Goal: Task Accomplishment & Management: Use online tool/utility

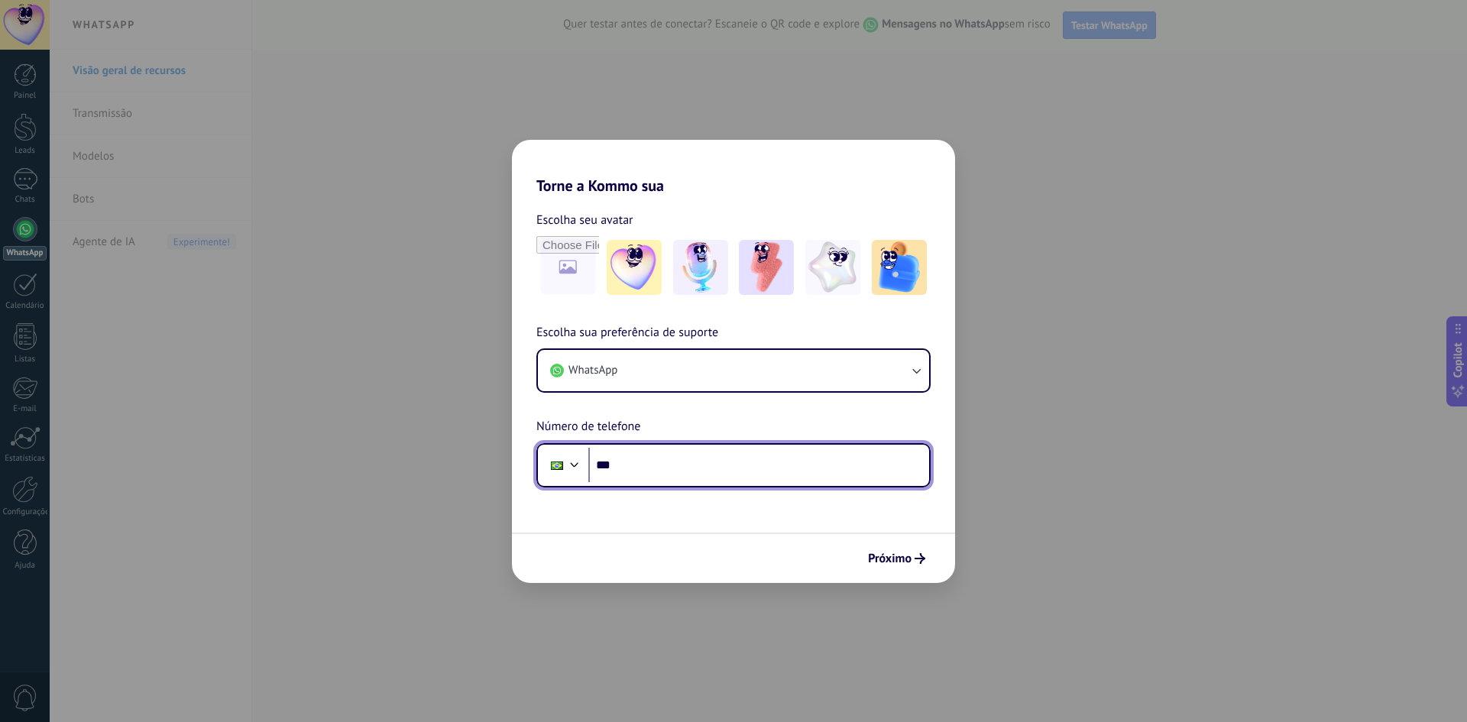
click at [677, 466] on input "***" at bounding box center [758, 465] width 341 height 35
click at [676, 472] on input "***" at bounding box center [758, 465] width 341 height 35
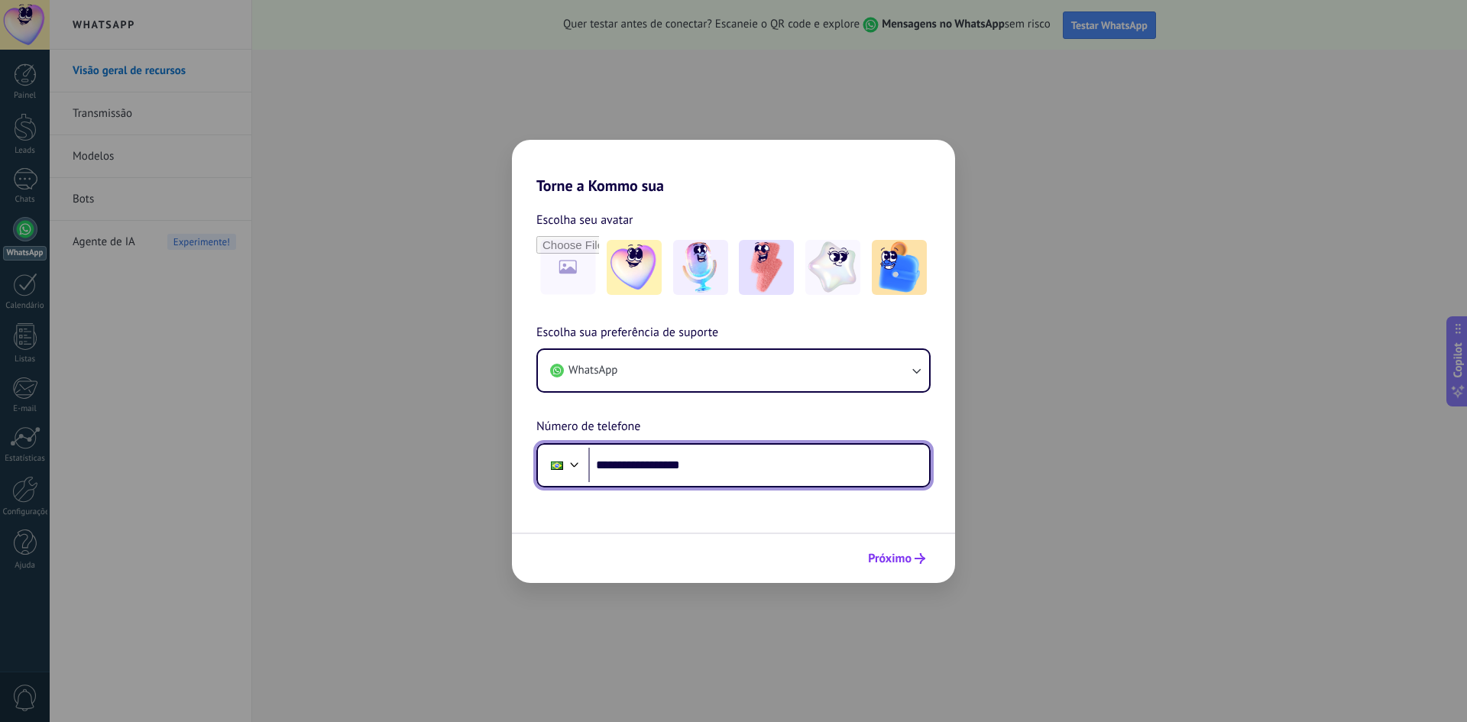
type input "**********"
click at [897, 561] on span "Próximo" at bounding box center [890, 558] width 44 height 11
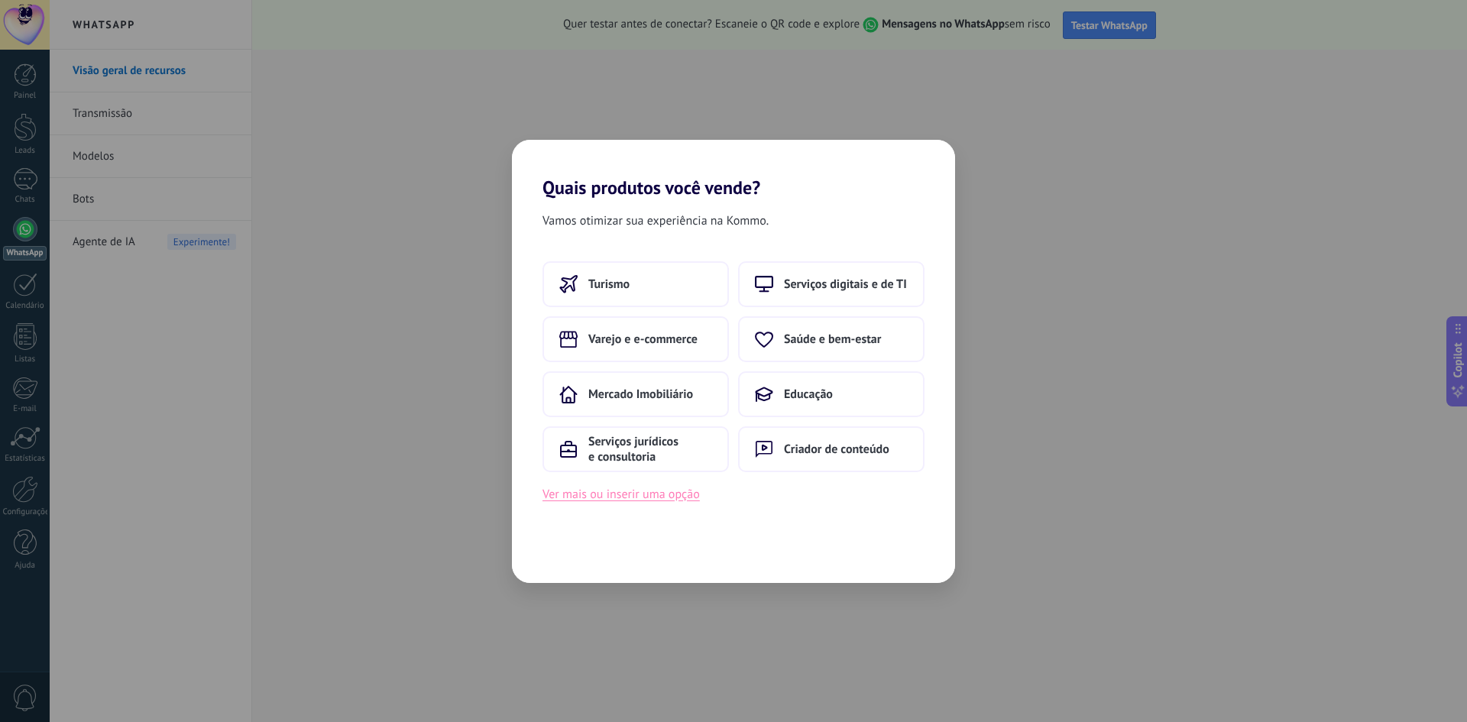
click at [652, 497] on button "Ver mais ou inserir uma opção" at bounding box center [620, 494] width 157 height 20
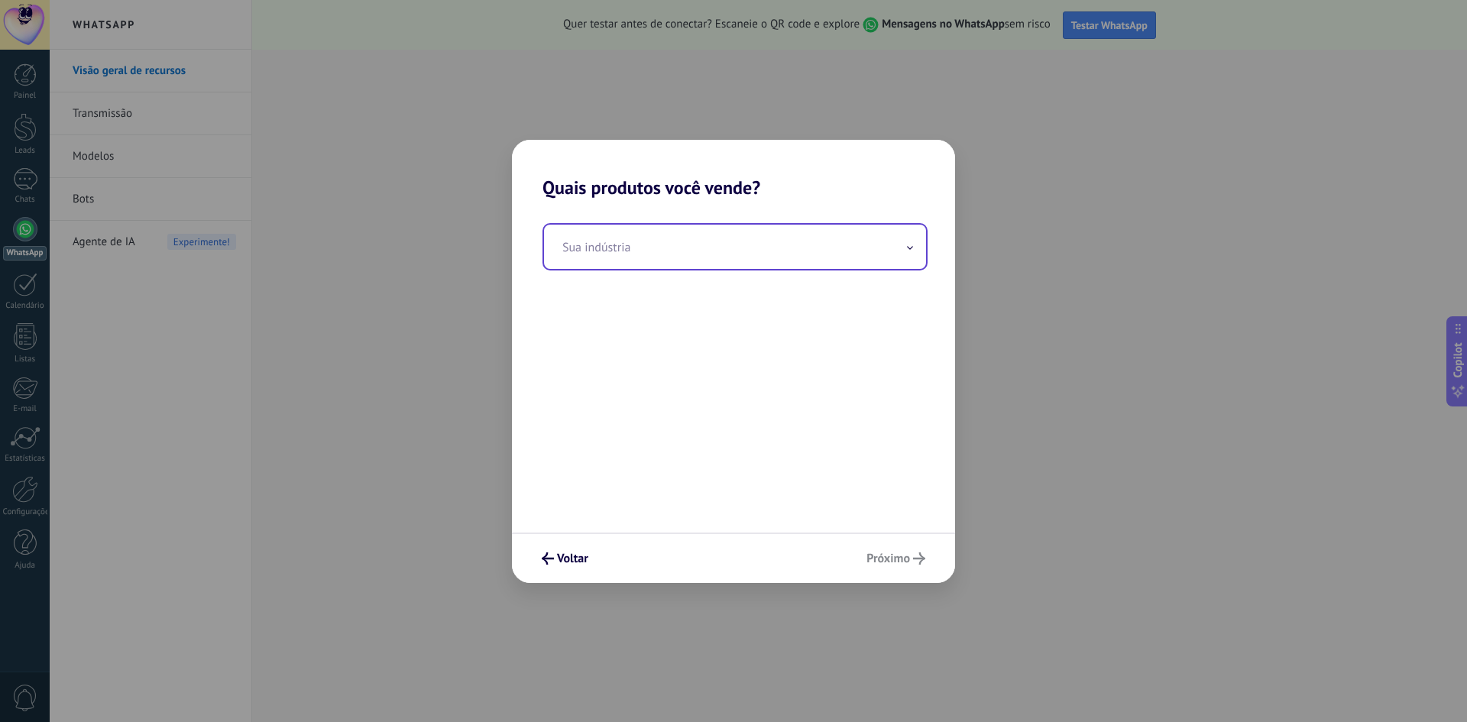
click at [624, 243] on input "text" at bounding box center [735, 247] width 382 height 44
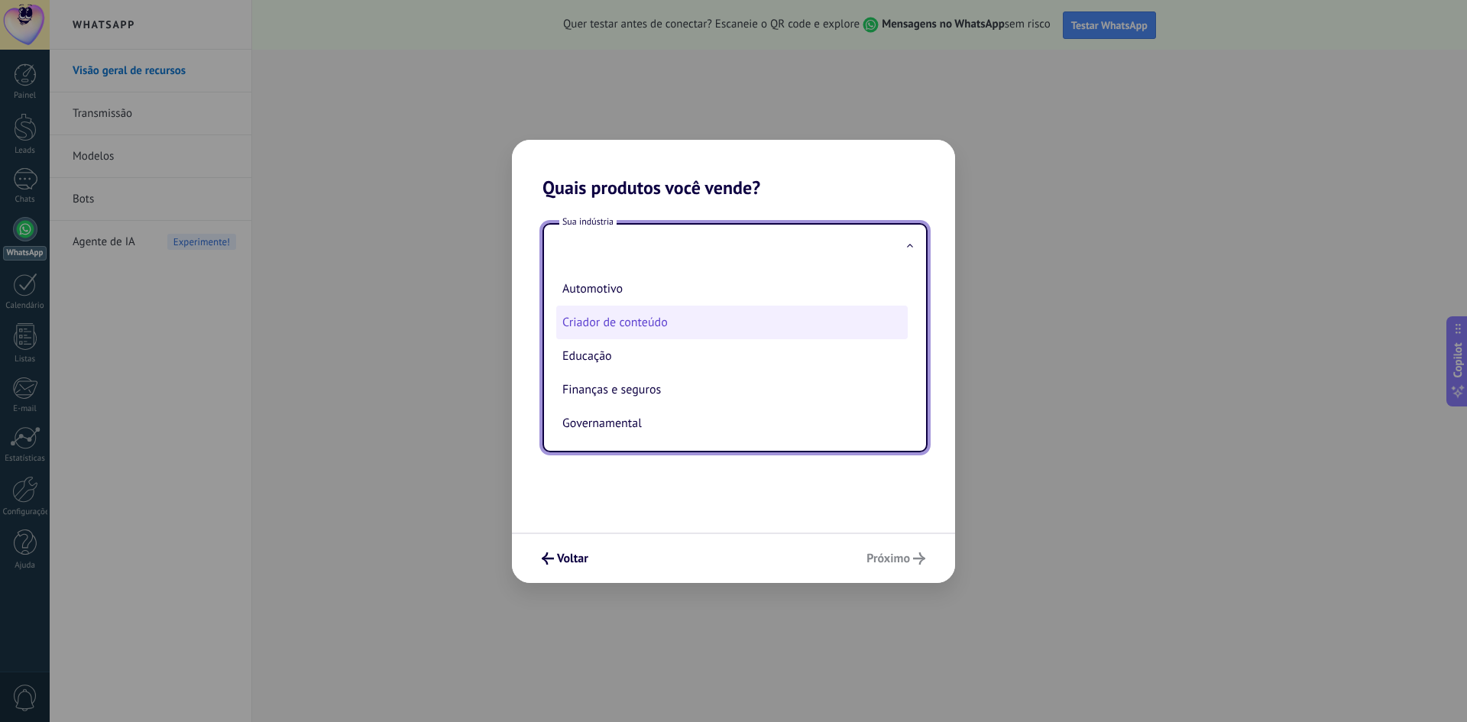
click at [659, 329] on li "Criador de conteúdo" at bounding box center [731, 323] width 351 height 34
type input "**********"
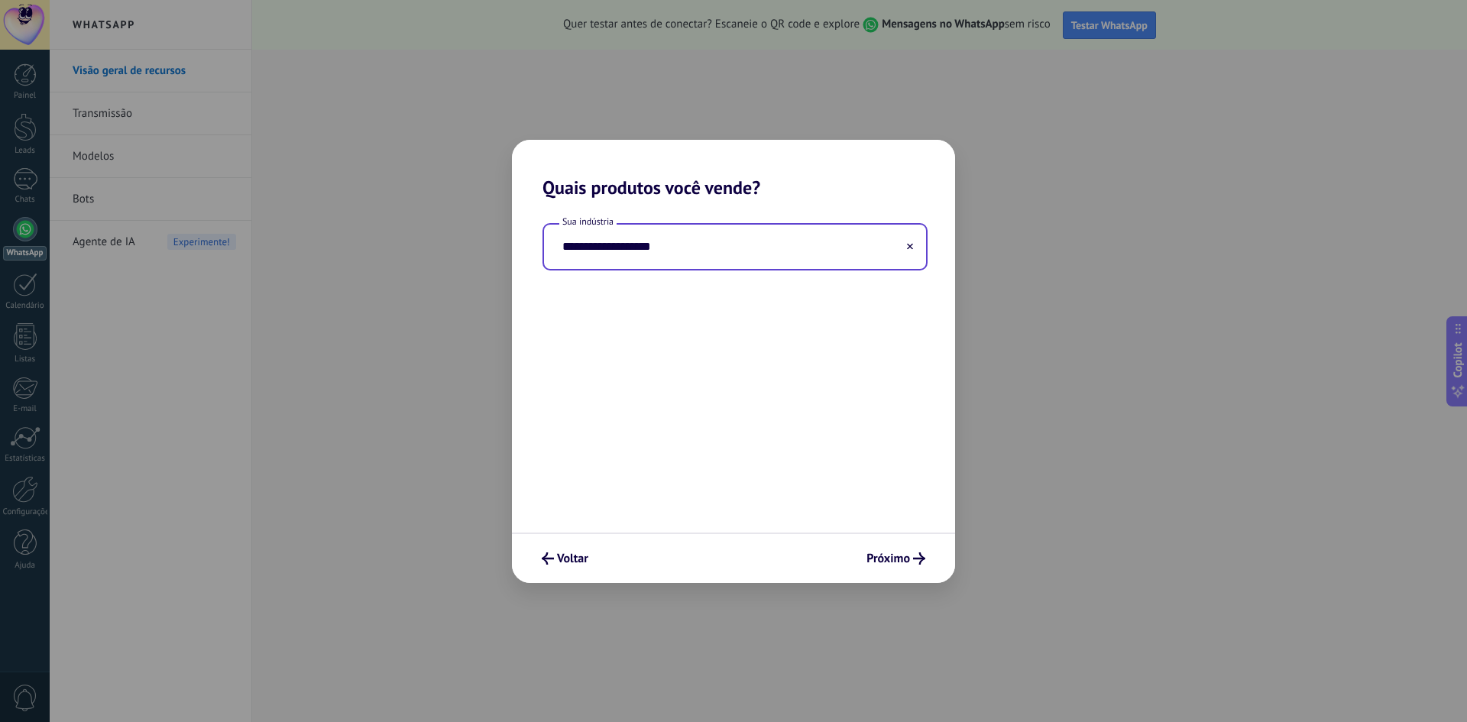
click at [698, 257] on input "**********" at bounding box center [735, 247] width 382 height 44
click at [909, 248] on use at bounding box center [910, 246] width 6 height 6
click at [829, 242] on input "text" at bounding box center [735, 247] width 382 height 44
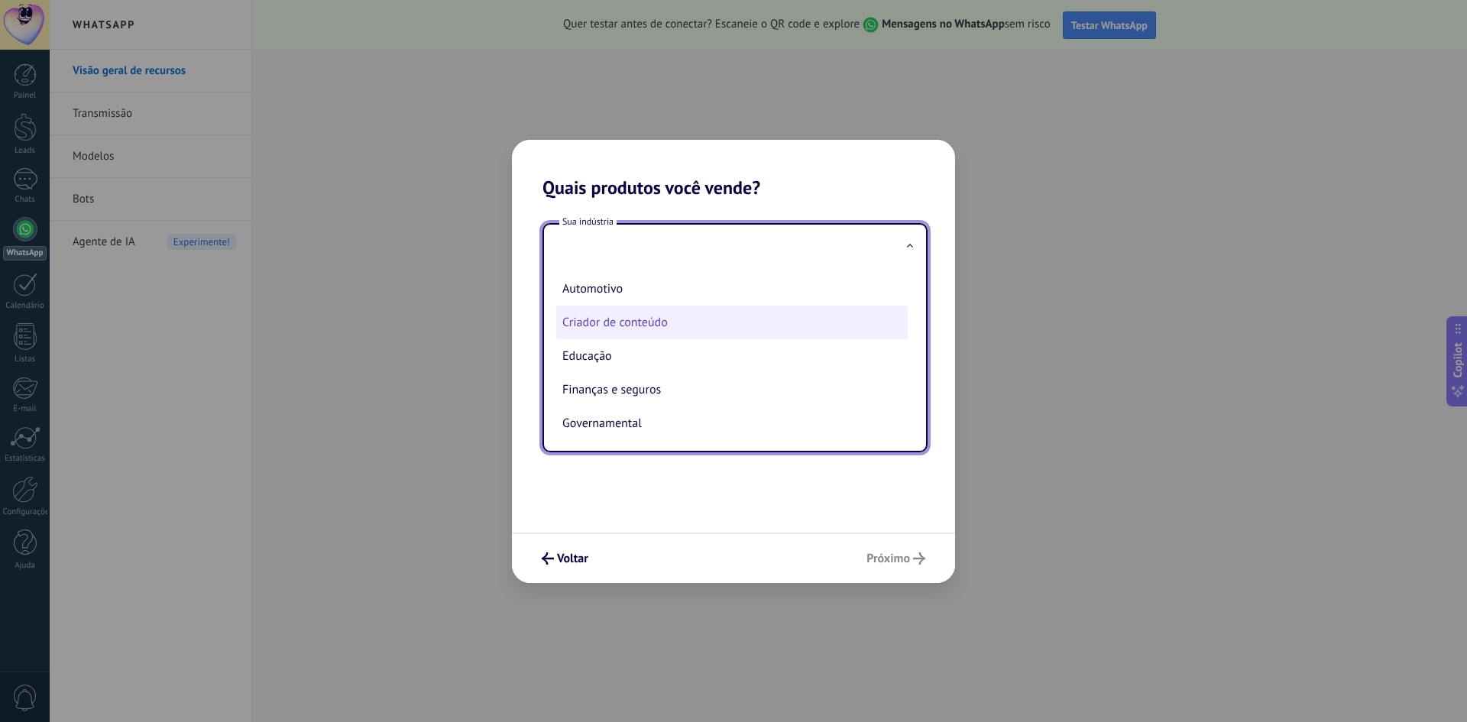
click at [652, 308] on li "Criador de conteúdo" at bounding box center [731, 323] width 351 height 34
type input "**********"
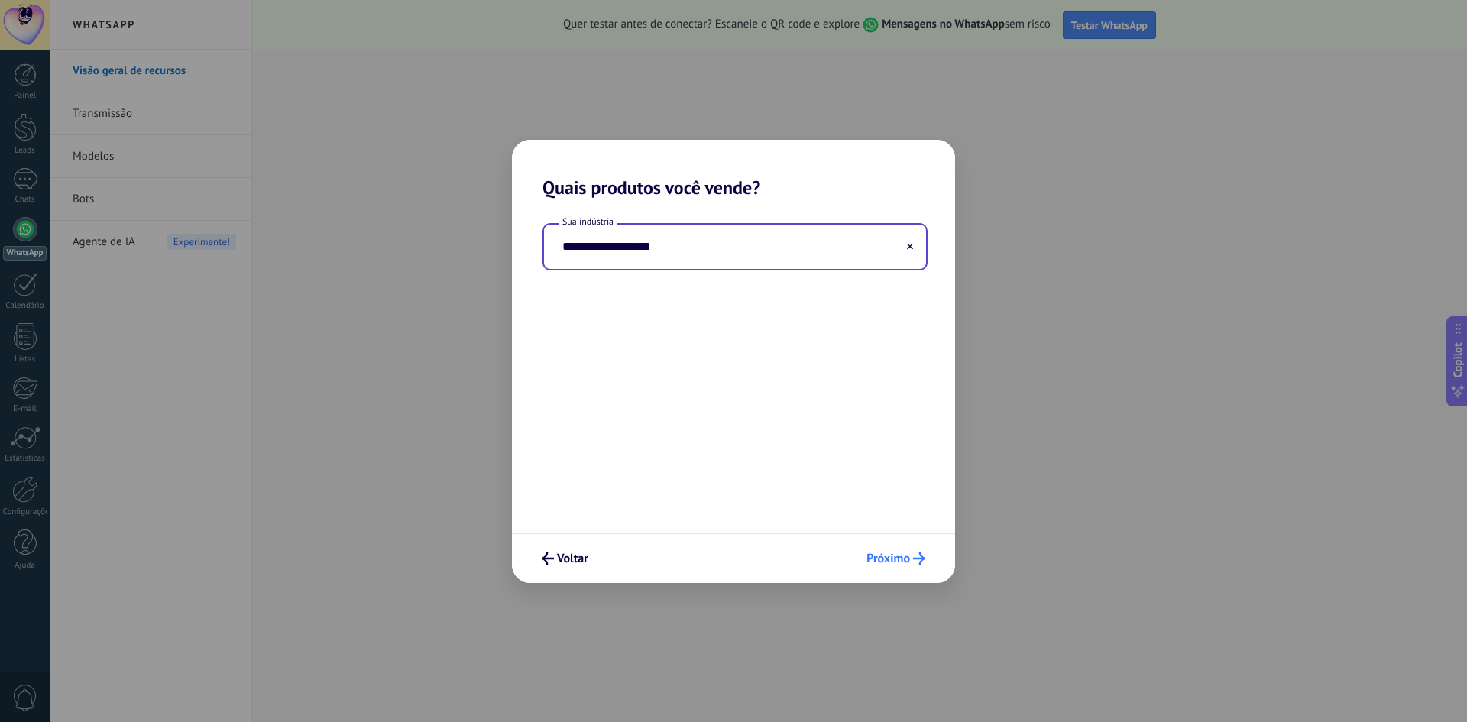
click at [895, 562] on span "Próximo" at bounding box center [888, 558] width 44 height 11
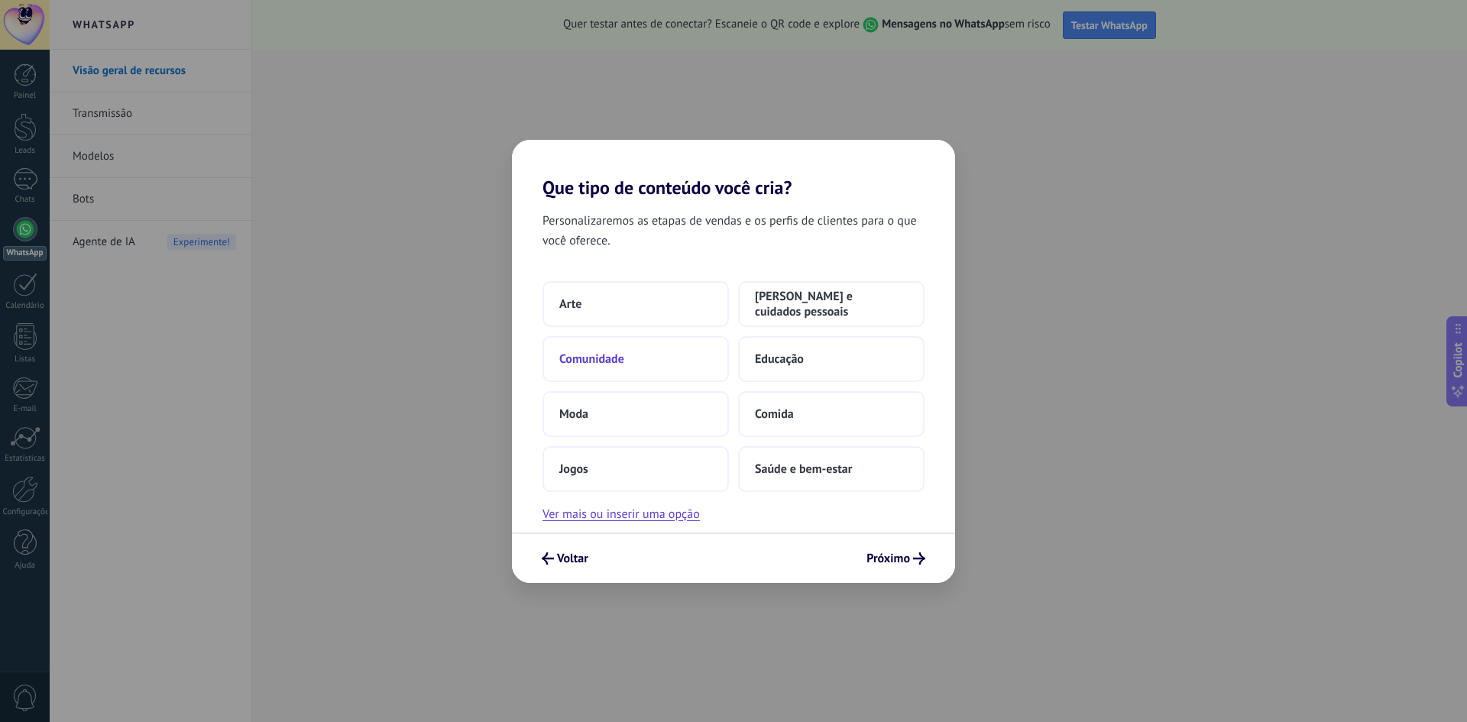
click at [640, 362] on button "Comunidade" at bounding box center [635, 359] width 186 height 46
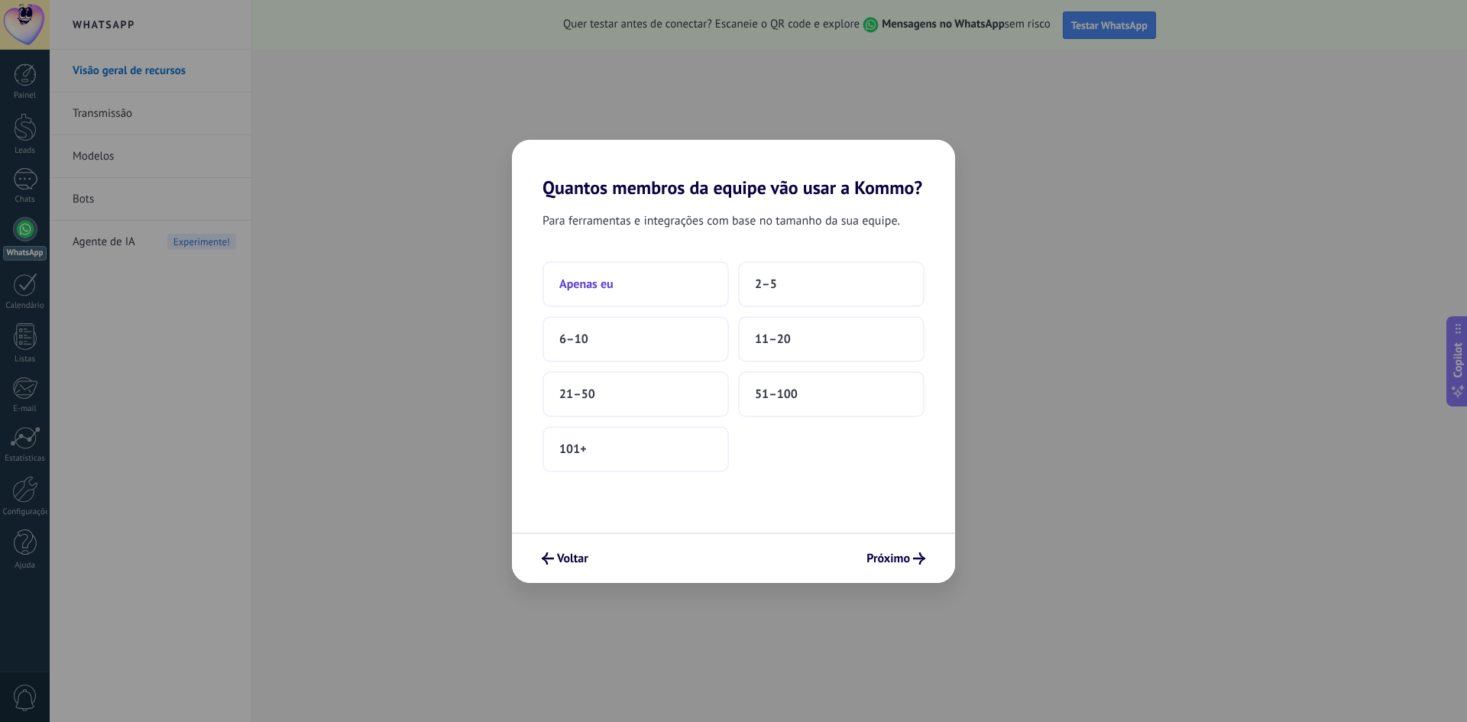
click at [588, 278] on span "Apenas eu" at bounding box center [586, 284] width 54 height 15
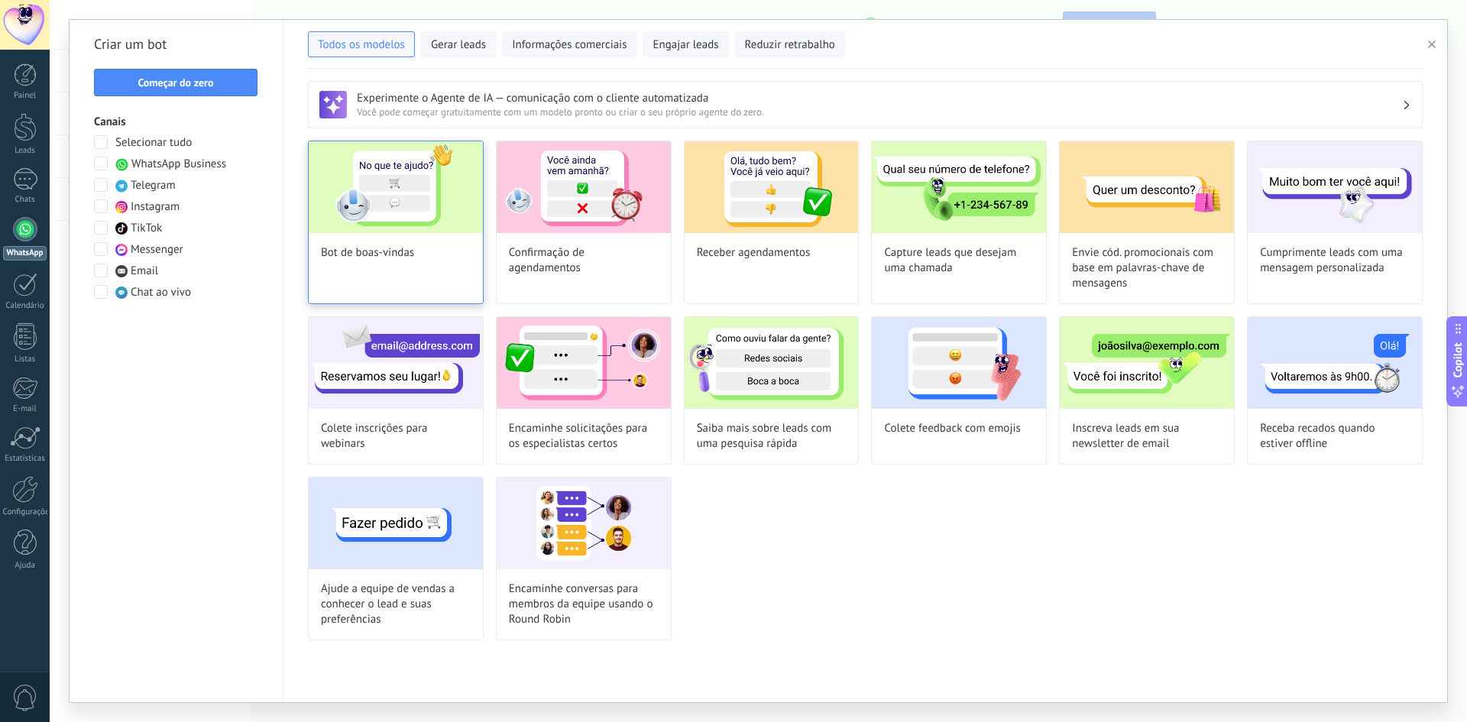
click at [455, 237] on div "Bot de boas-vindas" at bounding box center [396, 222] width 176 height 163
type input "**********"
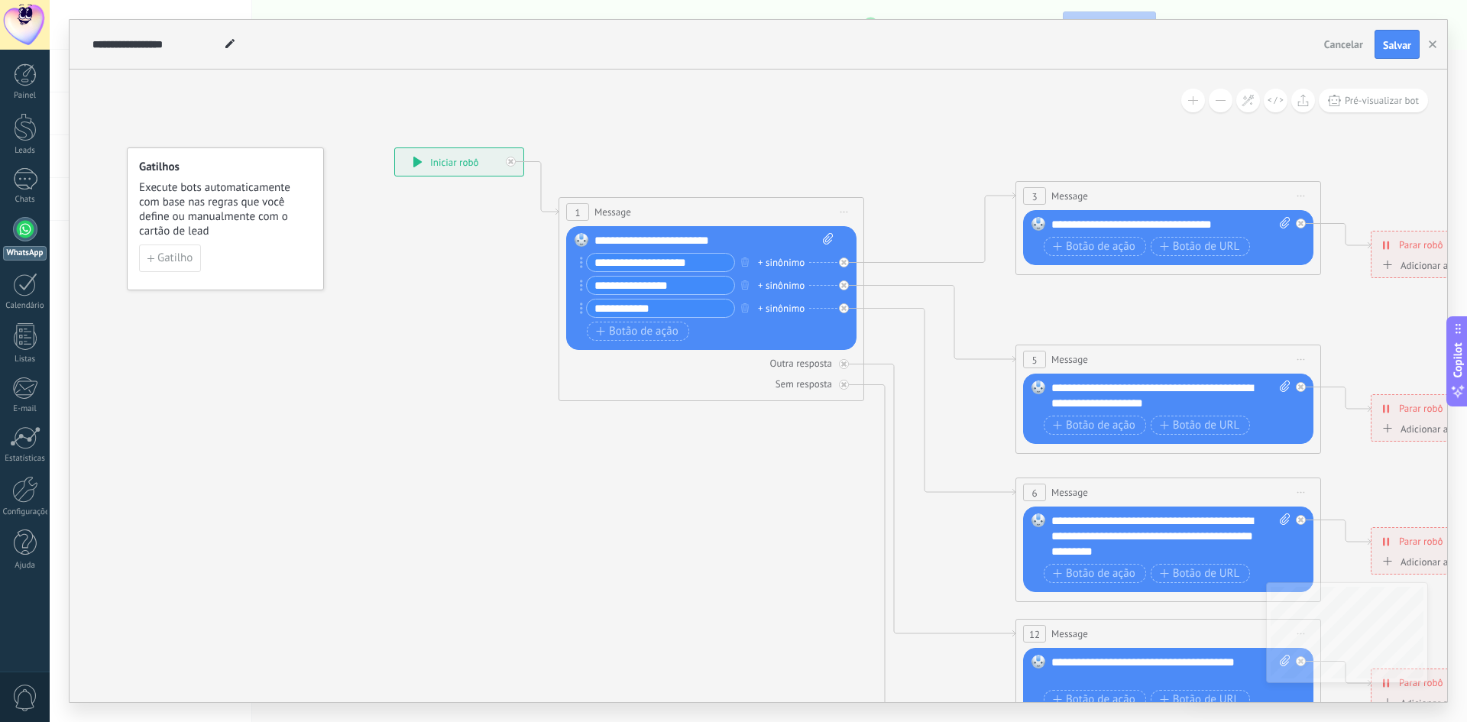
click at [21, 236] on div at bounding box center [25, 229] width 24 height 24
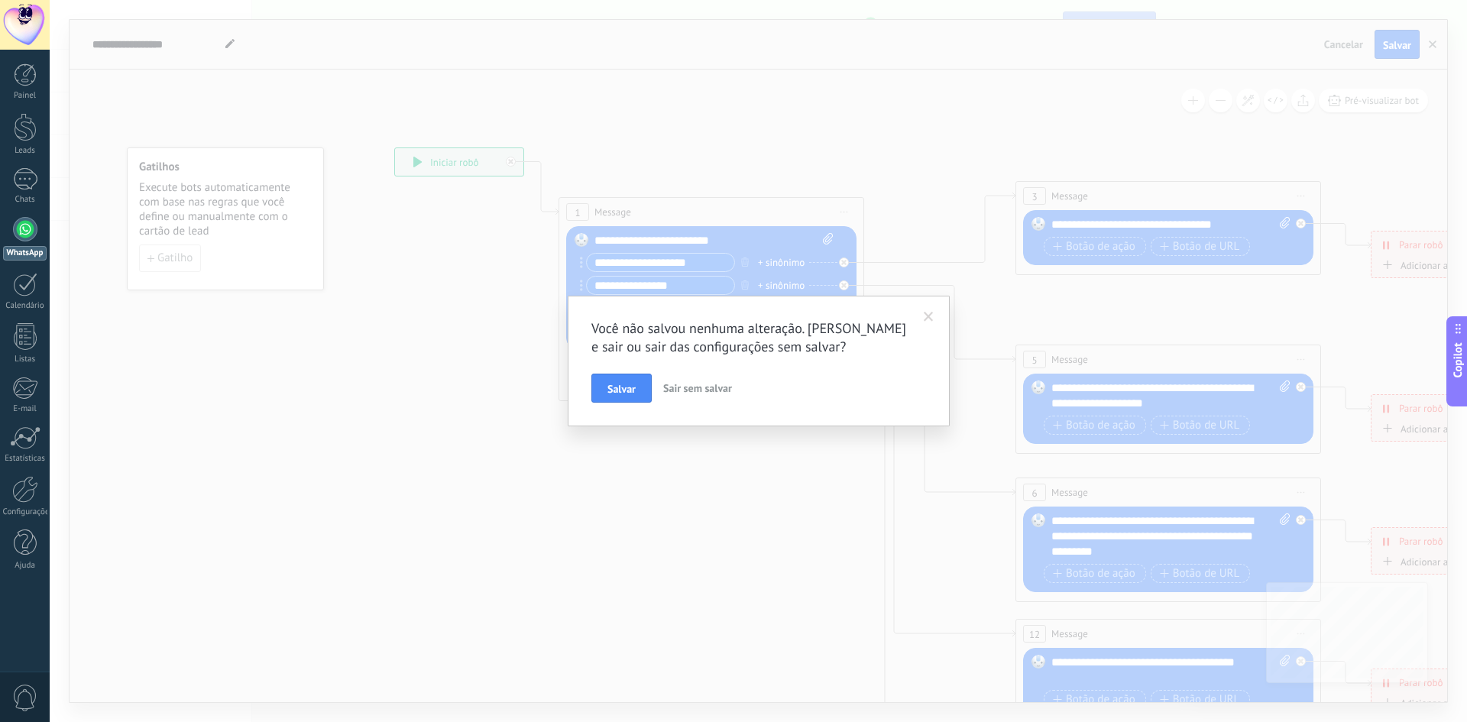
click at [18, 226] on div at bounding box center [25, 229] width 24 height 24
click at [694, 387] on span "Sair sem salvar" at bounding box center [697, 388] width 69 height 14
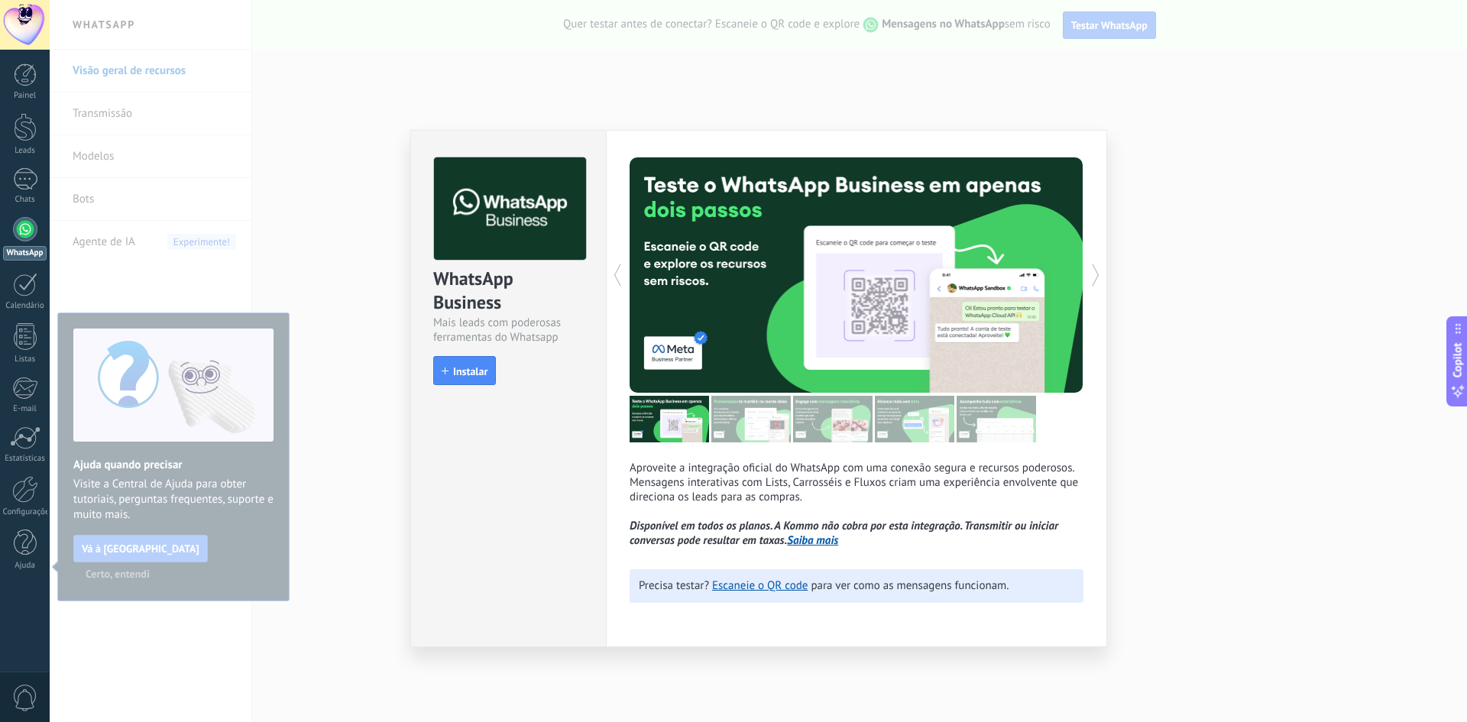
click at [987, 134] on div "Aproveite a integração oficial do WhatsApp com uma conexão segura e recursos po…" at bounding box center [856, 388] width 501 height 517
click at [519, 107] on div "WhatsApp Business Mais leads com poderosas ferramentas do Whatsapp install Inst…" at bounding box center [758, 361] width 1417 height 722
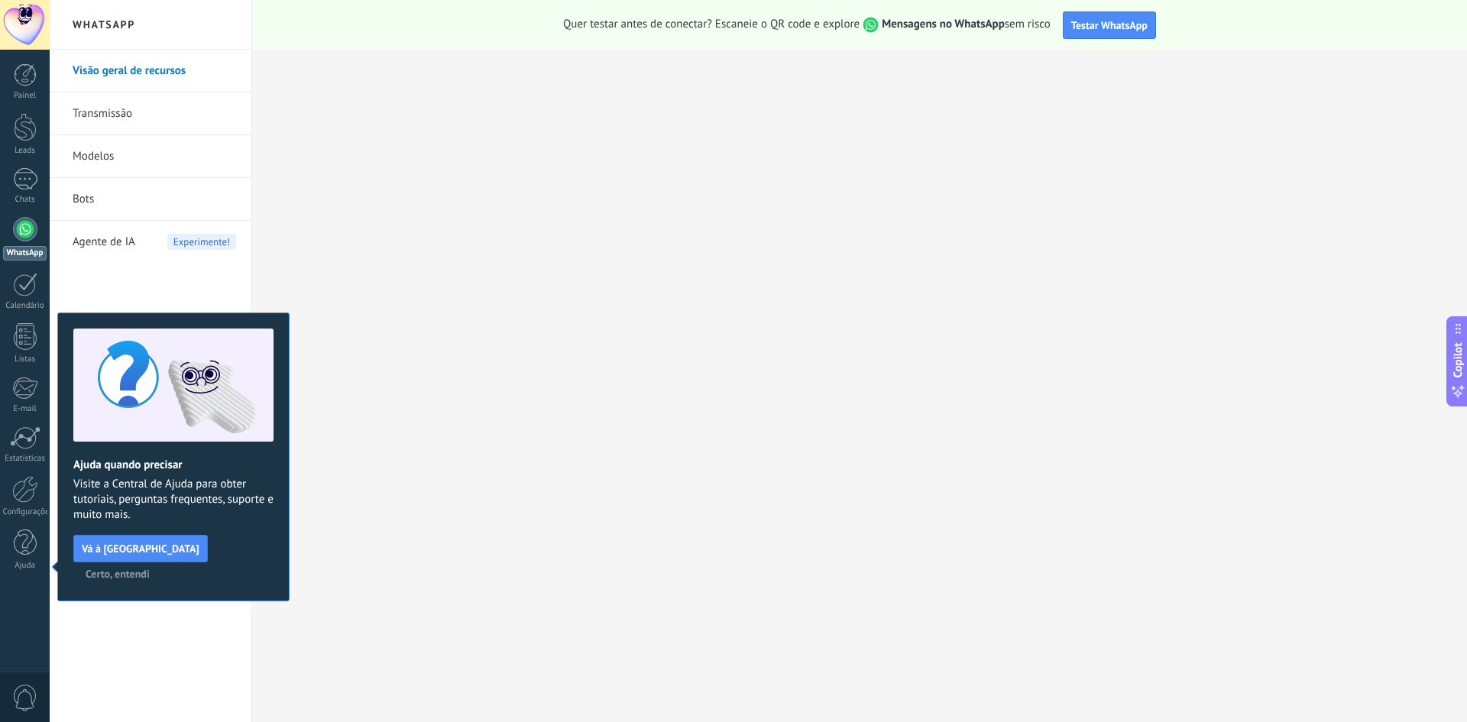
click at [100, 240] on span "Agente de IA" at bounding box center [104, 242] width 63 height 43
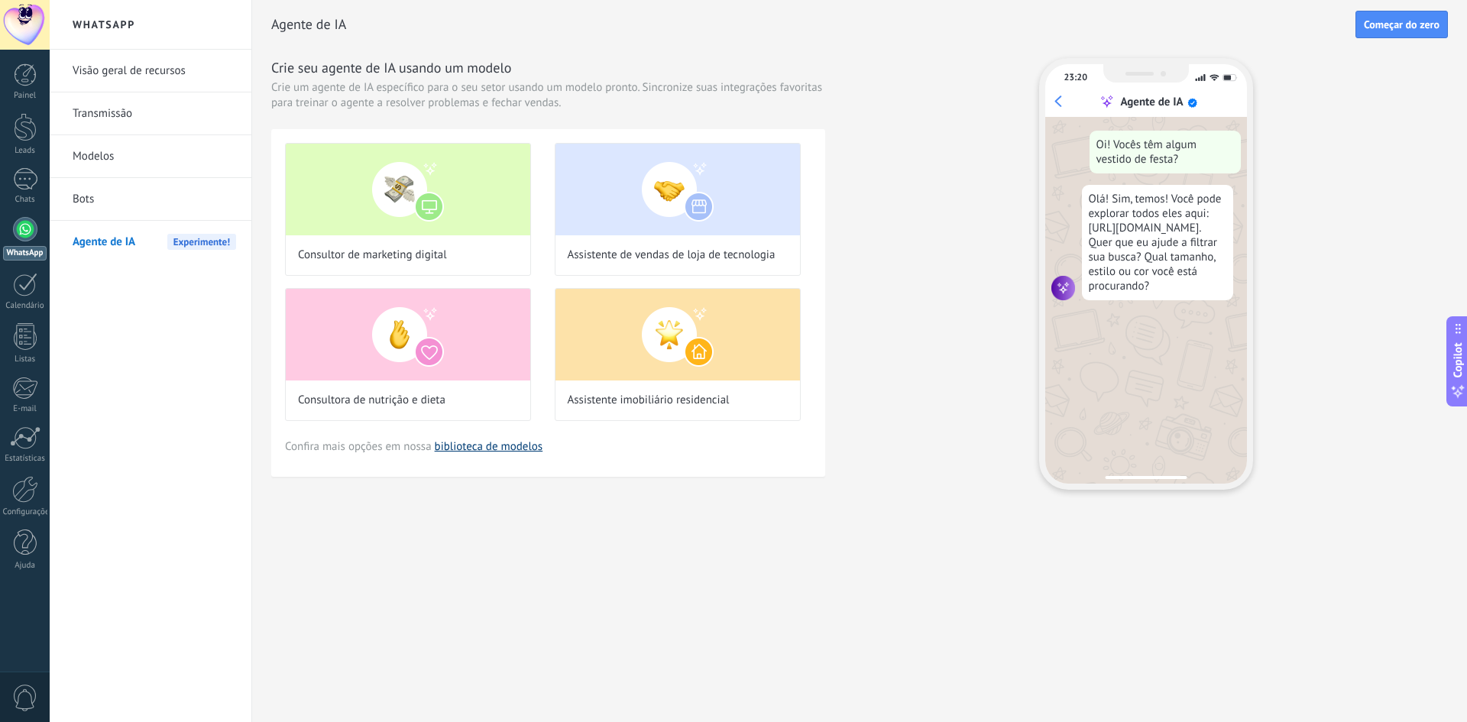
click at [503, 448] on link "biblioteca de modelos" at bounding box center [489, 446] width 108 height 15
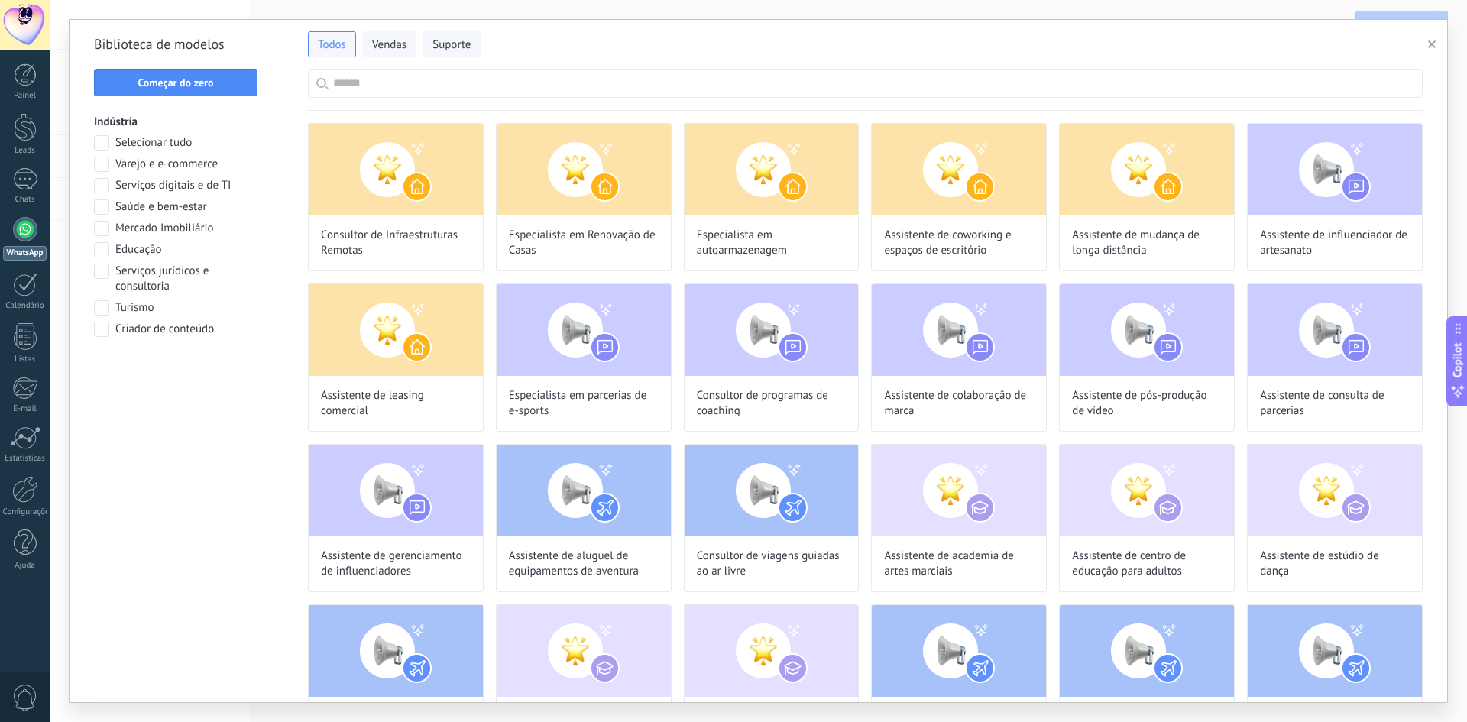
click at [428, 88] on input "text" at bounding box center [873, 84] width 1081 height 28
type input "*"
type input "****"
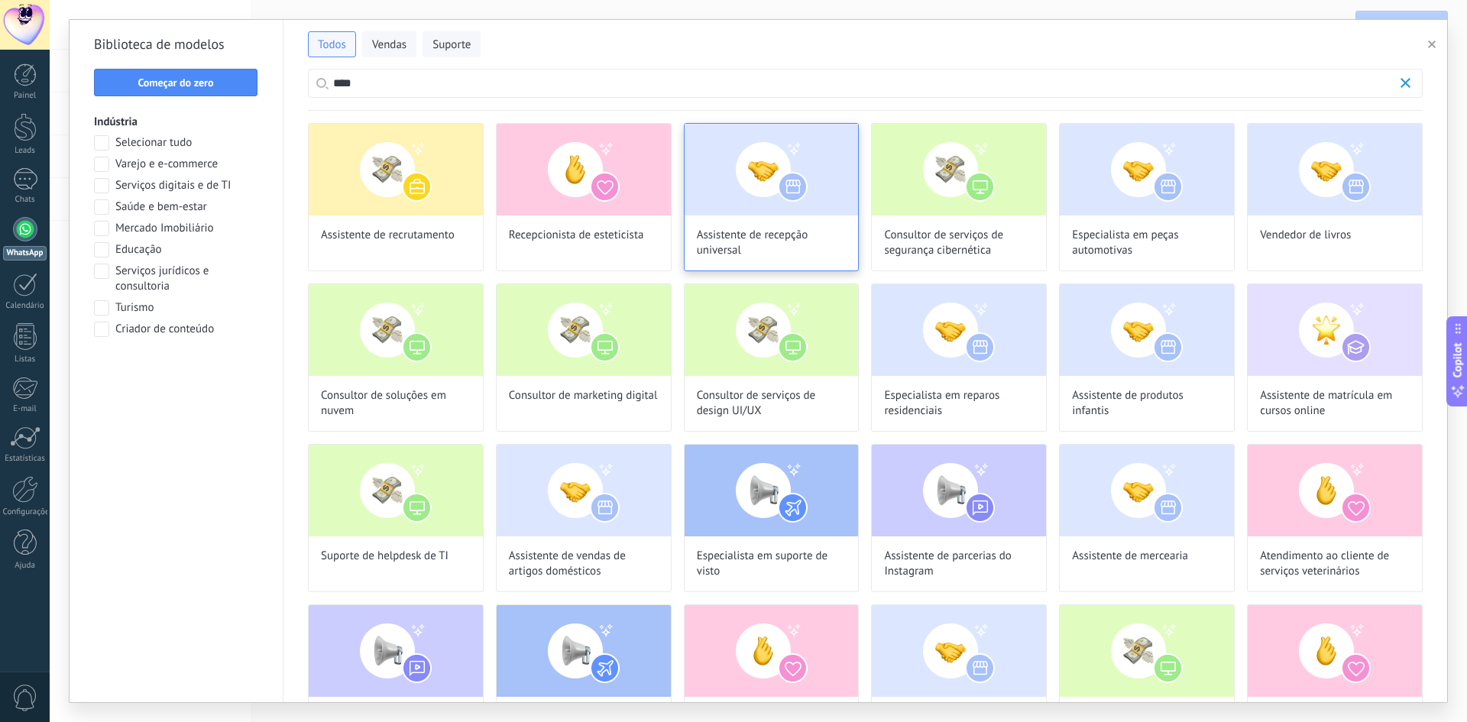
scroll to position [169, 0]
click at [757, 198] on img at bounding box center [772, 170] width 174 height 92
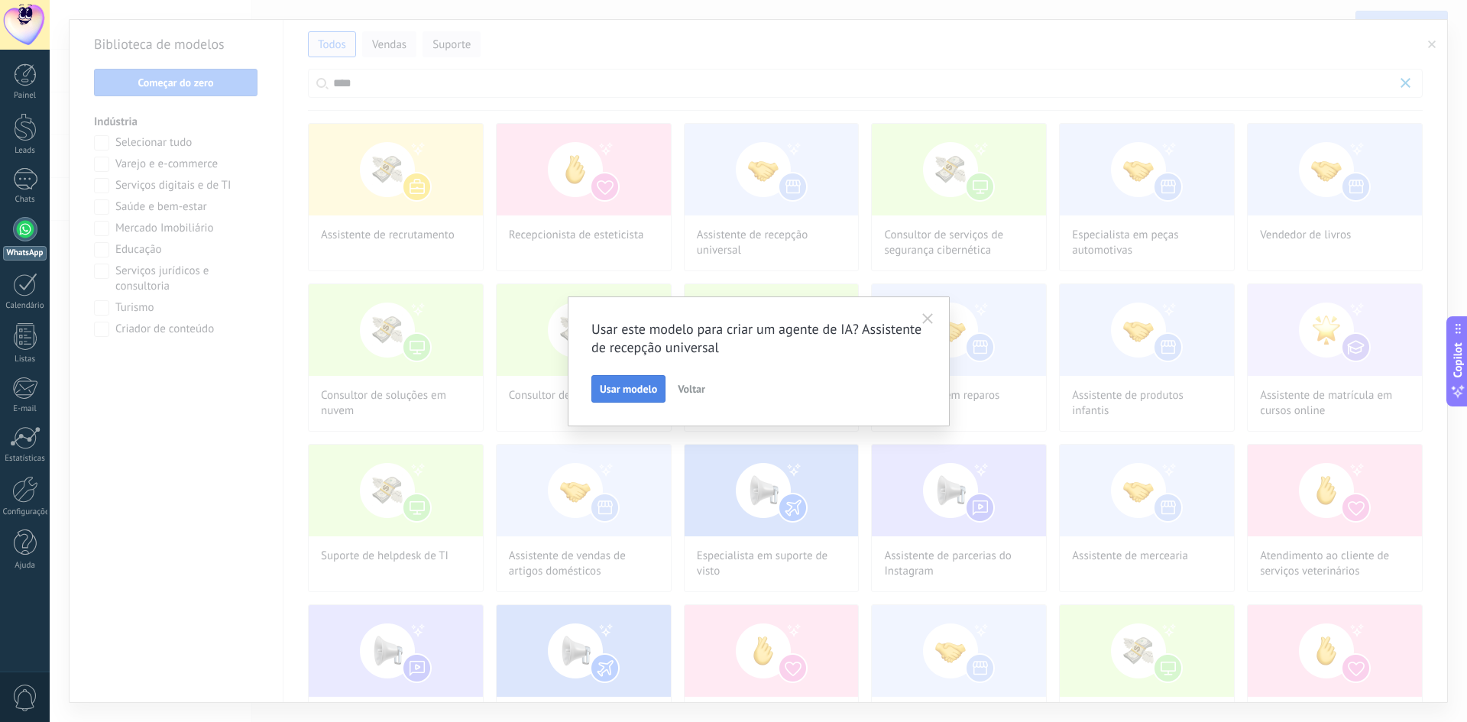
click at [639, 388] on span "Usar modelo" at bounding box center [628, 389] width 57 height 11
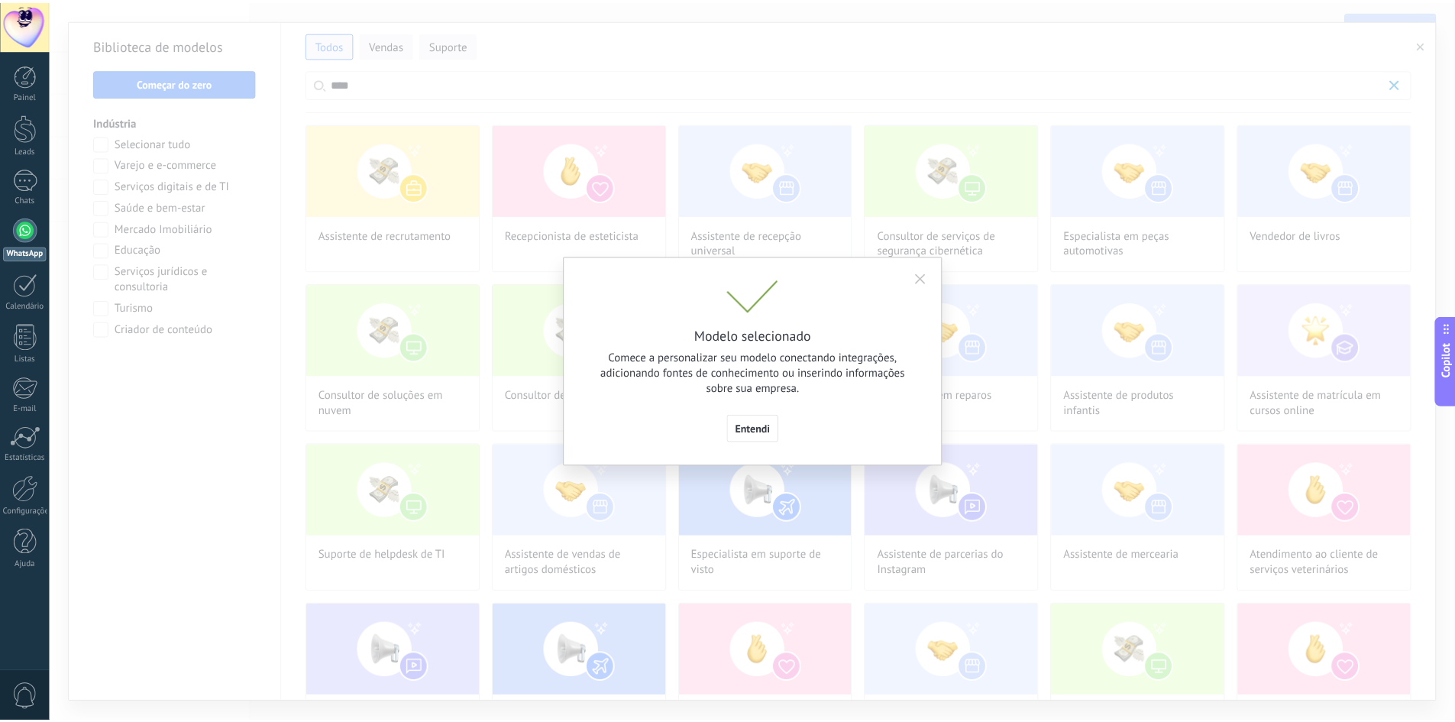
scroll to position [263, 0]
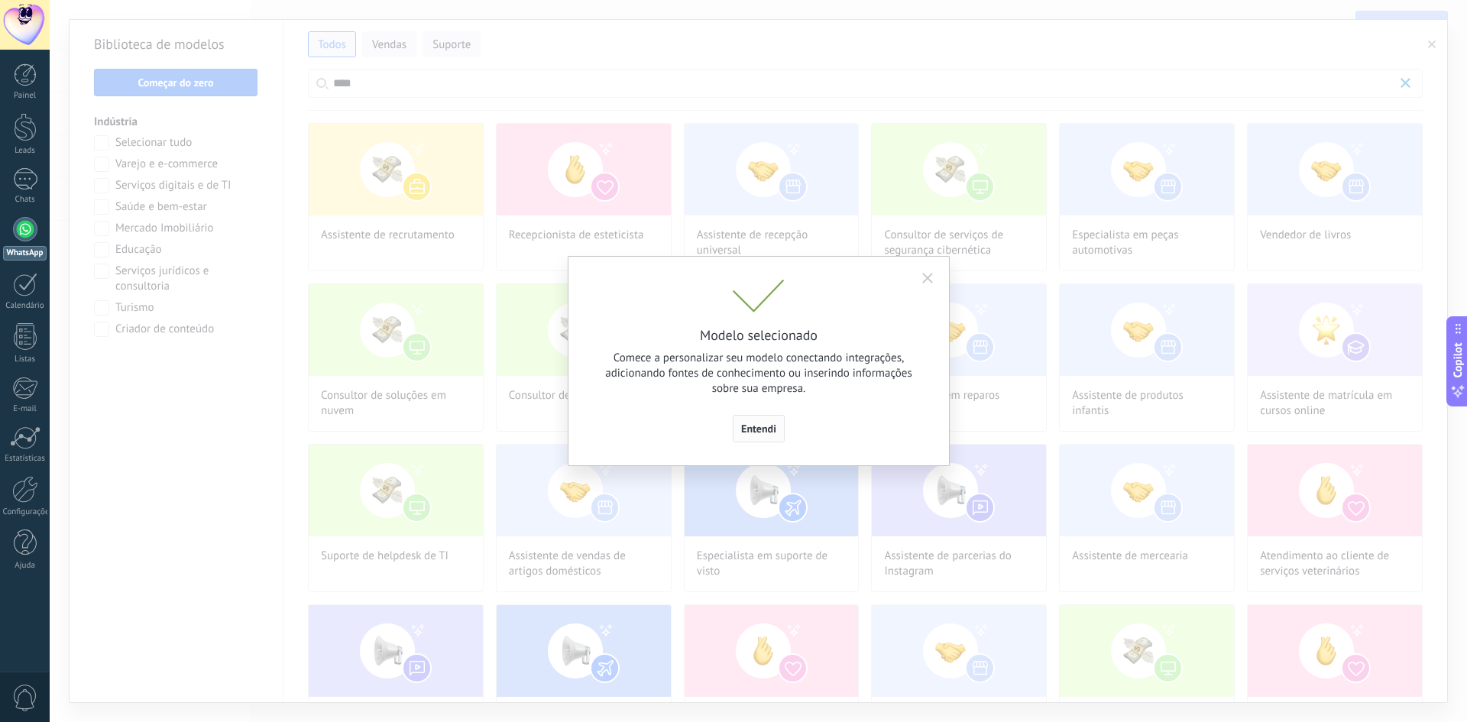
click at [757, 431] on span "Entendi" at bounding box center [758, 428] width 35 height 11
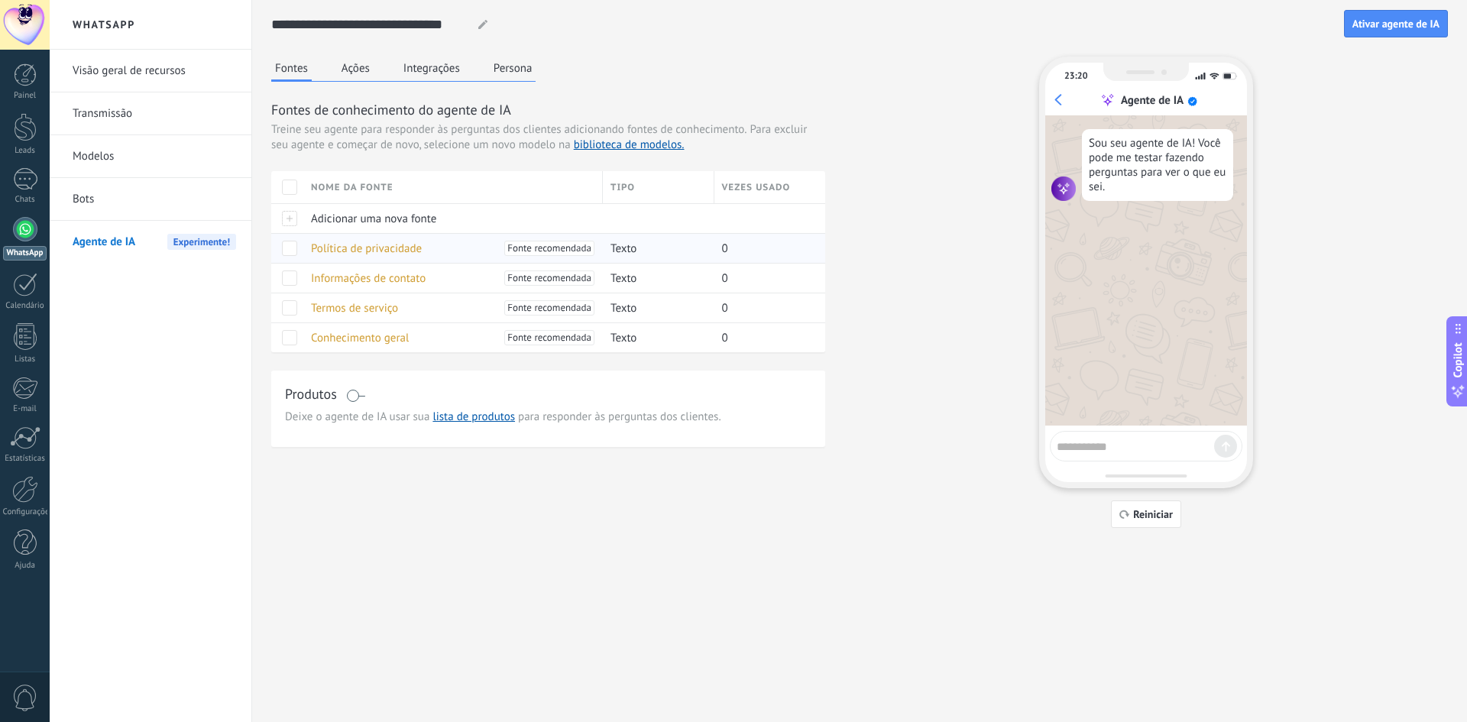
click at [287, 250] on span at bounding box center [289, 248] width 15 height 15
click at [293, 283] on span at bounding box center [289, 277] width 15 height 15
click at [296, 324] on div at bounding box center [287, 337] width 32 height 30
click at [290, 310] on span at bounding box center [289, 307] width 15 height 15
click at [288, 332] on span at bounding box center [289, 337] width 15 height 15
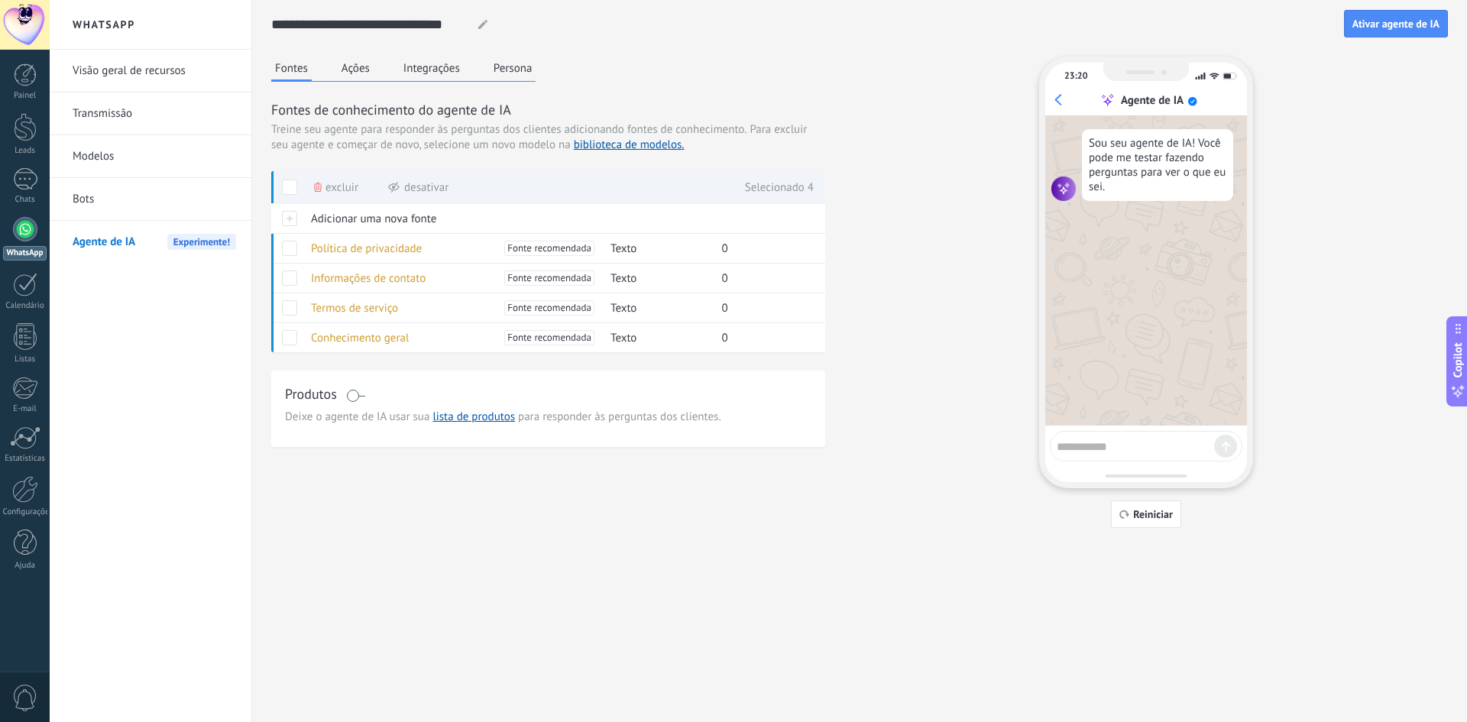
click at [358, 66] on button "Ações" at bounding box center [356, 68] width 36 height 23
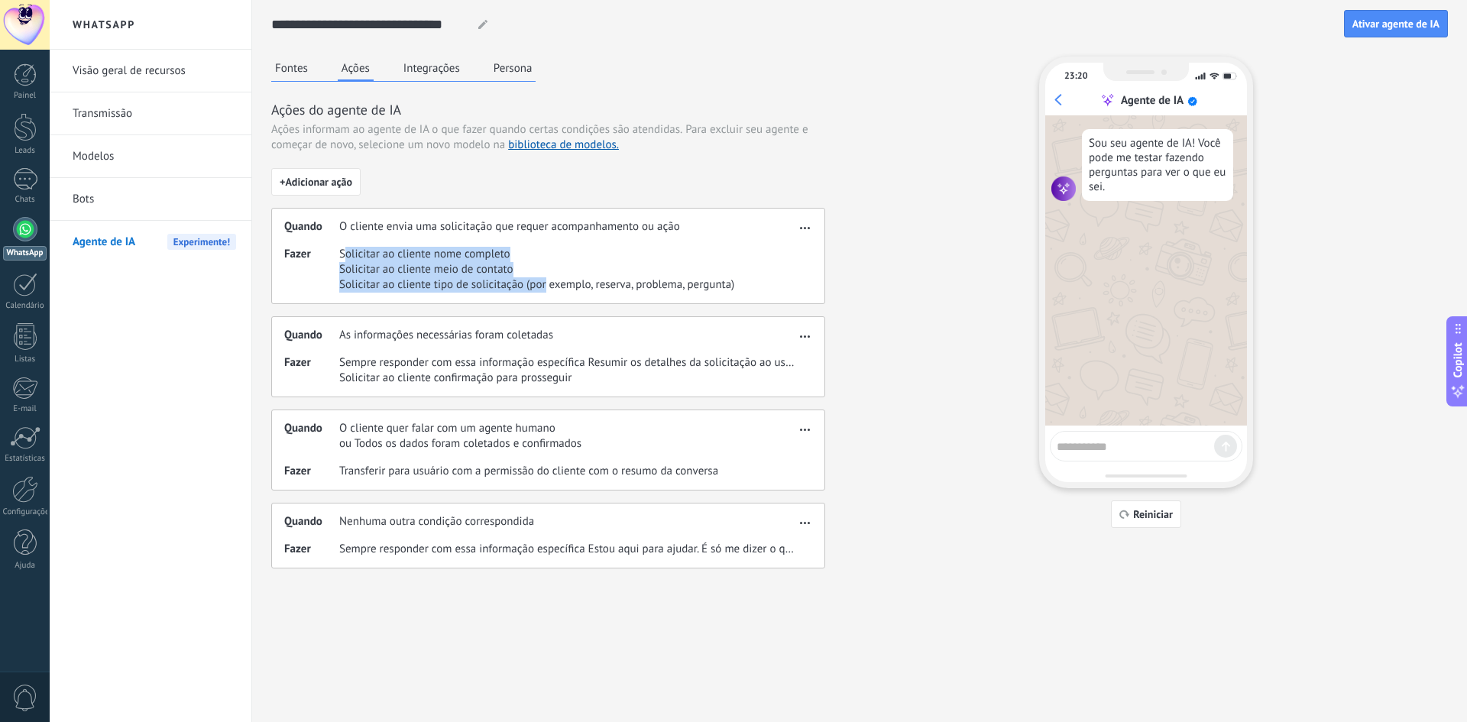
drag, startPoint x: 343, startPoint y: 250, endPoint x: 547, endPoint y: 278, distance: 205.9
click at [547, 278] on div "Solicitar ao cliente nome completo Solicitar ao cliente meio de contato Solicit…" at bounding box center [536, 270] width 395 height 46
click at [430, 68] on button "Integrações" at bounding box center [432, 68] width 64 height 23
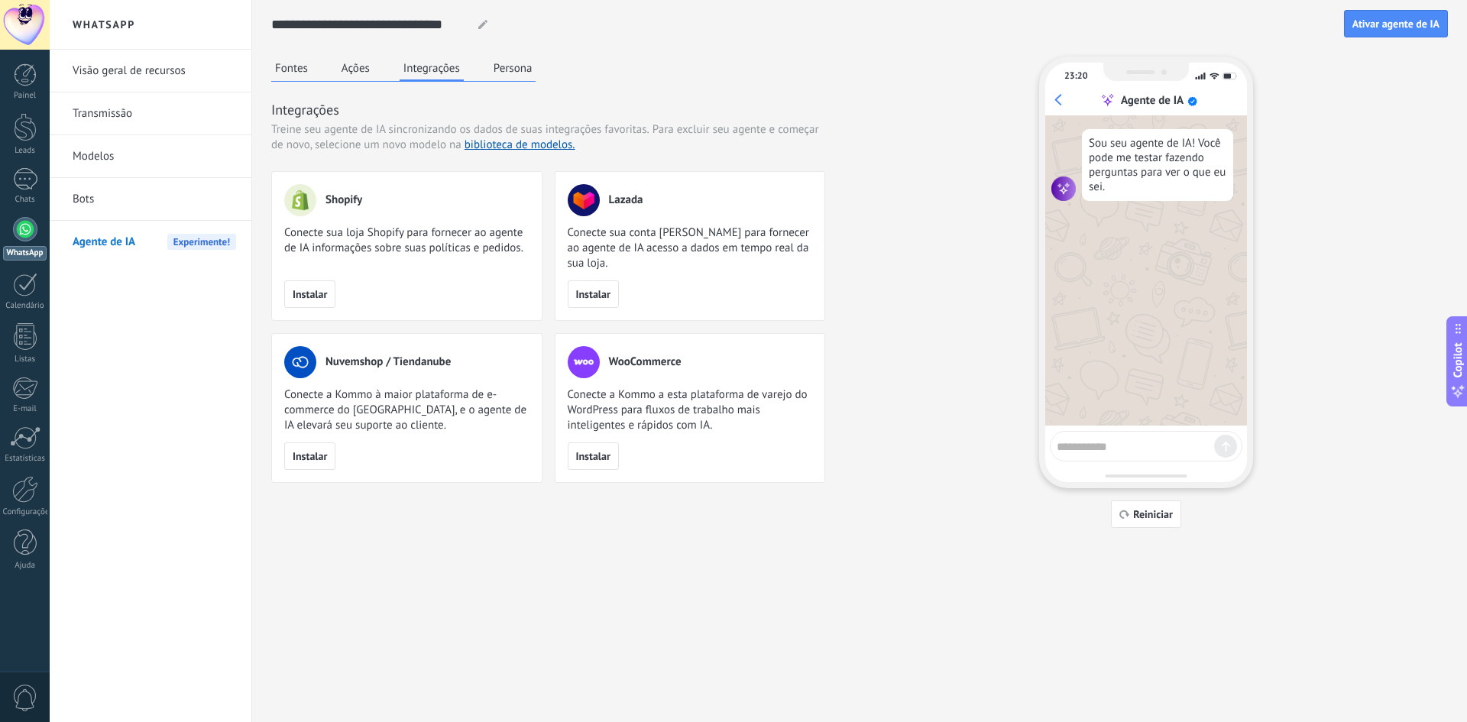
click at [500, 64] on button "Persona" at bounding box center [513, 68] width 47 height 23
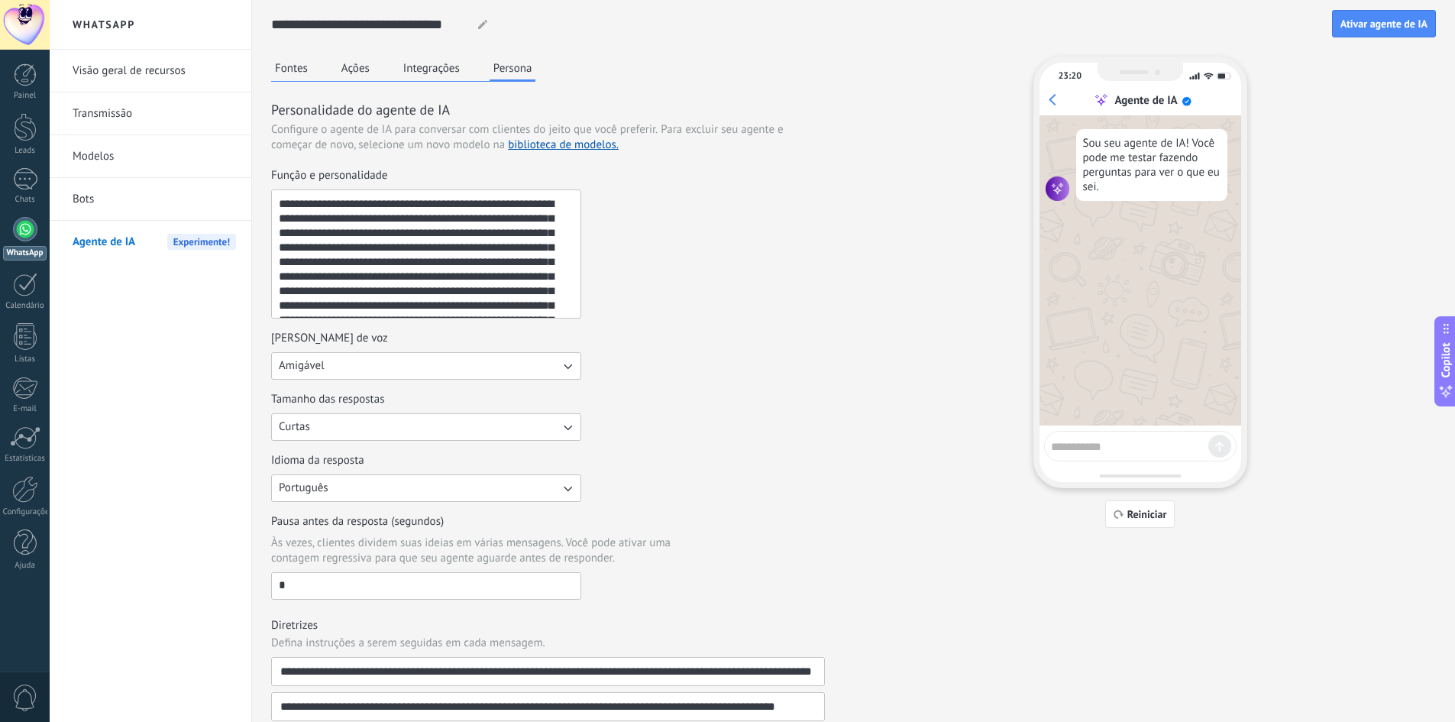
scroll to position [58, 0]
drag, startPoint x: 274, startPoint y: 202, endPoint x: 532, endPoint y: 369, distance: 308.3
click at [533, 365] on div "**********" at bounding box center [548, 384] width 554 height 432
click at [532, 374] on button "Amigável" at bounding box center [426, 366] width 310 height 28
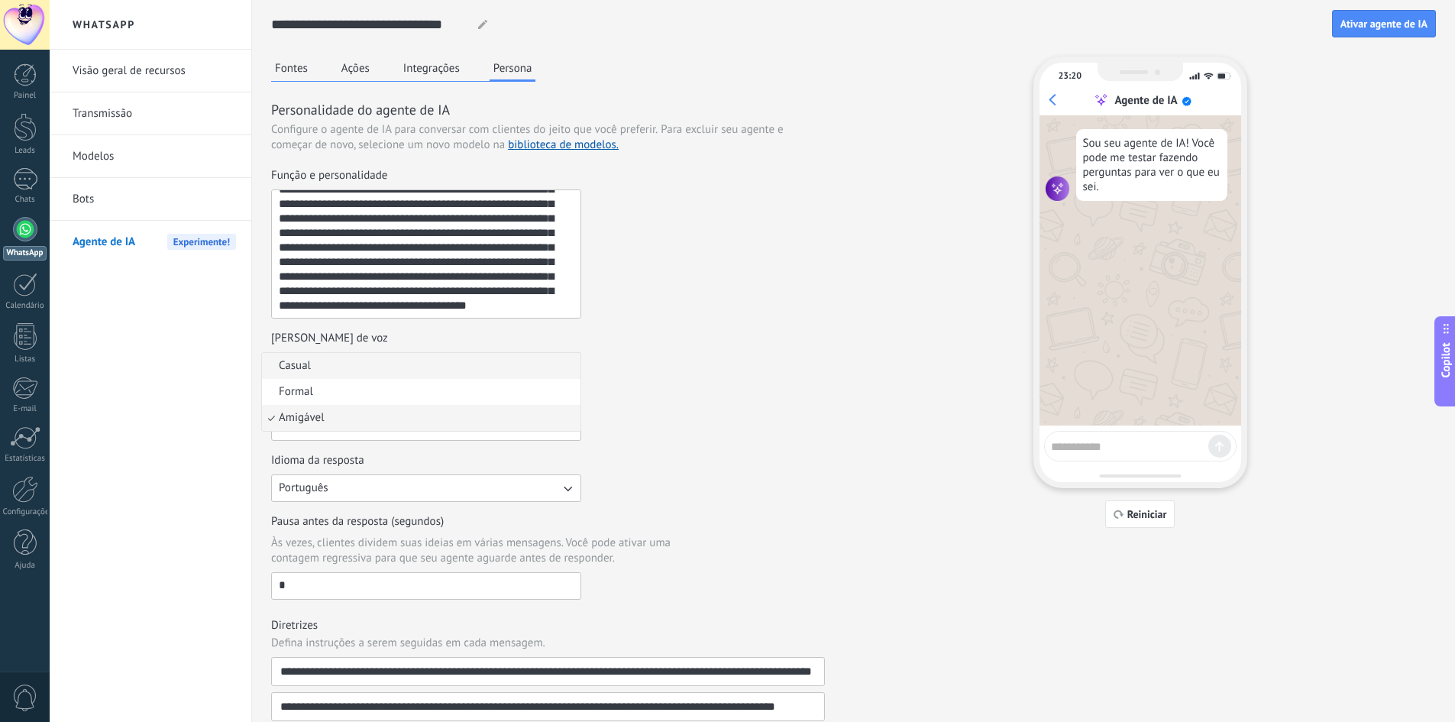
click at [316, 366] on li "Casual" at bounding box center [421, 366] width 319 height 26
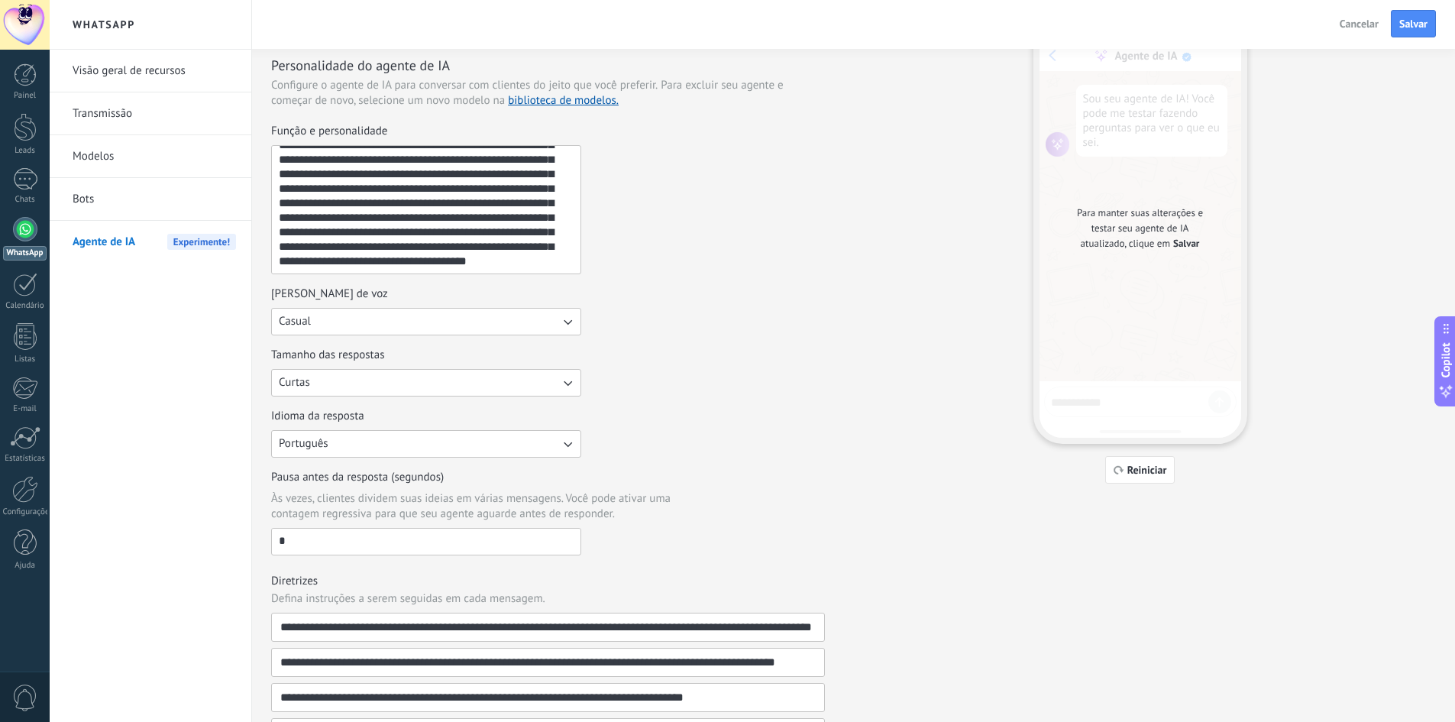
scroll to position [0, 0]
drag, startPoint x: 552, startPoint y: 261, endPoint x: 164, endPoint y: 15, distance: 459.5
click at [161, 15] on div "**********" at bounding box center [753, 317] width 1406 height 722
paste textarea "**********"
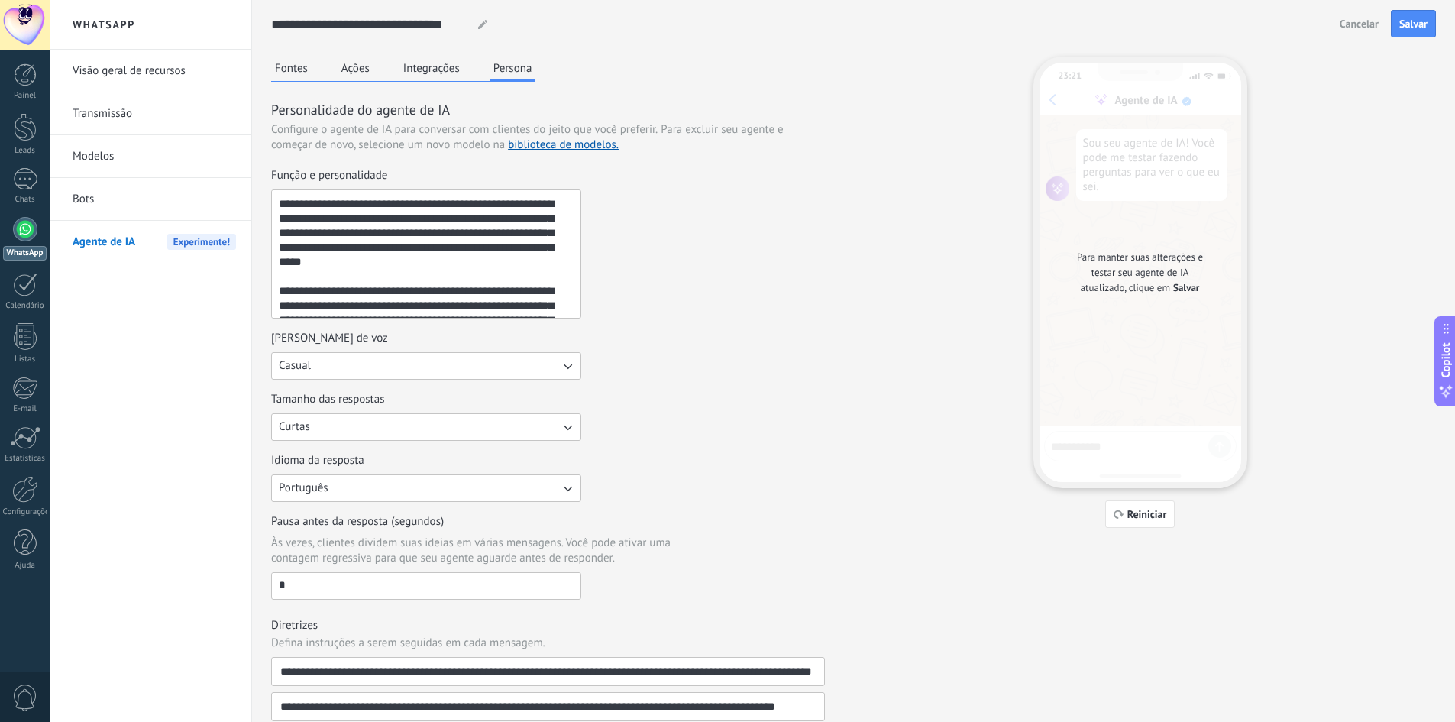
drag, startPoint x: 399, startPoint y: 300, endPoint x: 199, endPoint y: 120, distance: 268.8
click at [199, 120] on div "**********" at bounding box center [753, 361] width 1406 height 722
paste textarea "**********"
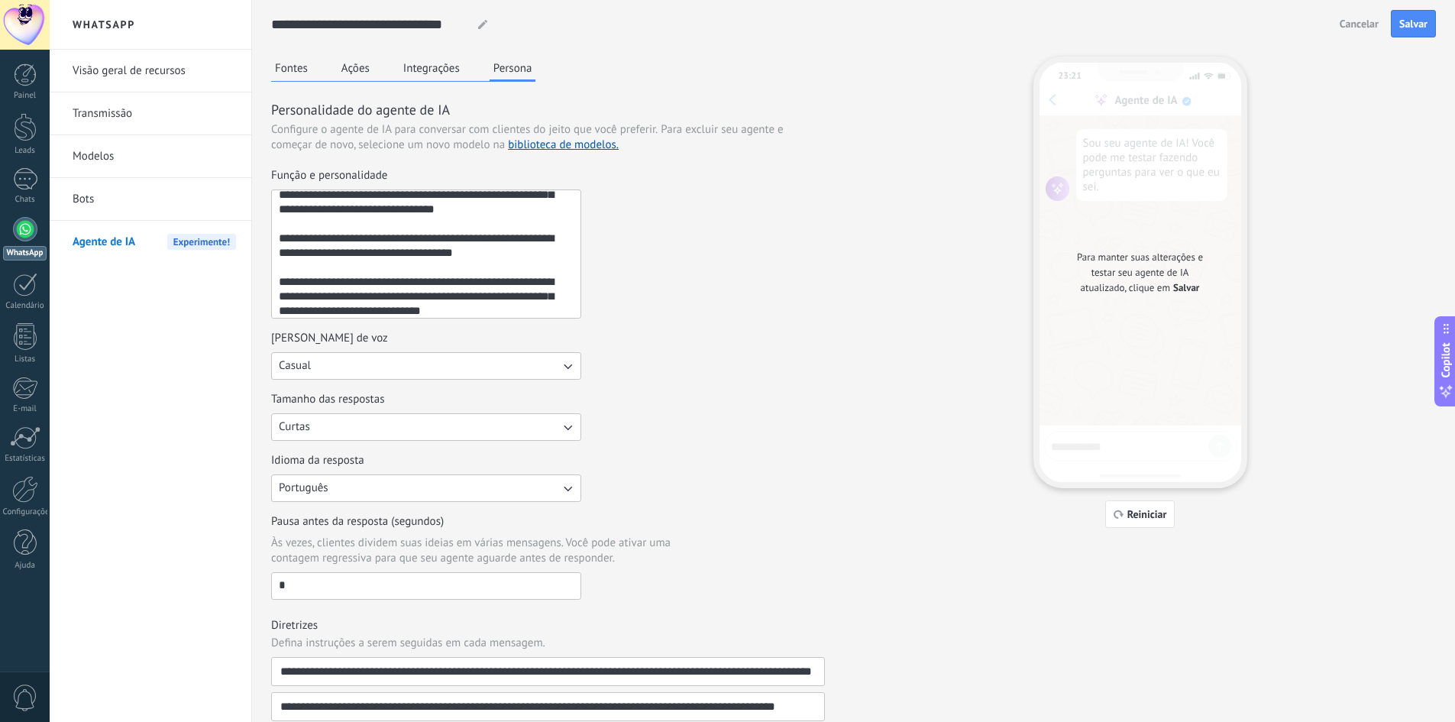
scroll to position [131, 0]
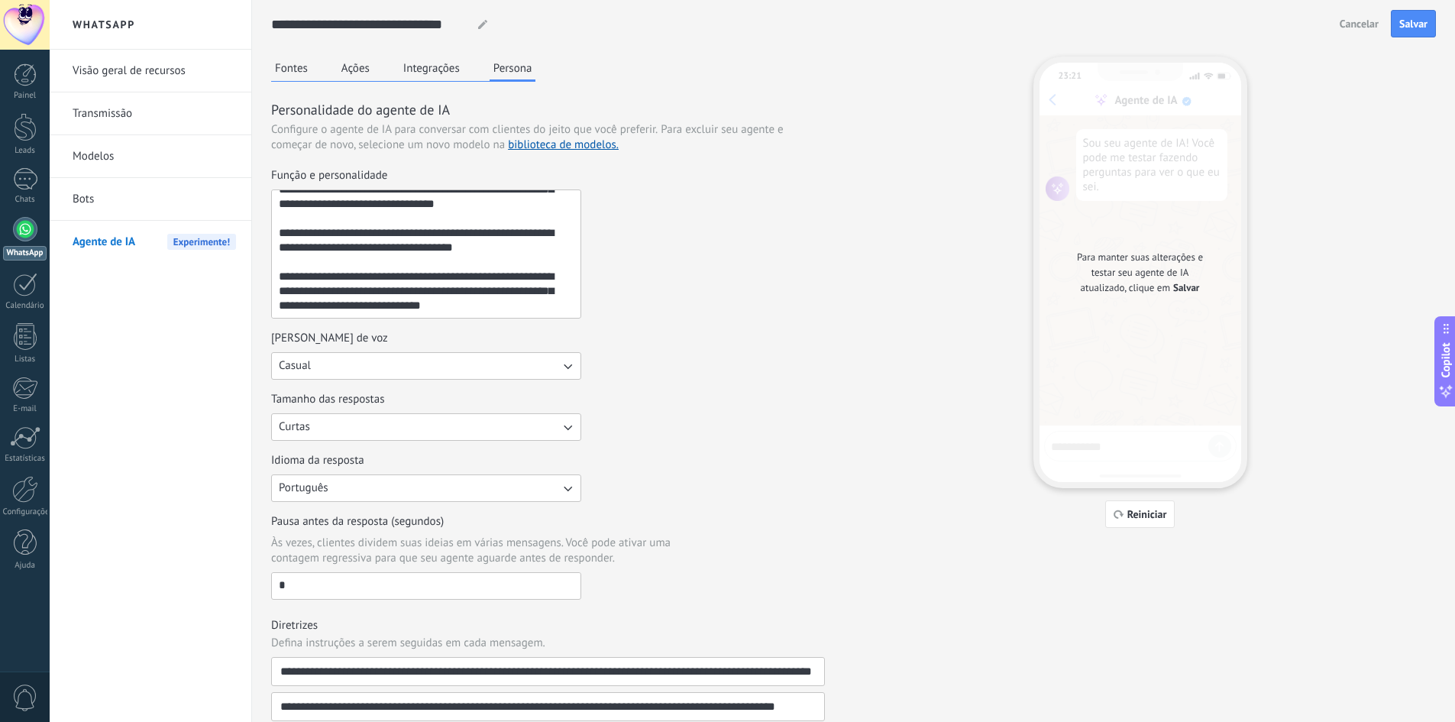
type textarea "**********"
click at [372, 413] on label "Tamanho das respostas Curtas" at bounding box center [426, 416] width 310 height 49
click at [372, 413] on button "Curtas" at bounding box center [426, 427] width 310 height 28
click at [341, 464] on li "Médias" at bounding box center [421, 453] width 319 height 26
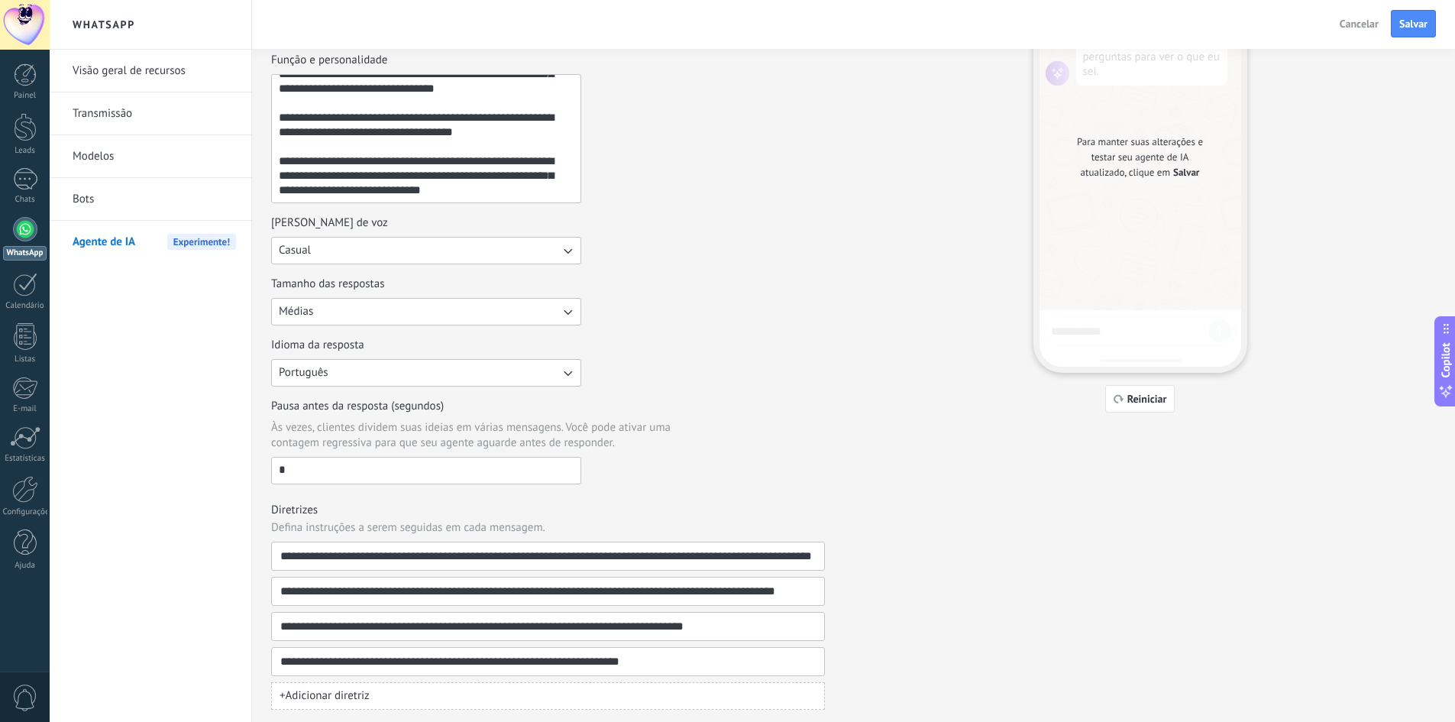
scroll to position [121, 0]
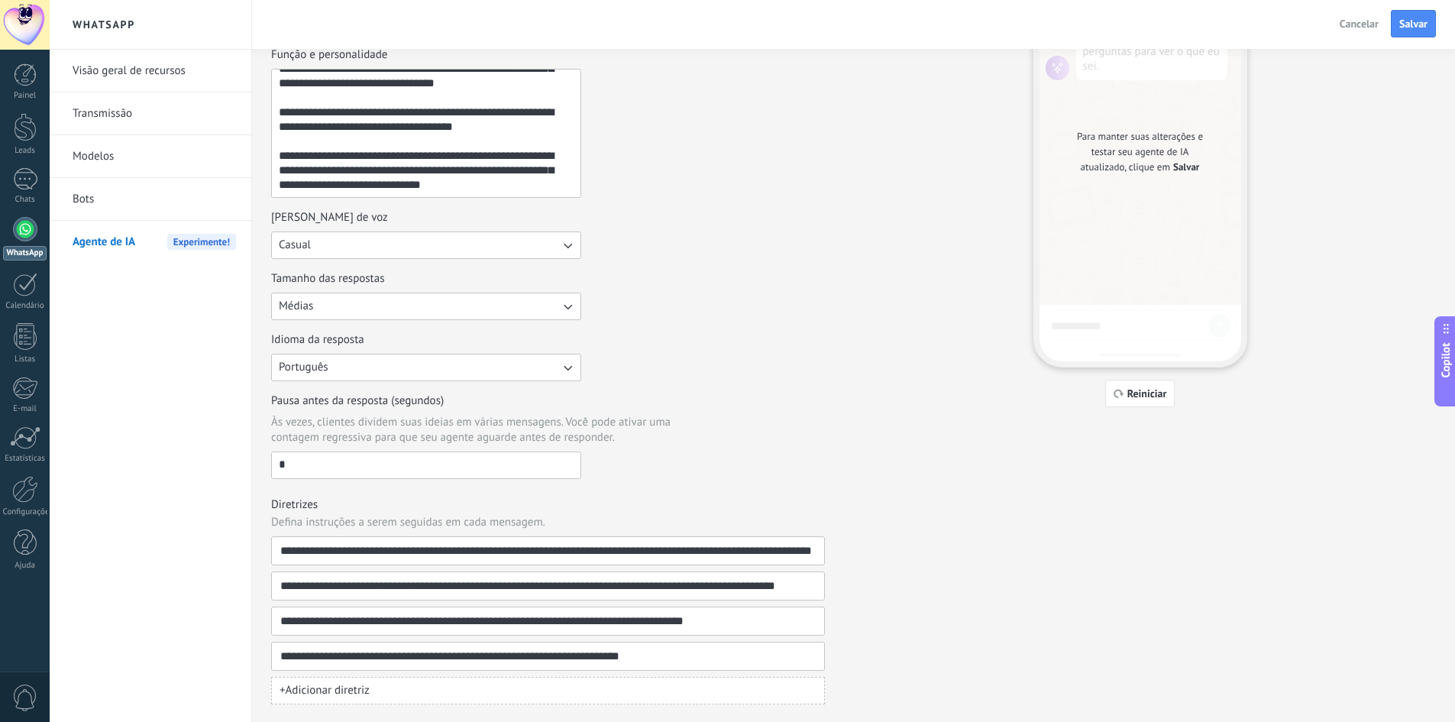
click at [325, 366] on span "Português" at bounding box center [304, 367] width 50 height 15
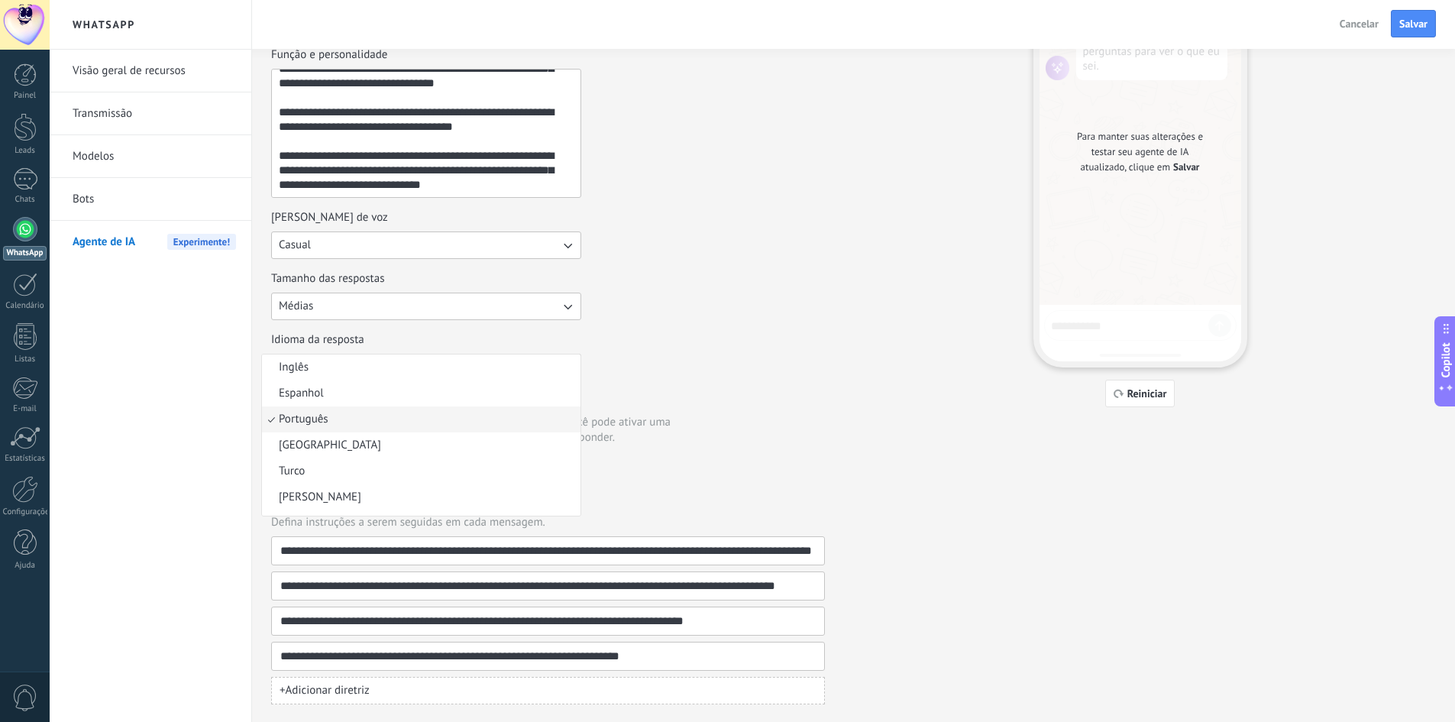
click at [325, 366] on li "Inglês" at bounding box center [421, 367] width 319 height 26
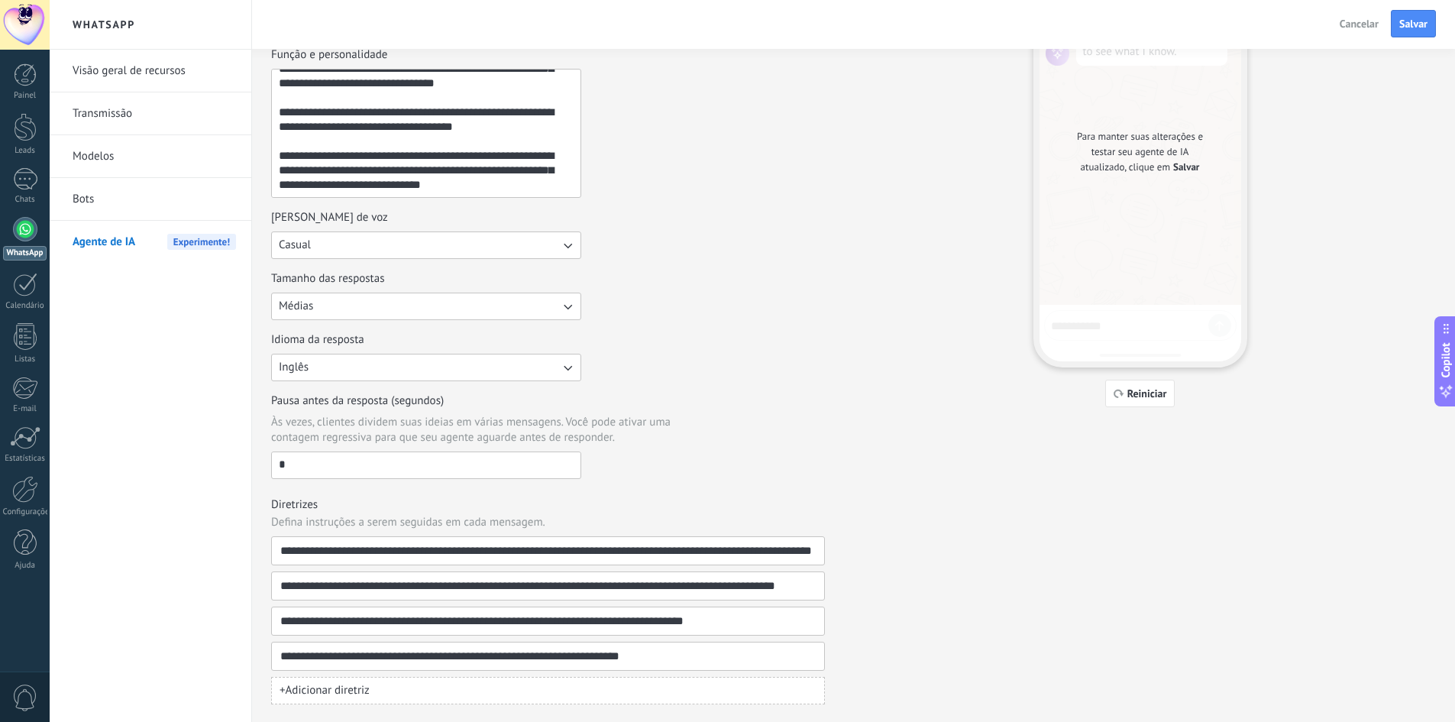
click at [236, 527] on div "Visão geral de recursos Transmissão Modelos Bots Agente de IA Experimente!" at bounding box center [151, 386] width 202 height 672
click at [316, 547] on input "**********" at bounding box center [542, 551] width 525 height 28
click at [227, 483] on div "Visão geral de recursos Transmissão Modelos Bots Agente de IA Experimente!" at bounding box center [151, 386] width 202 height 672
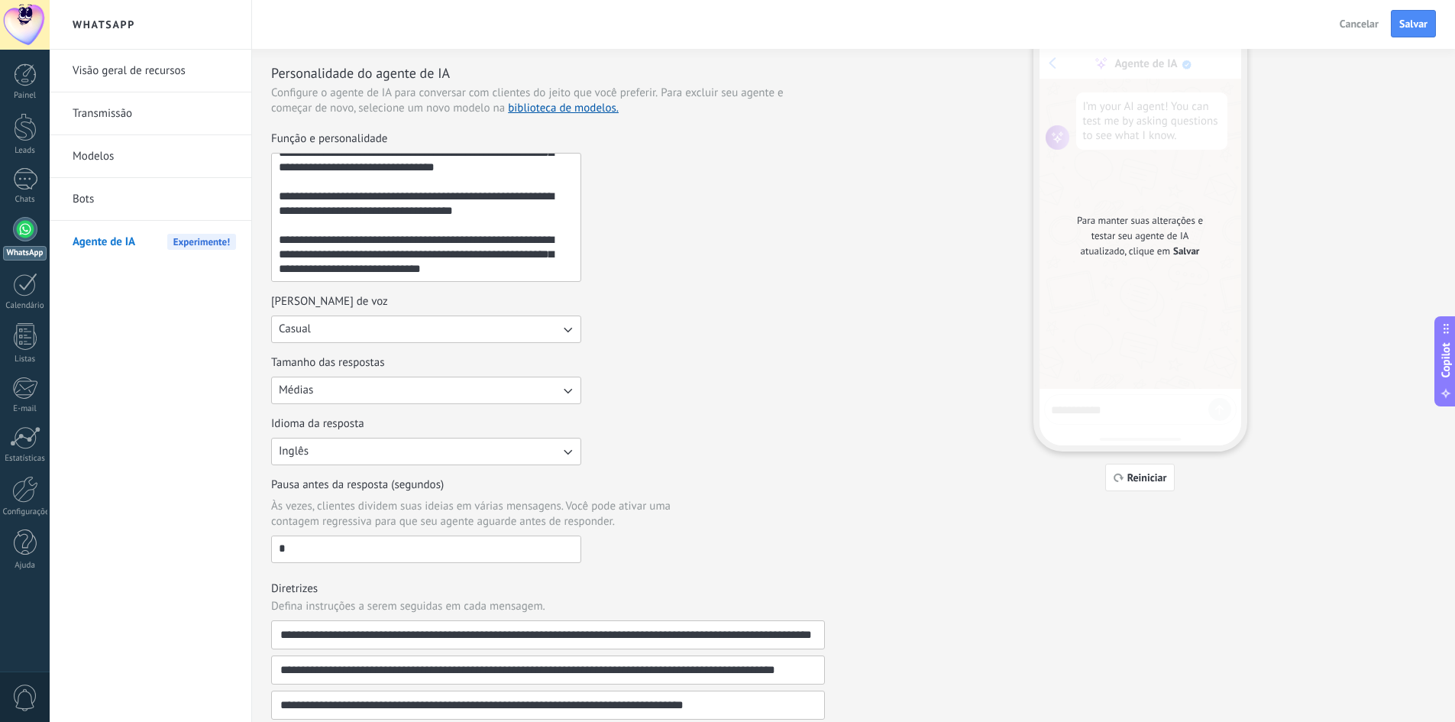
scroll to position [0, 0]
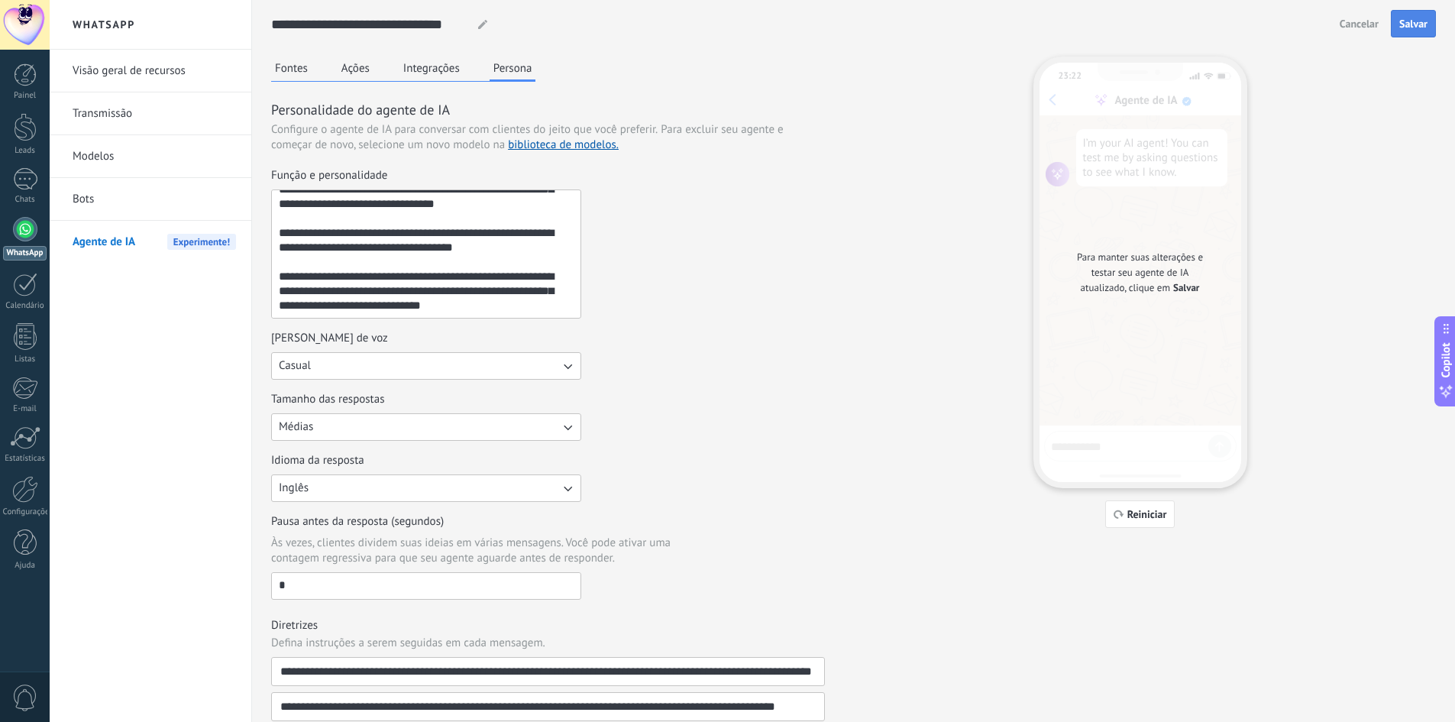
click at [1413, 26] on span "Salvar" at bounding box center [1414, 23] width 28 height 11
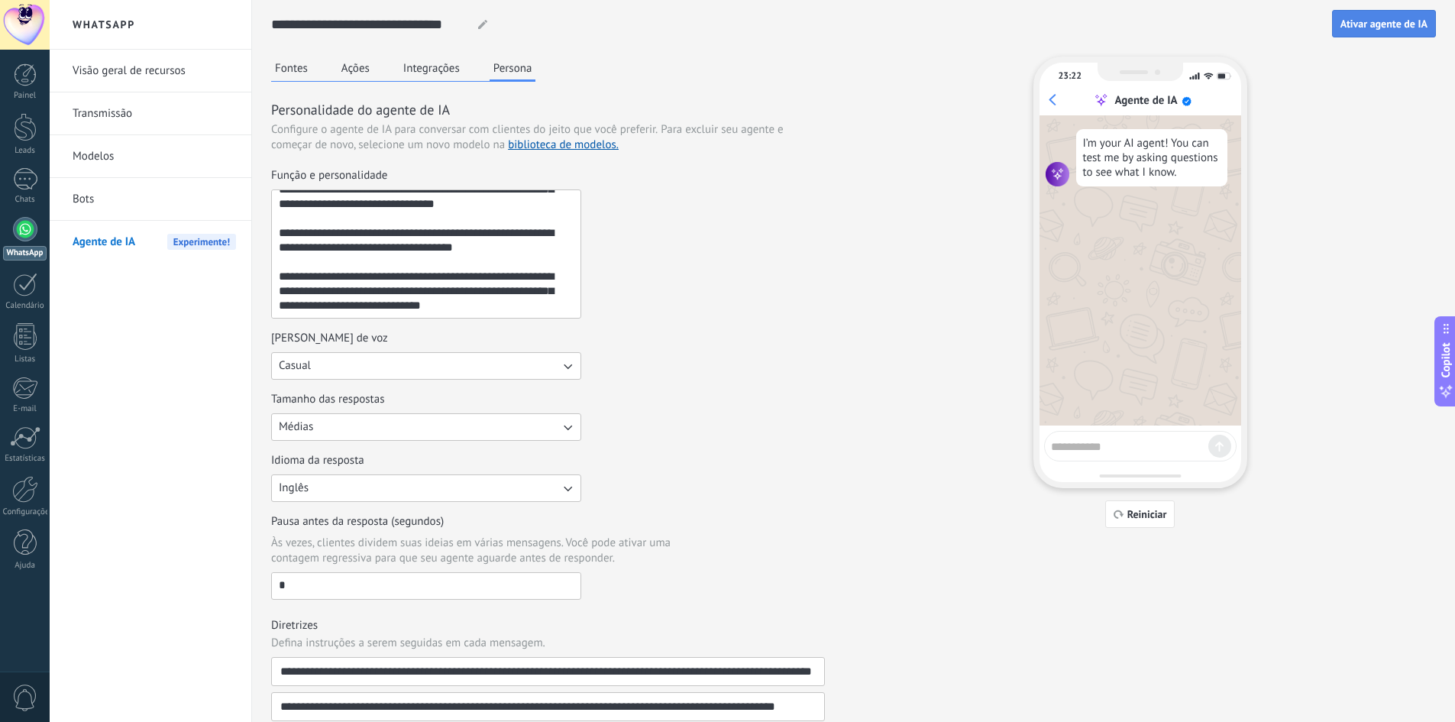
click at [1375, 23] on span "Ativar agente de IA" at bounding box center [1384, 23] width 87 height 11
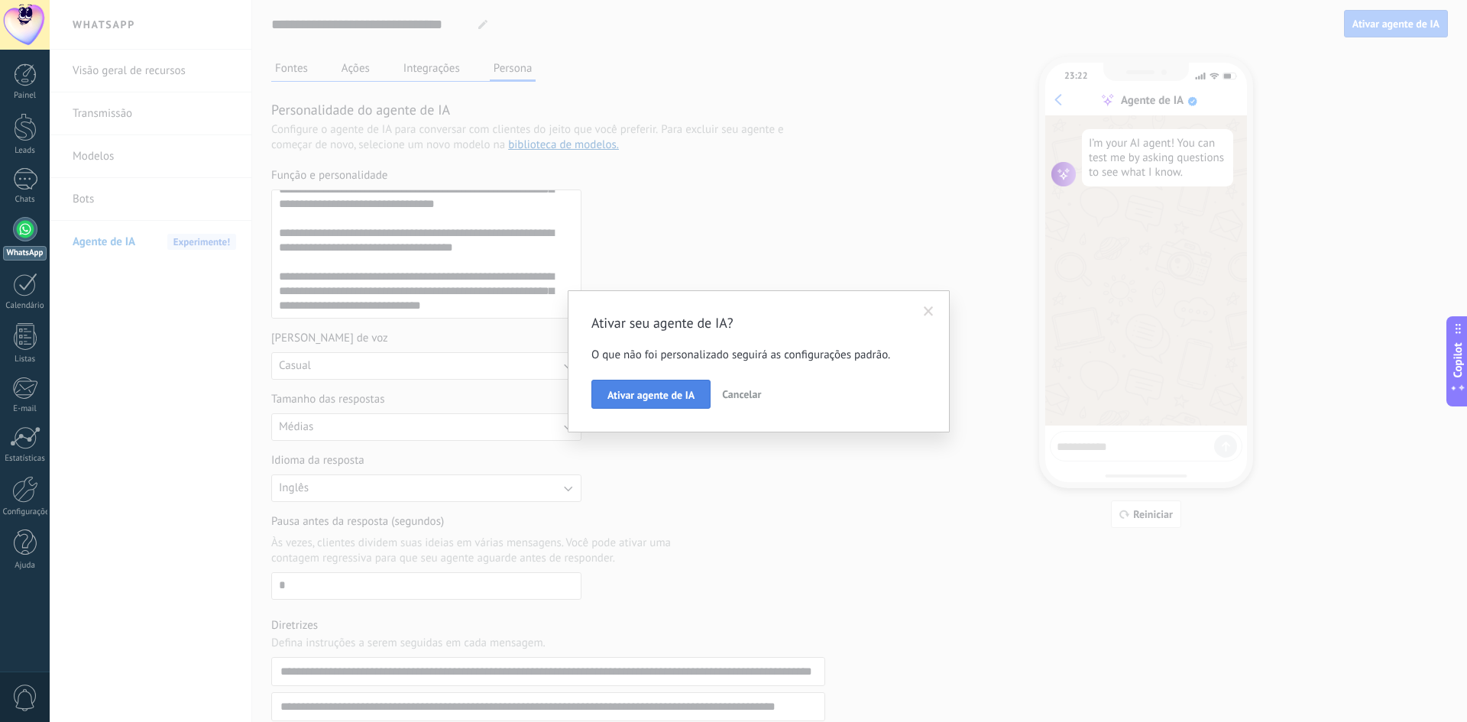
click at [659, 400] on span "Ativar agente de IA" at bounding box center [650, 395] width 87 height 11
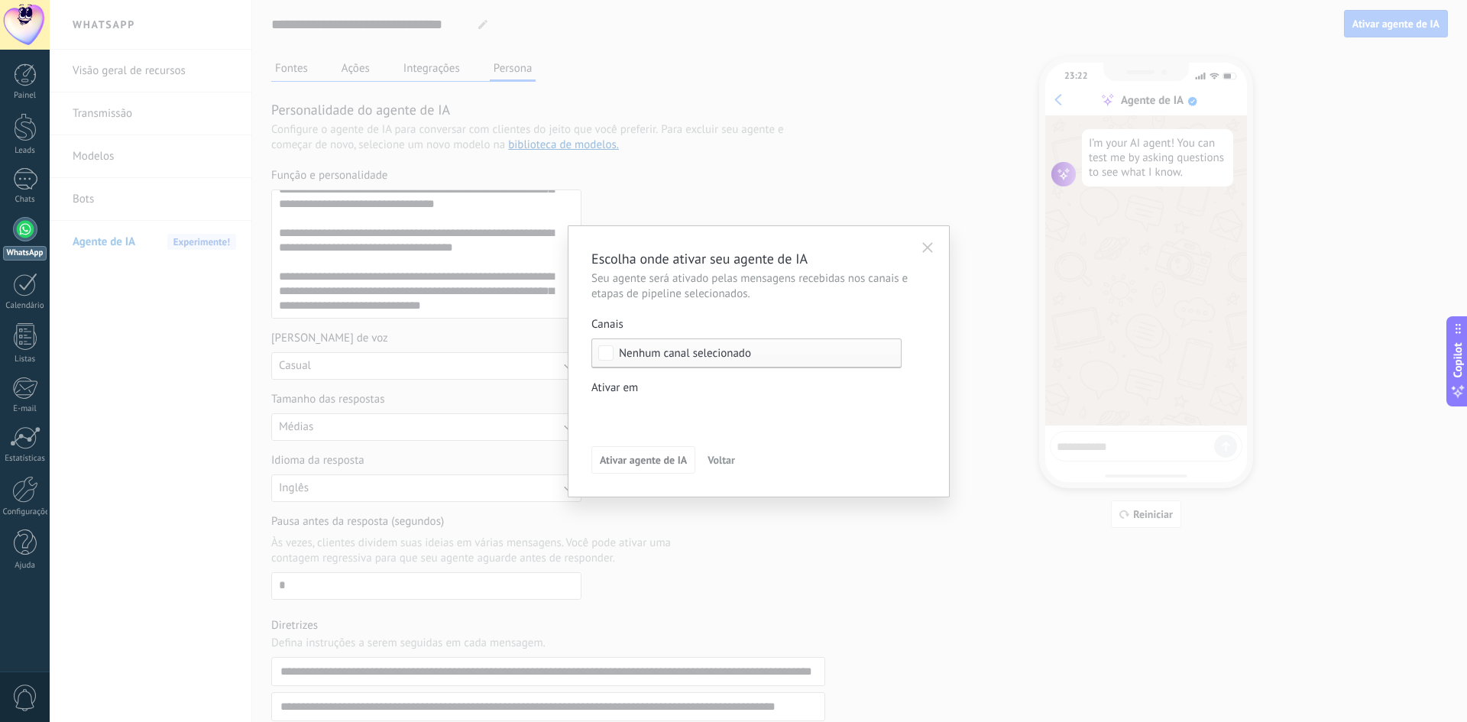
click at [652, 356] on span "Nenhum canal selecionado" at bounding box center [685, 353] width 132 height 11
click at [652, 356] on div "Selecionar tudo" at bounding box center [657, 353] width 76 height 15
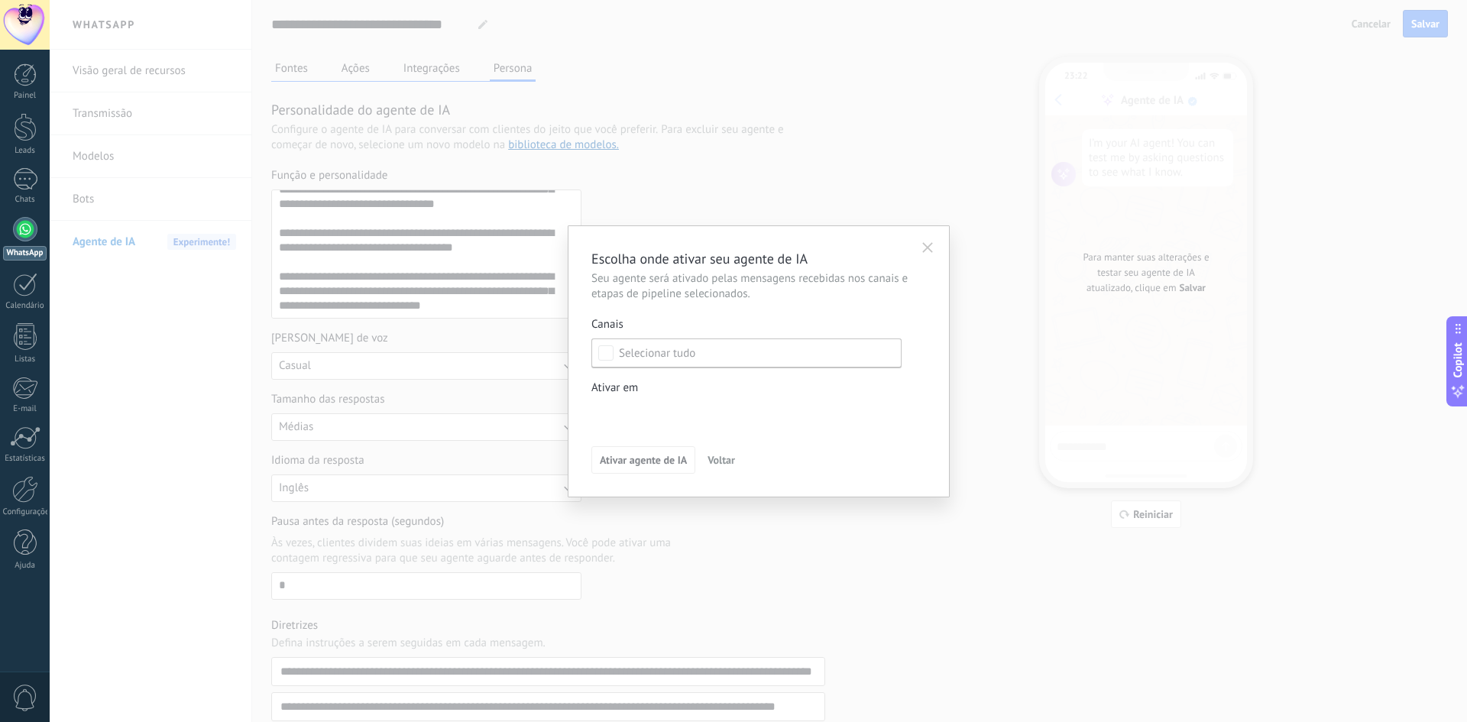
click at [728, 461] on span "Voltar" at bounding box center [721, 460] width 28 height 11
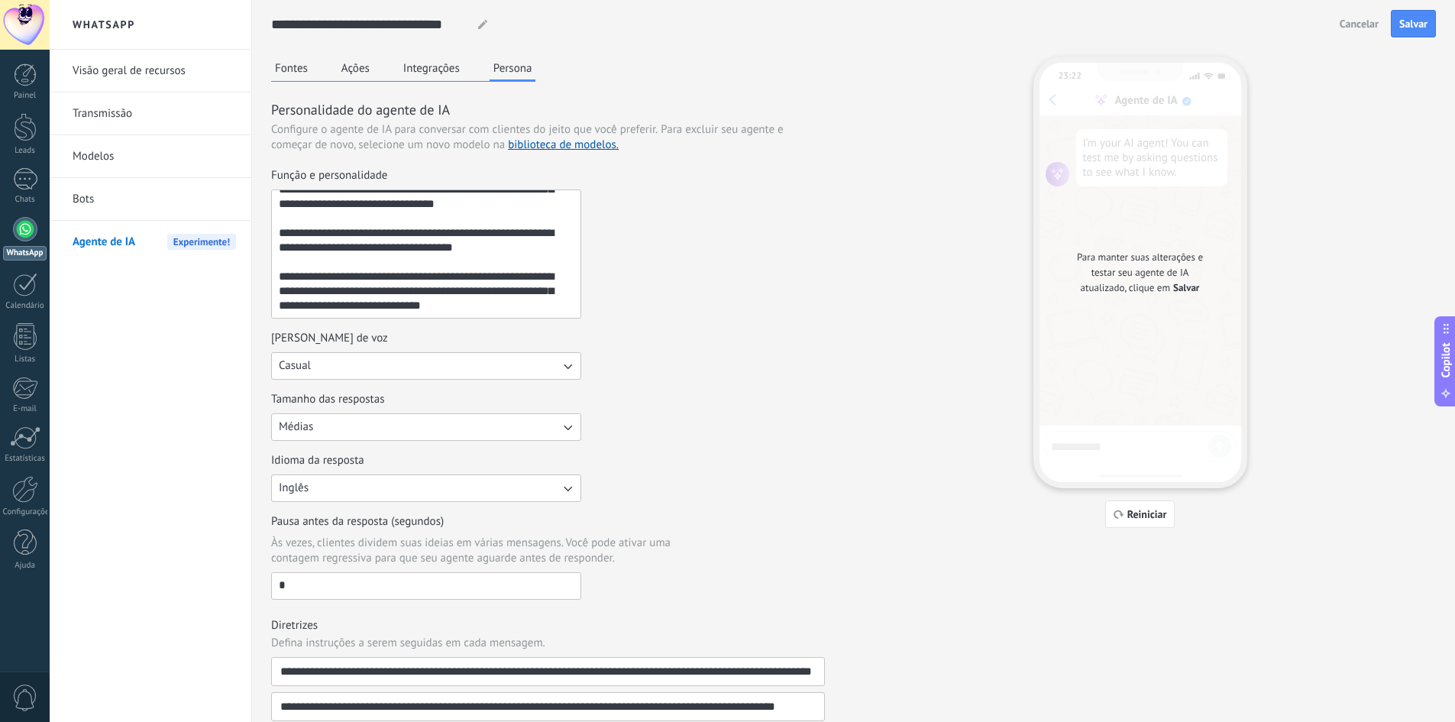
drag, startPoint x: 778, startPoint y: 420, endPoint x: 539, endPoint y: 222, distance: 310.3
click at [776, 419] on div "Tamanho das respostas Médias" at bounding box center [548, 416] width 554 height 49
click at [97, 153] on link "Modelos" at bounding box center [154, 156] width 163 height 43
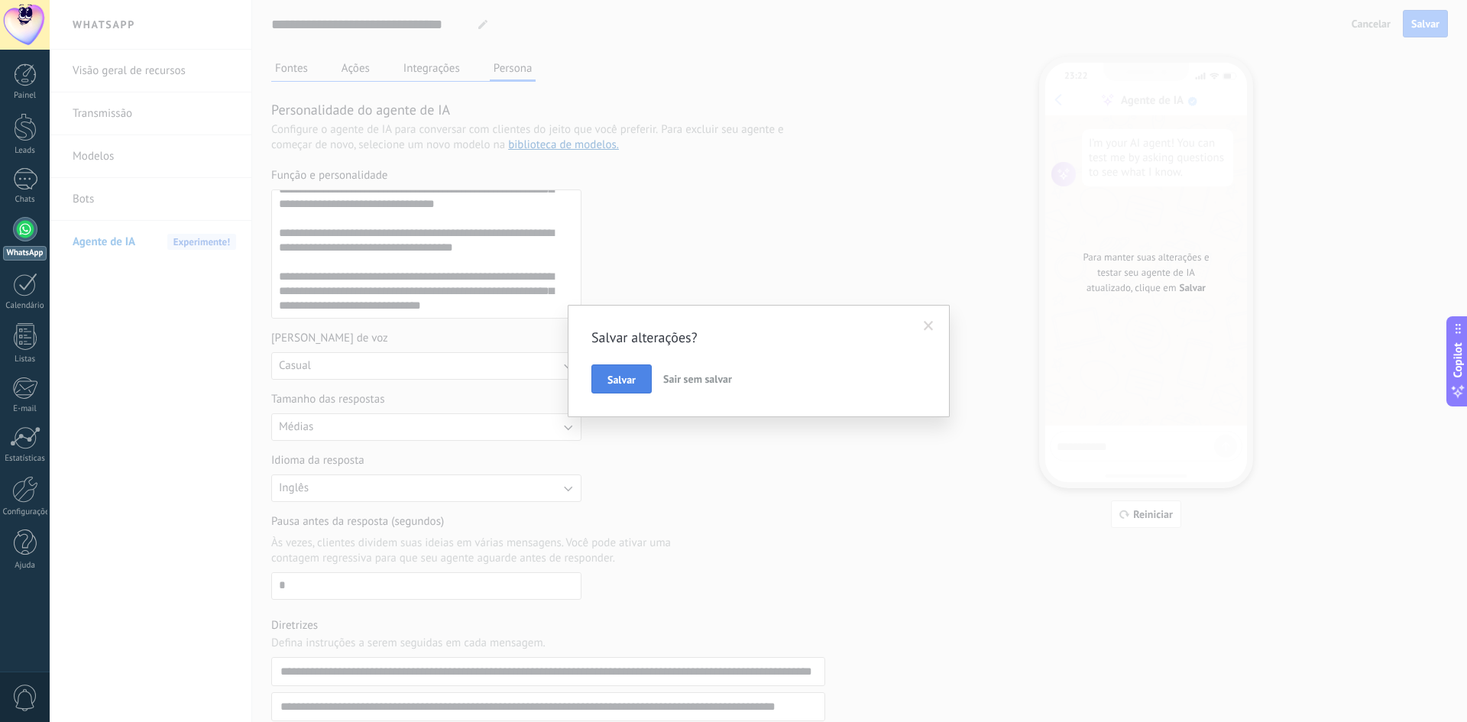
click at [621, 374] on span "Salvar" at bounding box center [621, 379] width 28 height 11
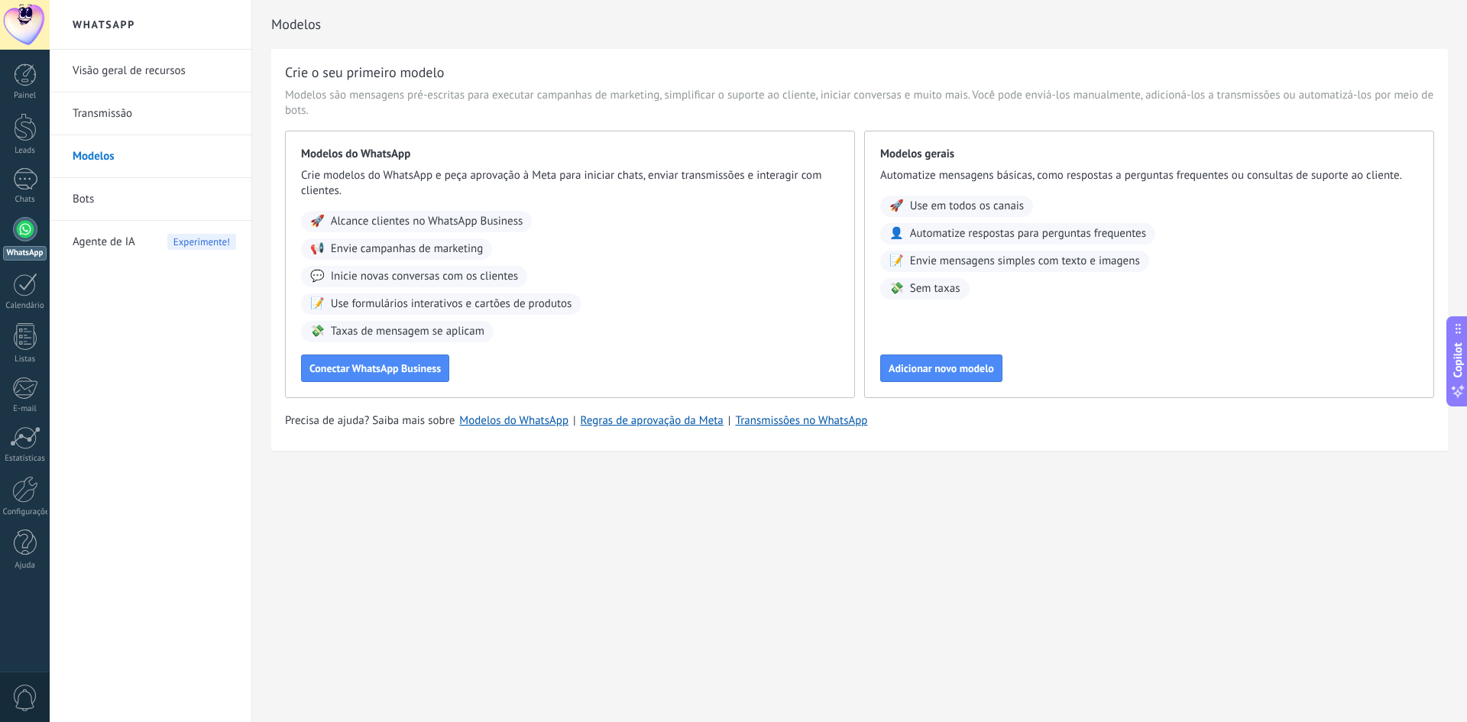
click at [105, 238] on span "Agente de IA" at bounding box center [104, 242] width 63 height 43
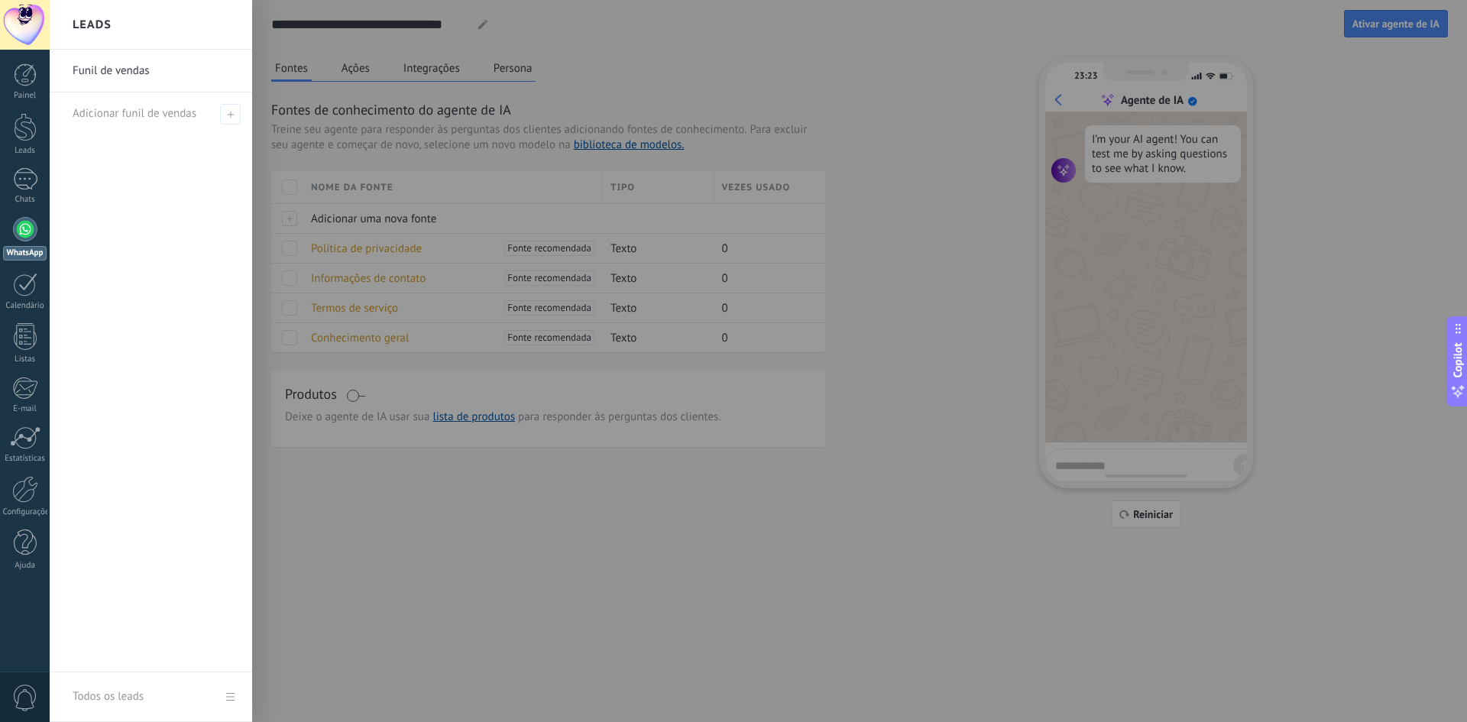
click at [1393, 21] on div at bounding box center [783, 361] width 1467 height 722
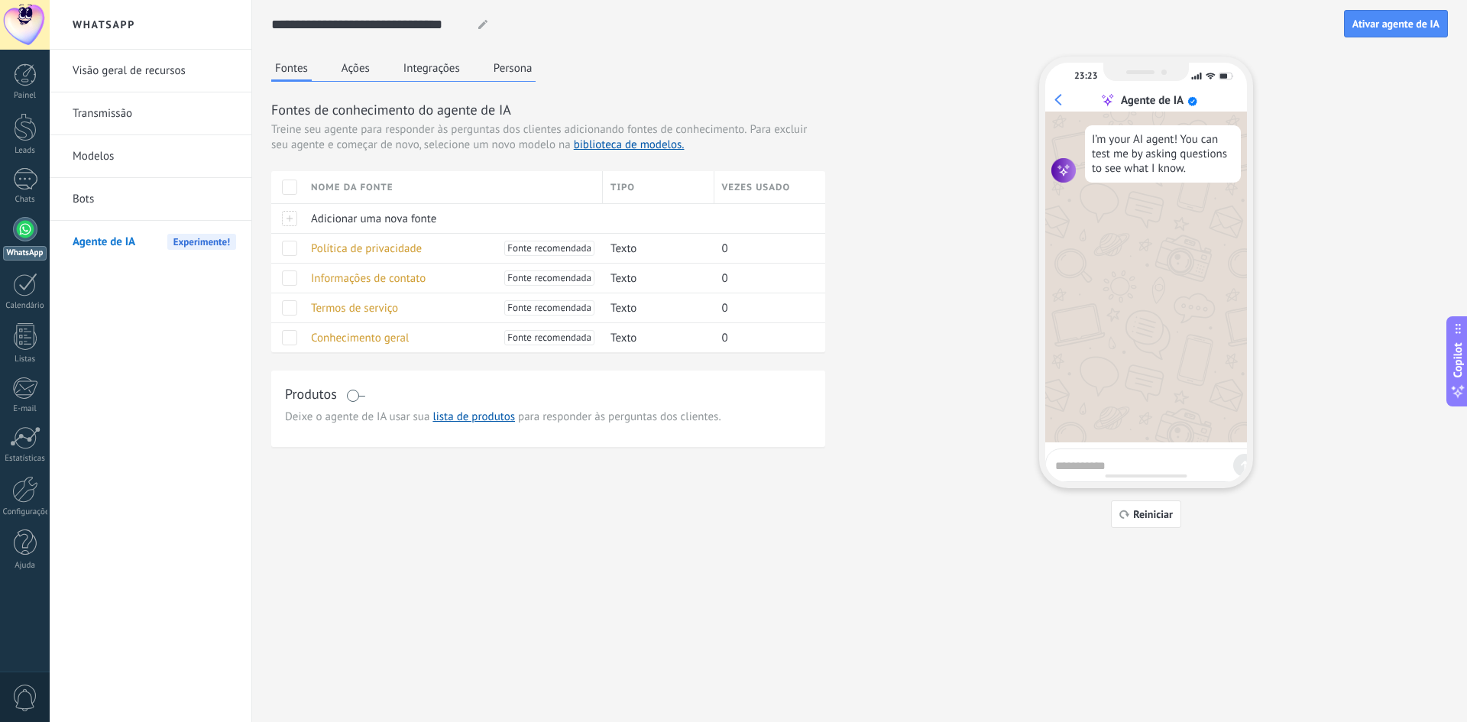
click at [360, 68] on button "Ações" at bounding box center [356, 68] width 36 height 23
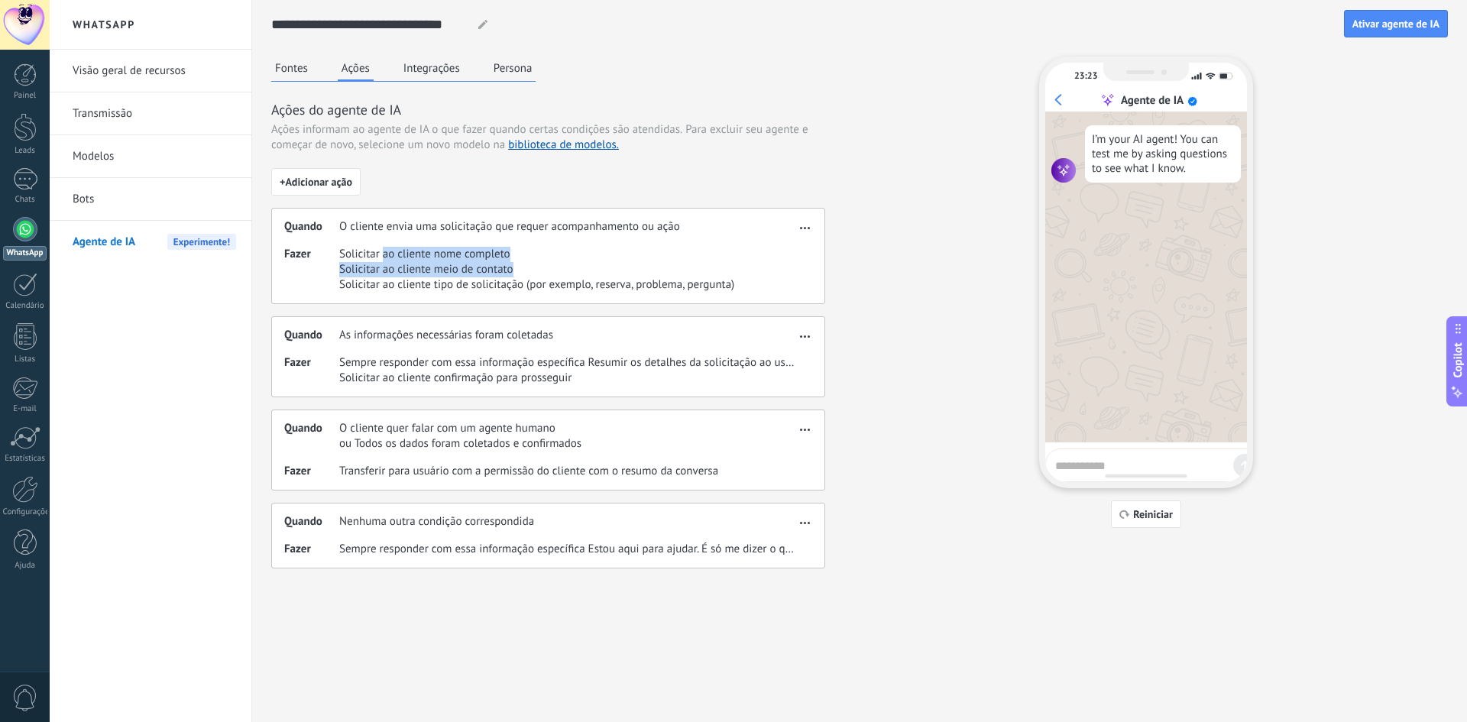
drag, startPoint x: 381, startPoint y: 248, endPoint x: 543, endPoint y: 274, distance: 164.0
click at [543, 274] on div "Solicitar ao cliente nome completo Solicitar ao cliente meio de contato Solicit…" at bounding box center [536, 270] width 395 height 46
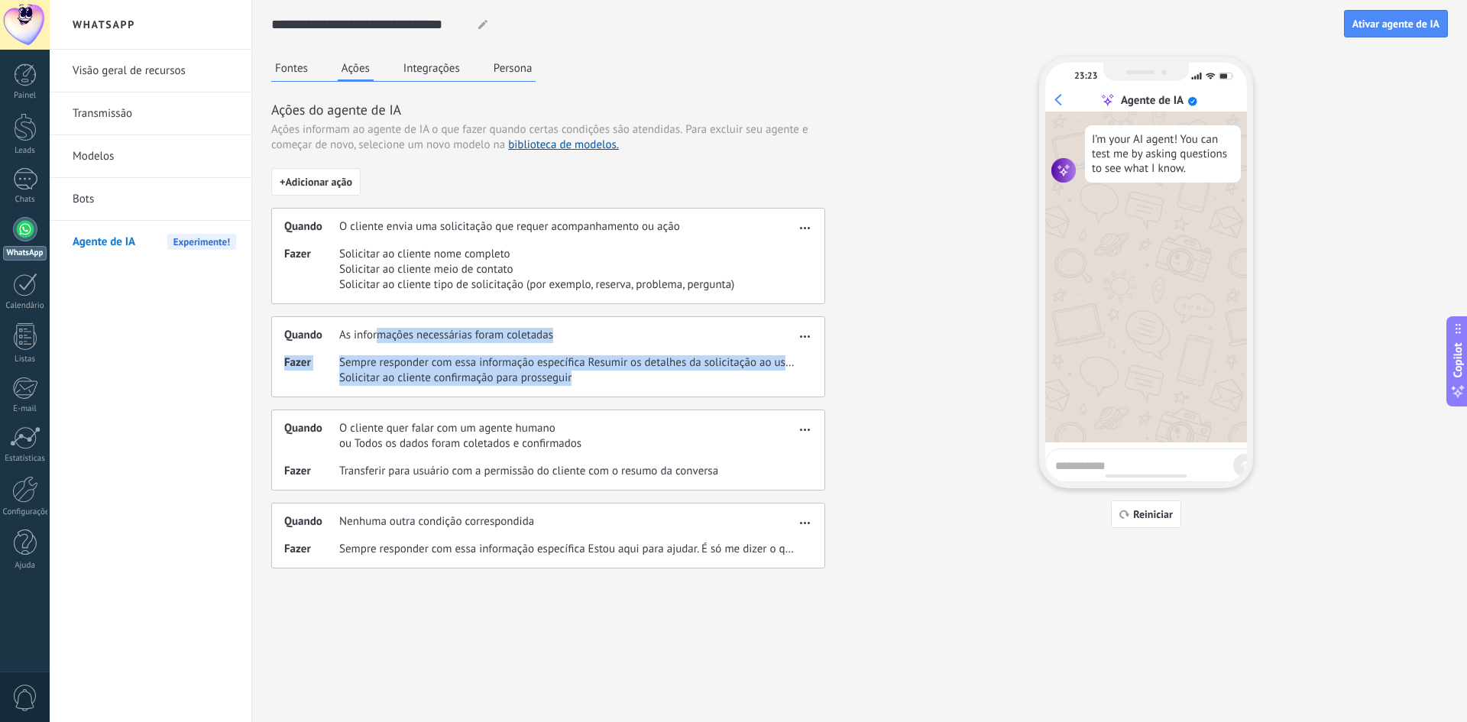
drag, startPoint x: 375, startPoint y: 338, endPoint x: 588, endPoint y: 374, distance: 216.2
click at [588, 374] on div "Quando As informações necessárias foram coletadas Fazer Sempre responder com es…" at bounding box center [548, 356] width 554 height 81
click at [588, 374] on span "Solicitar ao cliente confirmação para prosseguir" at bounding box center [567, 378] width 456 height 15
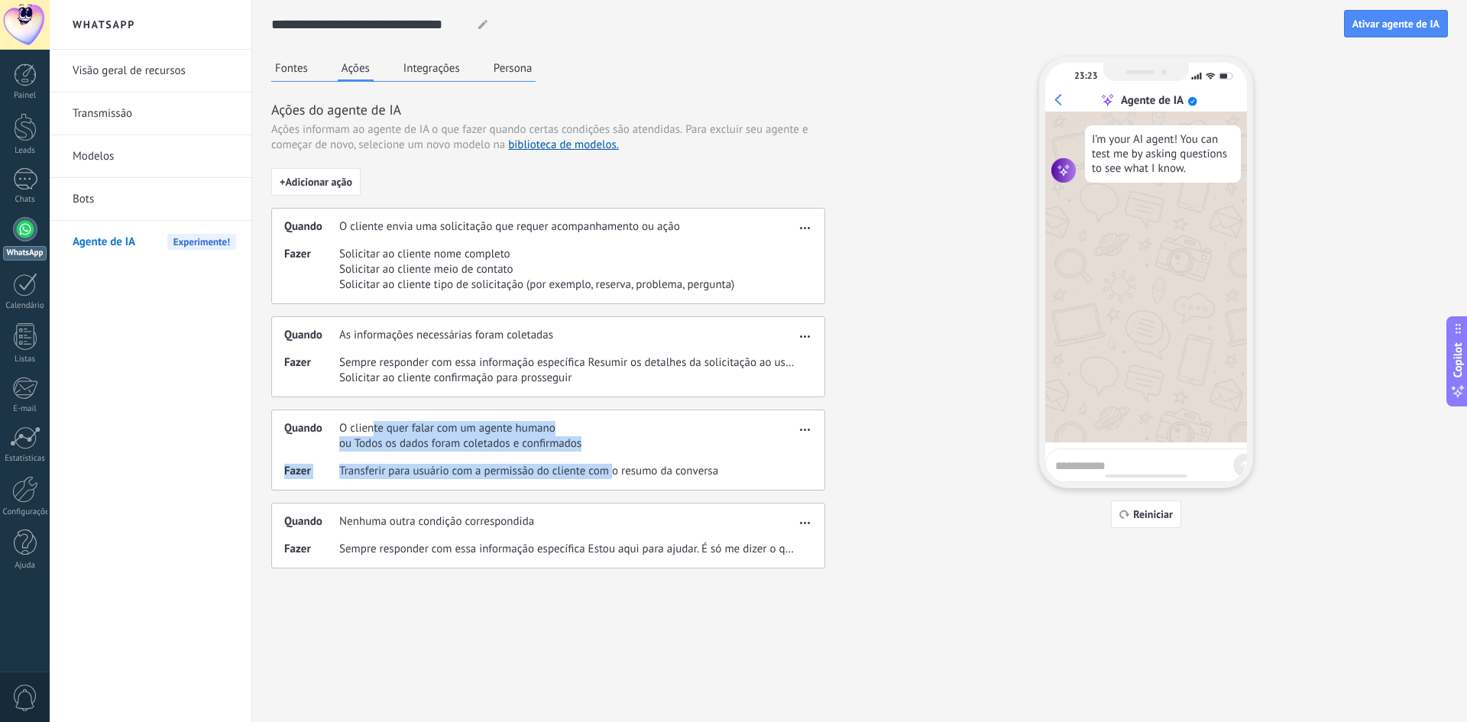
drag, startPoint x: 374, startPoint y: 424, endPoint x: 611, endPoint y: 464, distance: 240.1
click at [611, 464] on div "Quando O cliente quer falar com um agente humano ou Todos os dados foram coleta…" at bounding box center [548, 449] width 554 height 81
click at [604, 468] on span "Transferir para usuário com a permissão do cliente com o resumo da conversa" at bounding box center [528, 471] width 379 height 15
drag, startPoint x: 397, startPoint y: 425, endPoint x: 659, endPoint y: 491, distance: 270.3
click at [659, 491] on div "+ Adicionar ação Quando O cliente envia uma solicitação que requer acompanhamen…" at bounding box center [548, 368] width 554 height 400
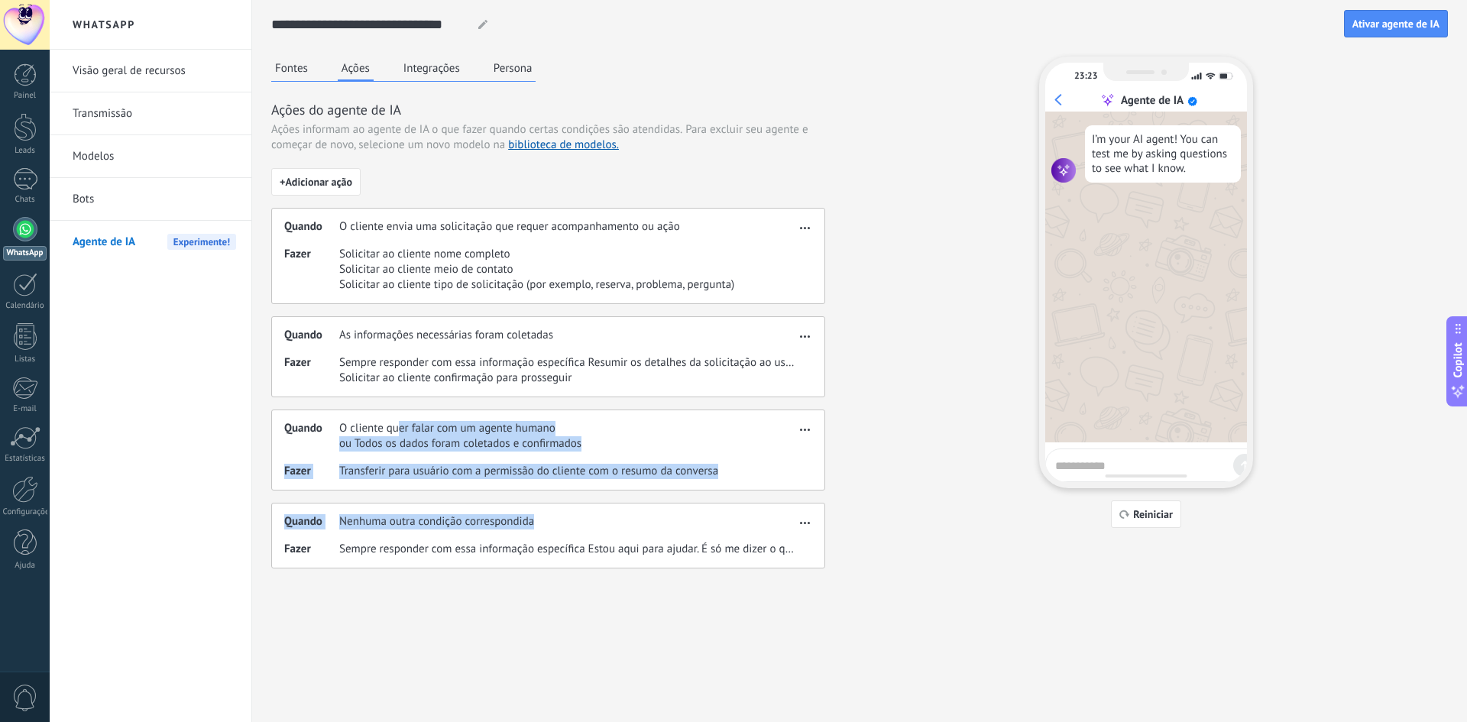
click at [610, 487] on div "Quando O cliente quer falar com um agente humano ou Todos os dados foram coleta…" at bounding box center [548, 449] width 554 height 81
drag, startPoint x: 465, startPoint y: 462, endPoint x: 713, endPoint y: 491, distance: 249.2
click at [713, 491] on div "+ Adicionar ação Quando O cliente envia uma solicitação que requer acompanhamen…" at bounding box center [548, 368] width 554 height 400
click at [79, 197] on link "Bots" at bounding box center [154, 199] width 163 height 43
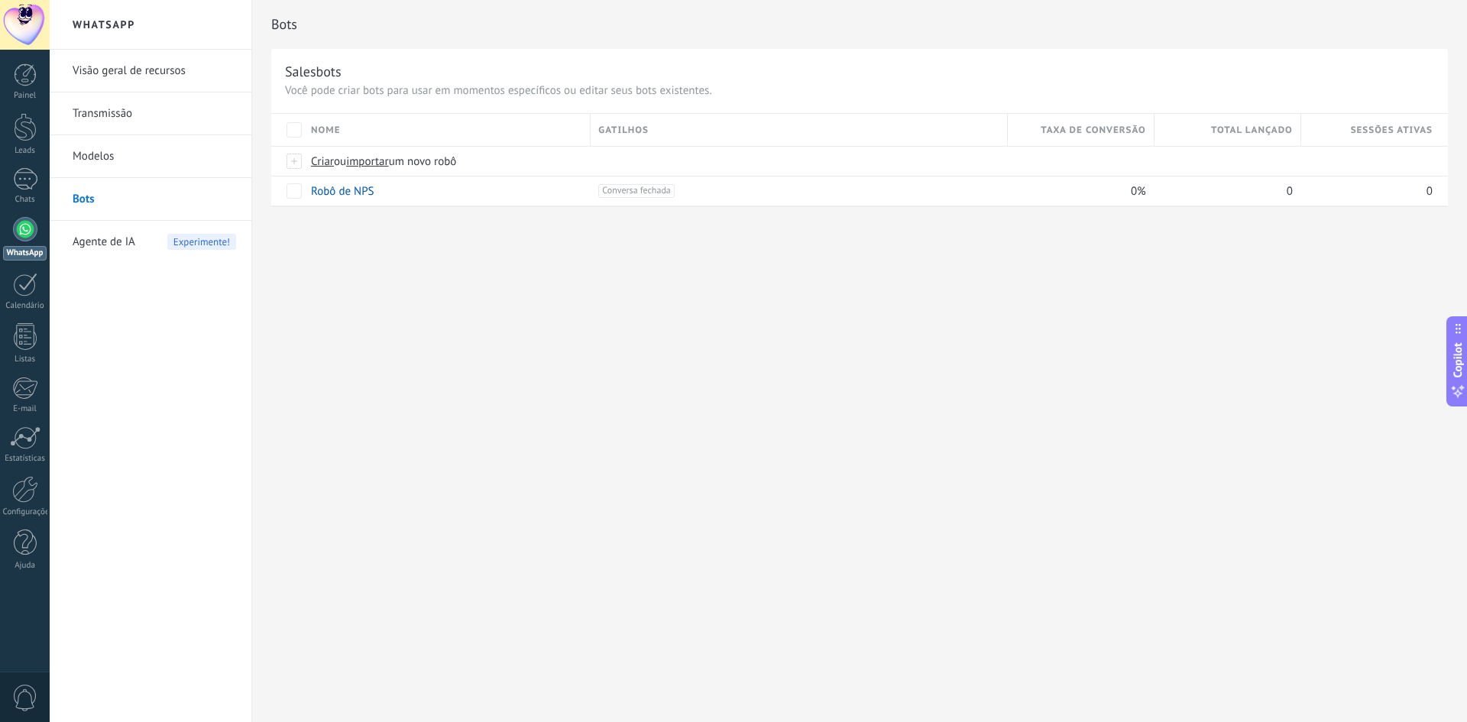
click at [90, 157] on link "Modelos" at bounding box center [154, 156] width 163 height 43
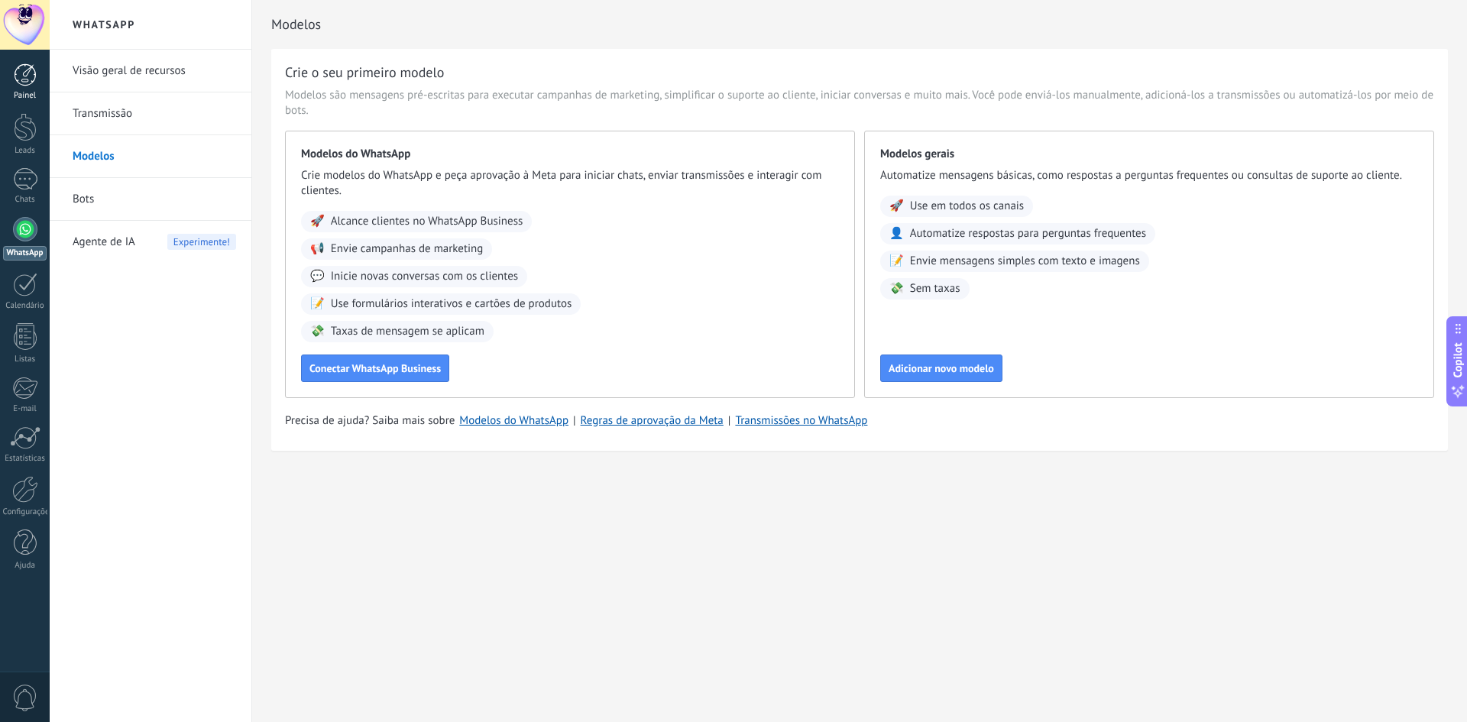
click at [19, 83] on div at bounding box center [25, 74] width 23 height 23
click at [86, 206] on link "Bots" at bounding box center [154, 199] width 163 height 43
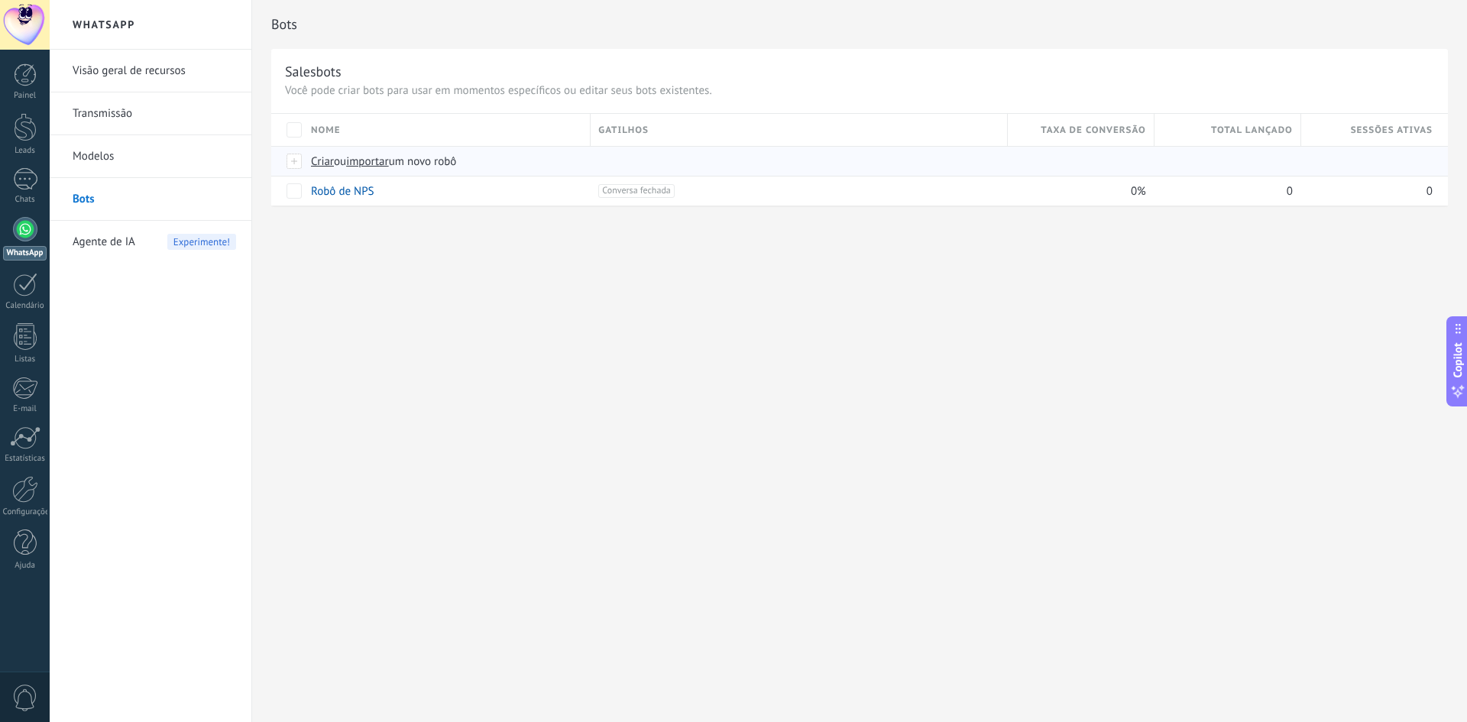
click at [380, 165] on span "importar" at bounding box center [367, 161] width 43 height 15
click at [0, 0] on input "importar um novo robô" at bounding box center [0, 0] width 0 height 0
click at [202, 244] on span "Experimente!" at bounding box center [201, 242] width 69 height 16
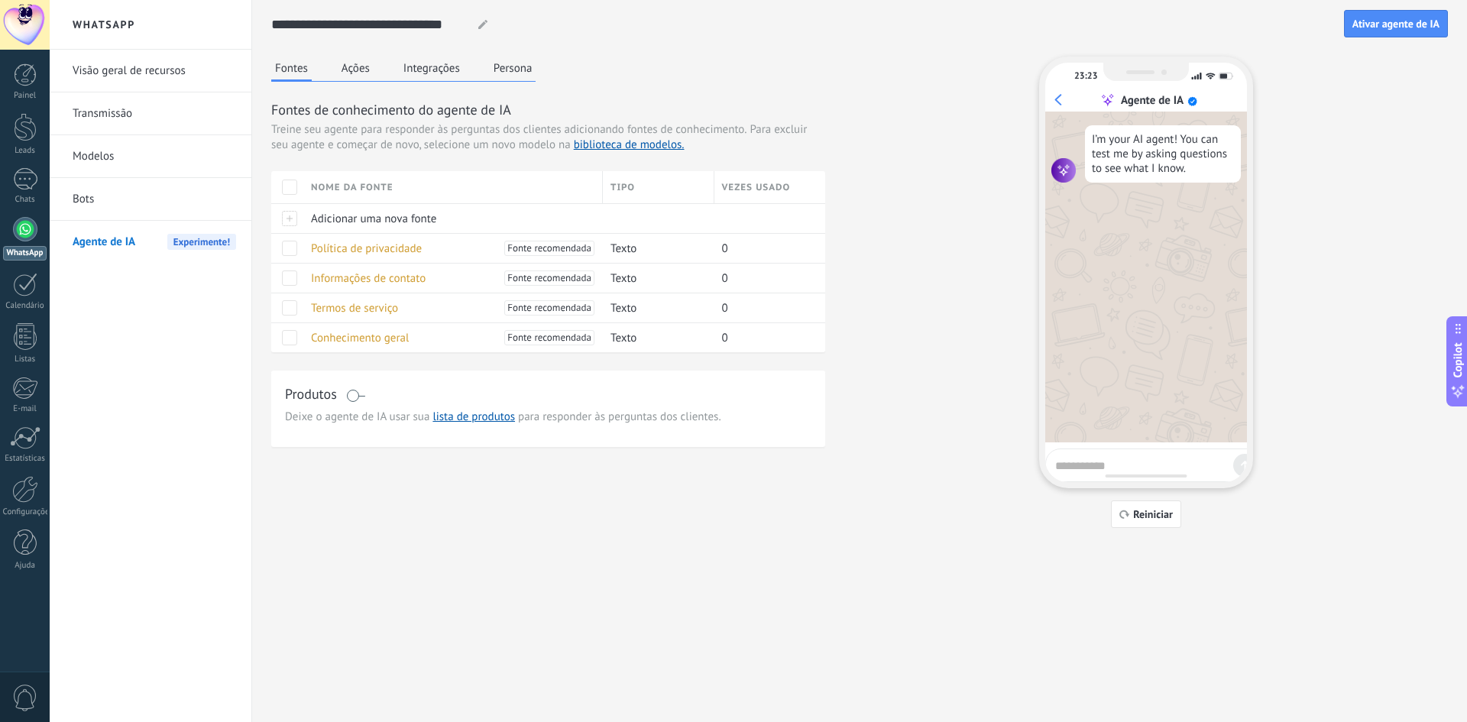
click at [289, 185] on span at bounding box center [289, 187] width 15 height 15
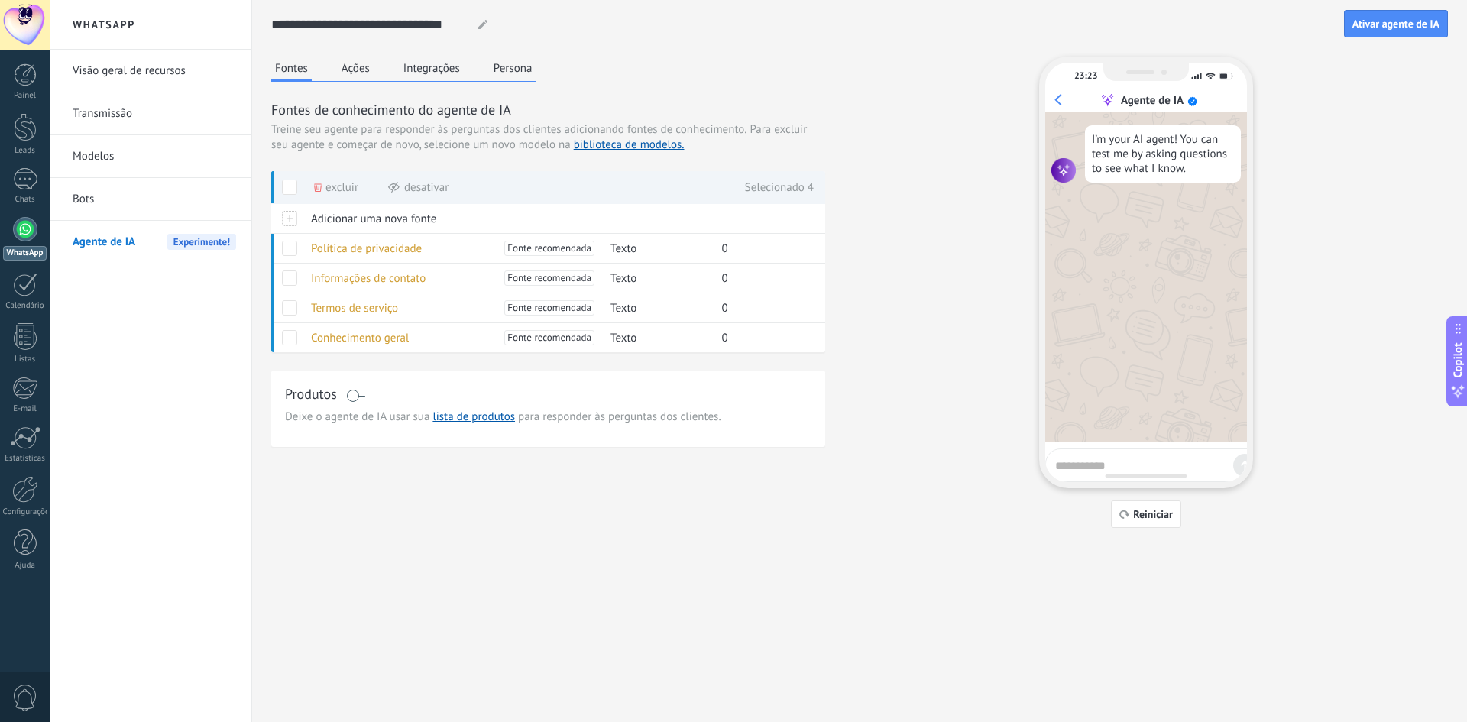
click at [351, 69] on button "Ações" at bounding box center [356, 68] width 36 height 23
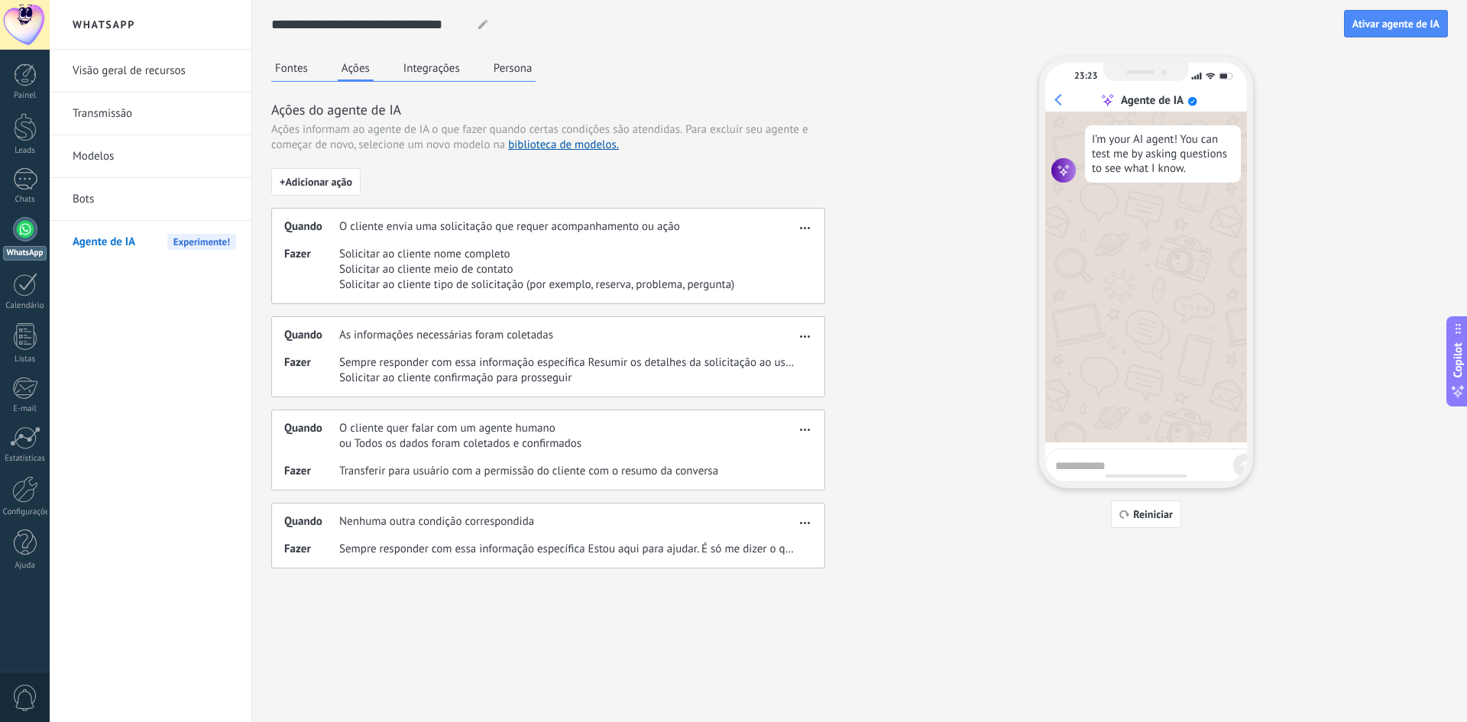
click at [444, 69] on button "Integrações" at bounding box center [432, 68] width 64 height 23
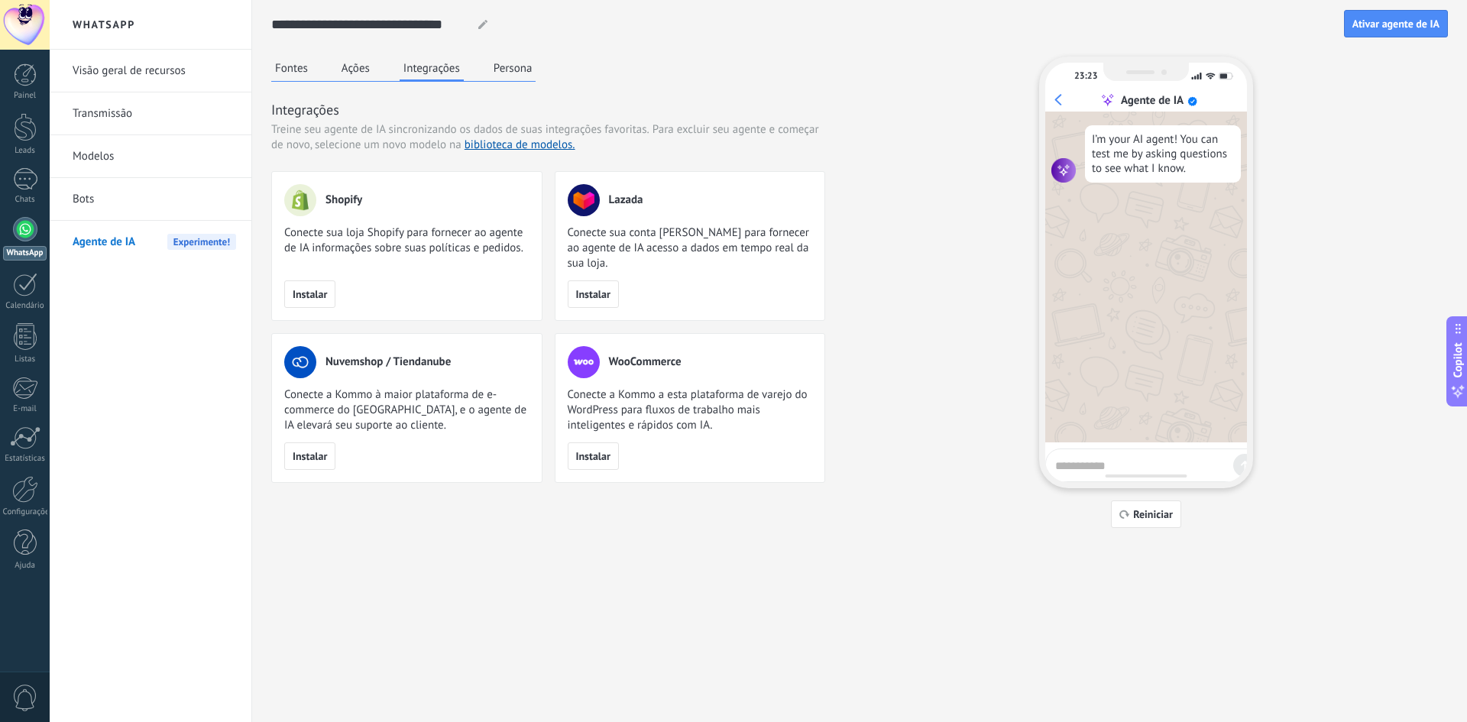
click at [485, 71] on div "Fontes Ações Integrações Persona" at bounding box center [403, 69] width 264 height 25
click at [508, 70] on button "Persona" at bounding box center [513, 68] width 47 height 23
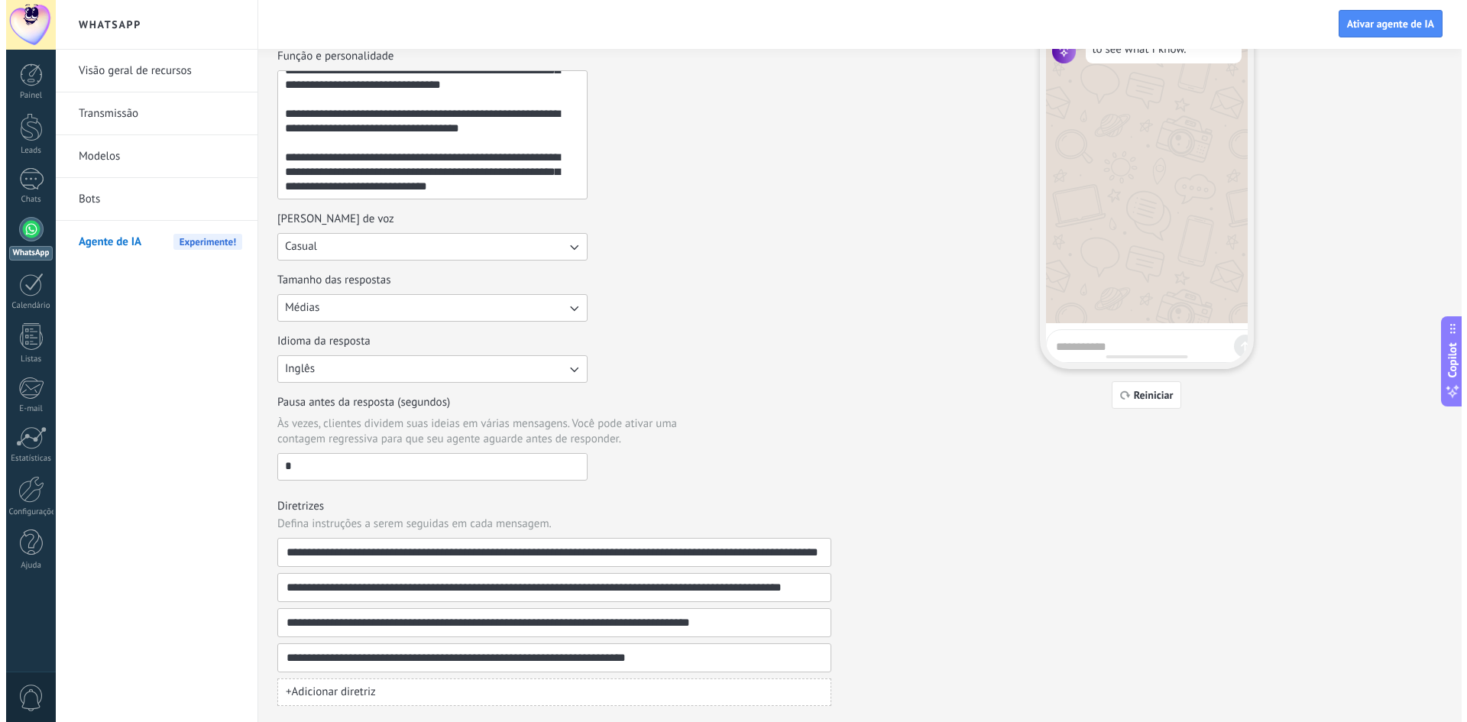
scroll to position [121, 0]
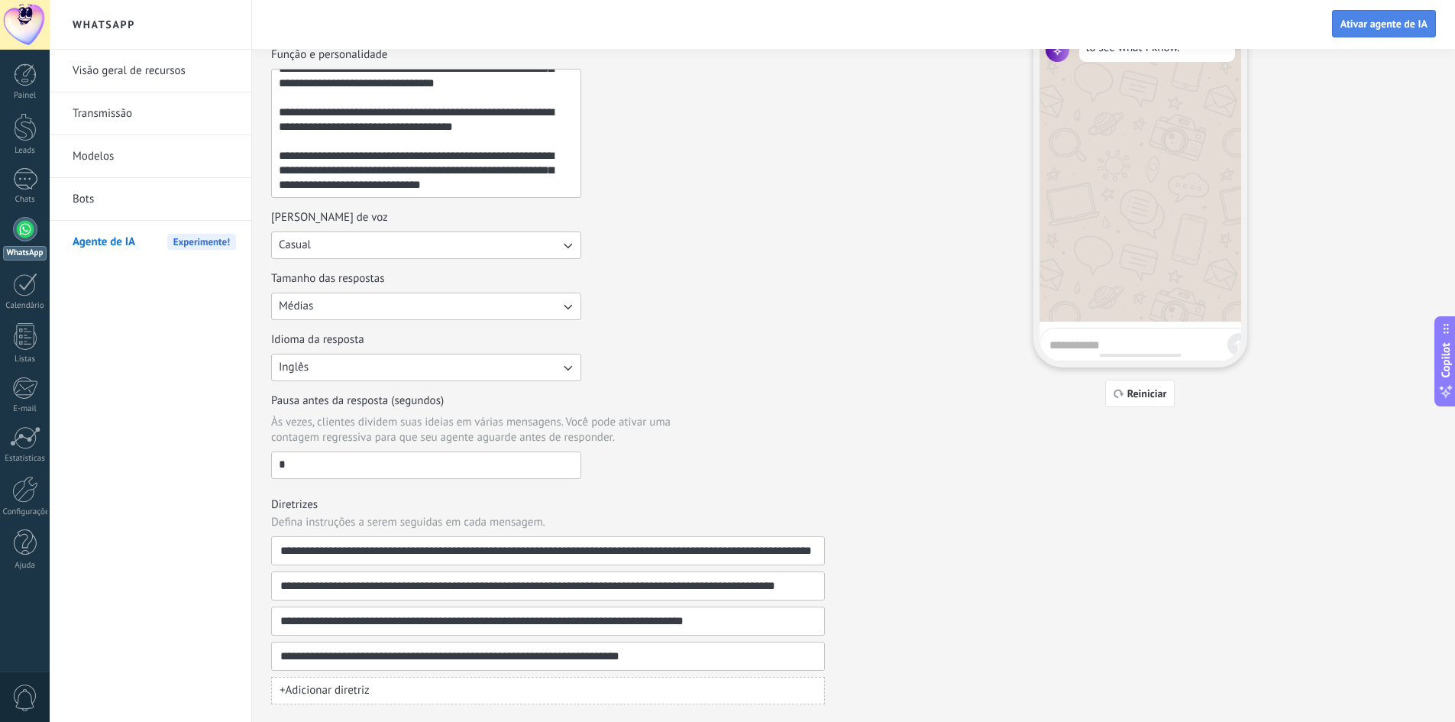
click at [1381, 21] on span "Ativar agente de IA" at bounding box center [1384, 23] width 87 height 11
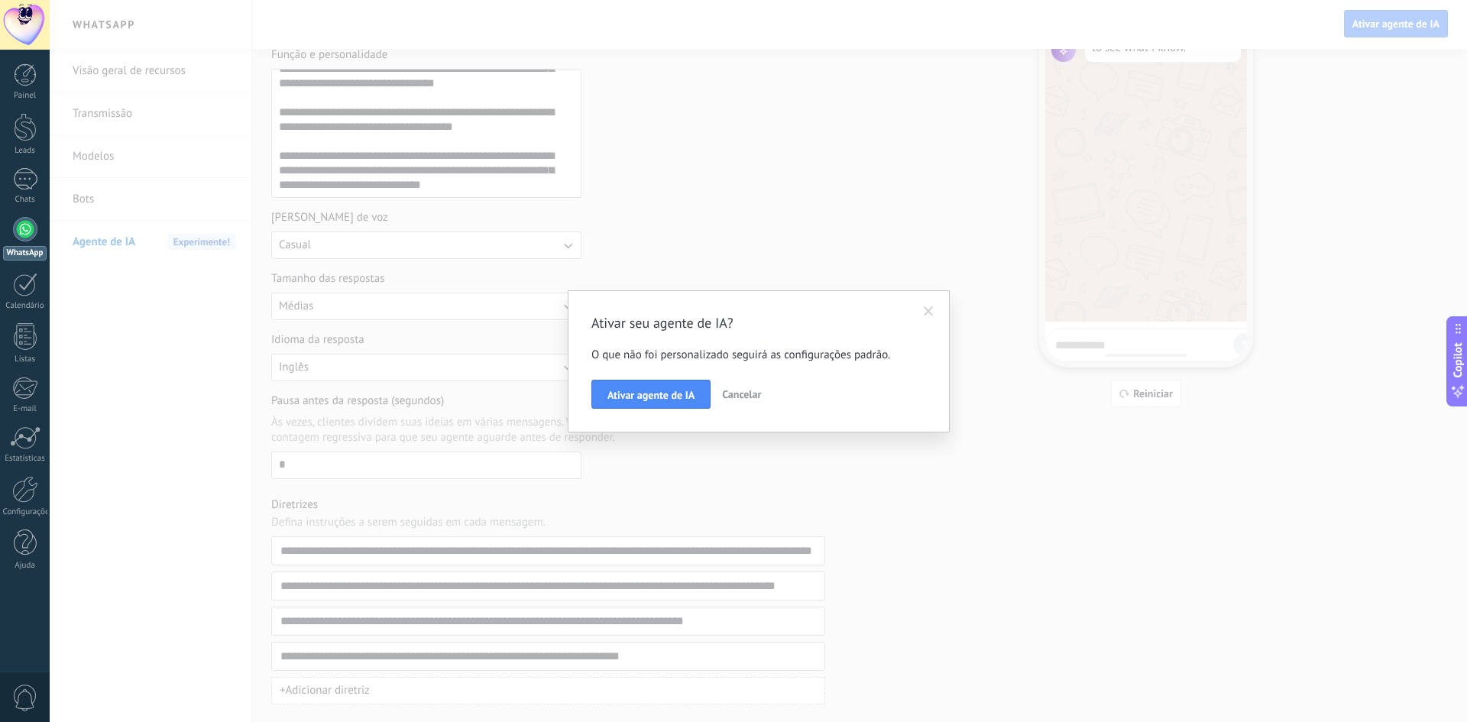
click at [734, 389] on span "Cancelar" at bounding box center [741, 394] width 39 height 14
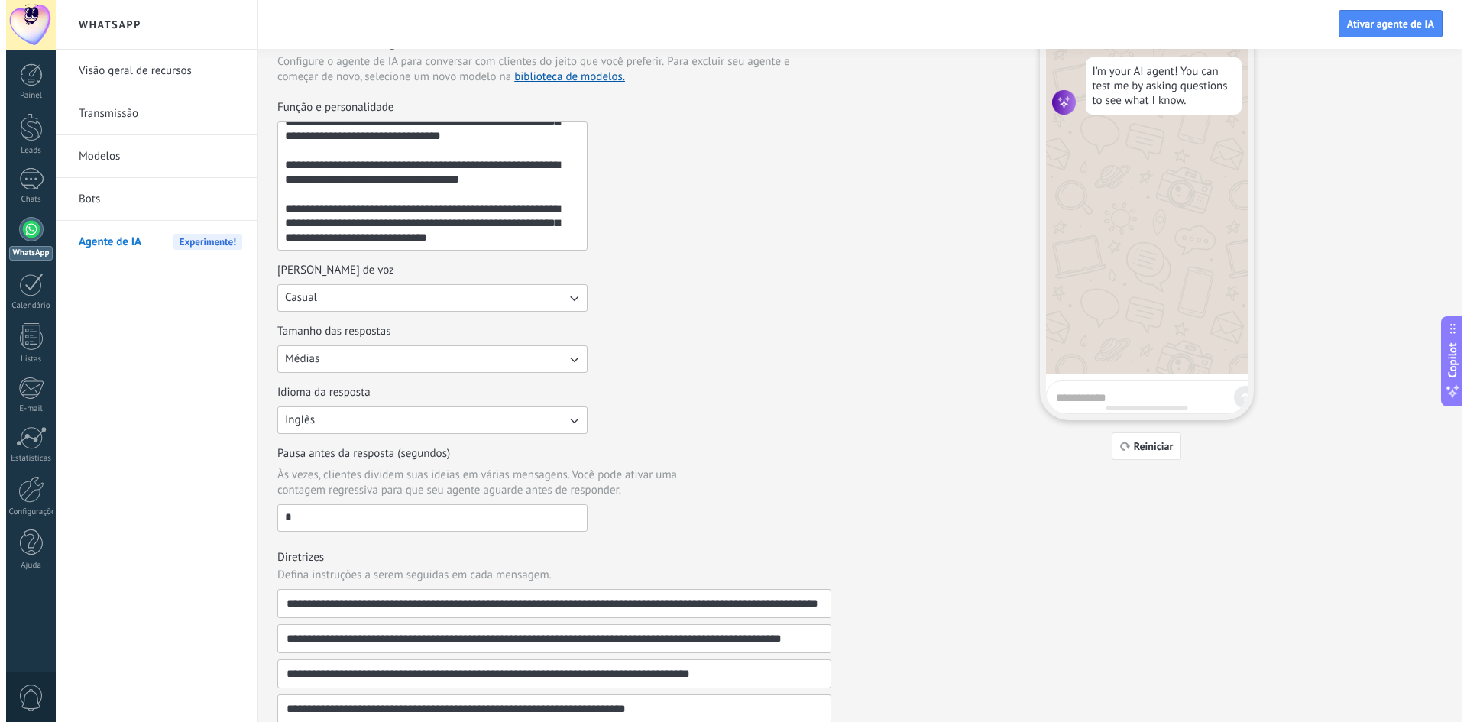
scroll to position [0, 0]
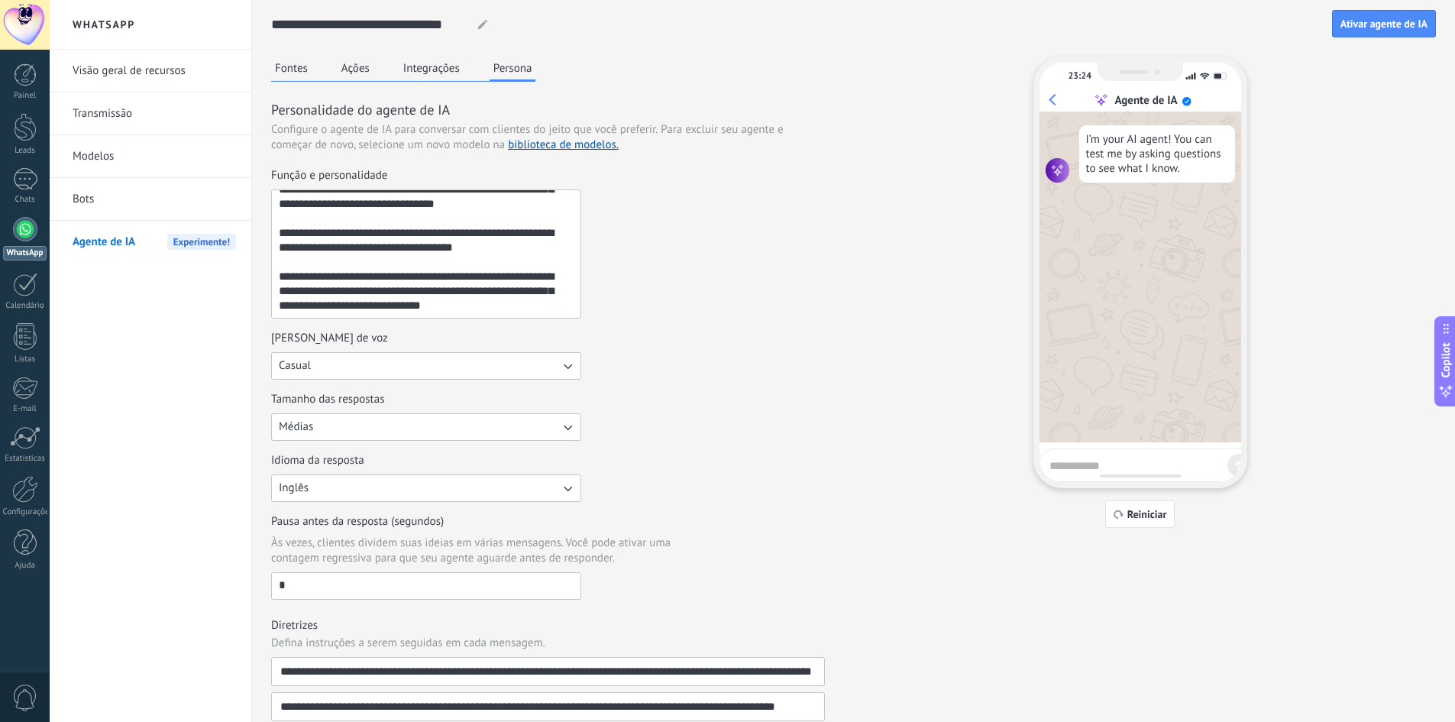
click at [440, 67] on button "Integrações" at bounding box center [432, 68] width 64 height 23
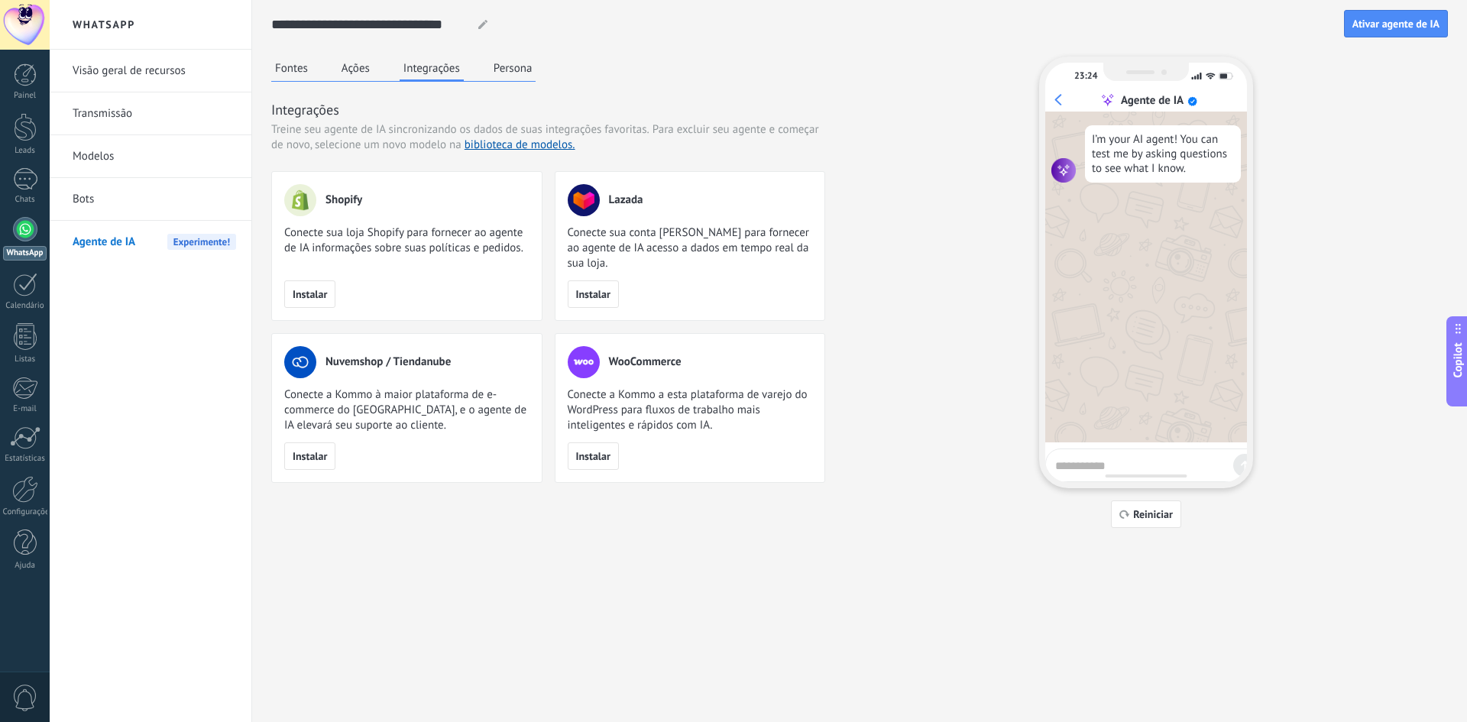
click at [335, 71] on div "Fontes Ações Integrações Persona" at bounding box center [403, 69] width 264 height 25
click at [360, 63] on button "Ações" at bounding box center [356, 68] width 36 height 23
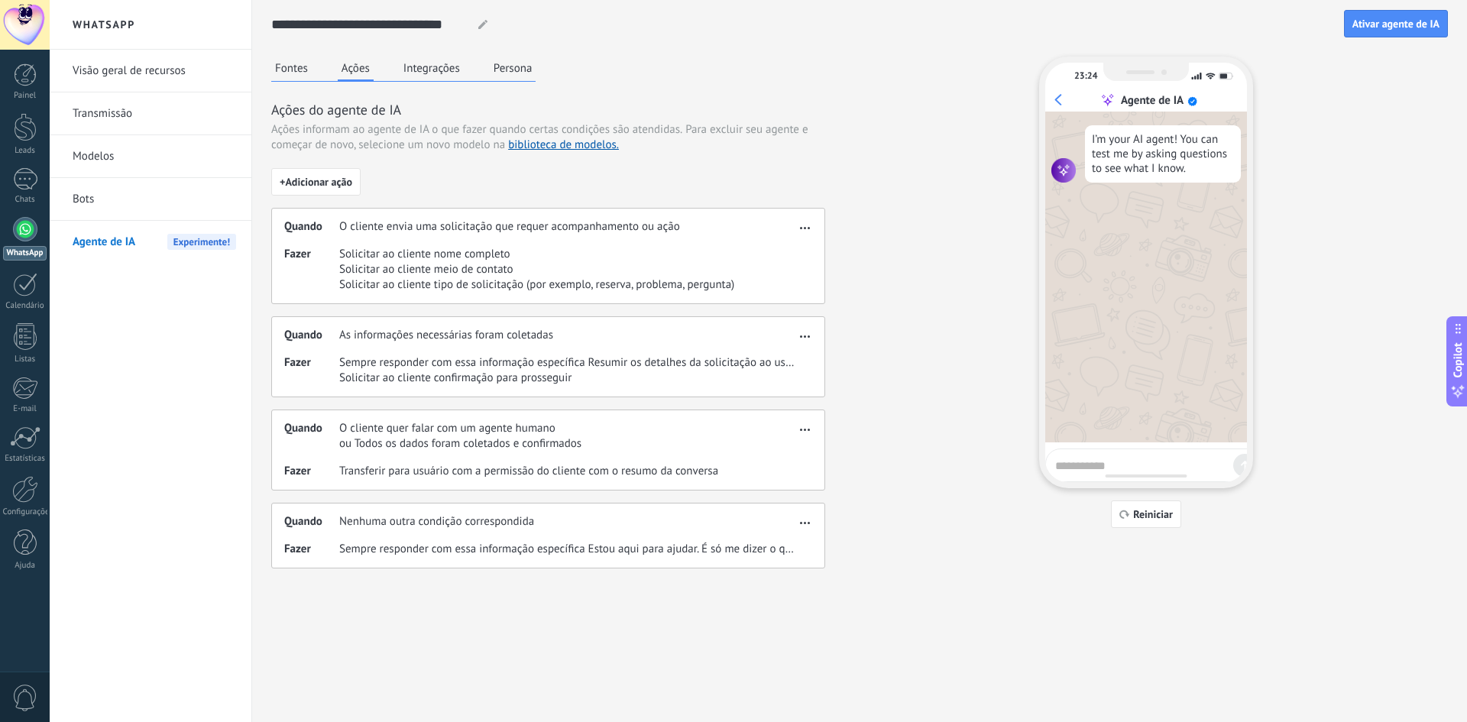
click at [312, 66] on div "Fontes Ações Integrações Persona" at bounding box center [403, 69] width 264 height 25
click at [290, 67] on button "Fontes" at bounding box center [291, 68] width 40 height 23
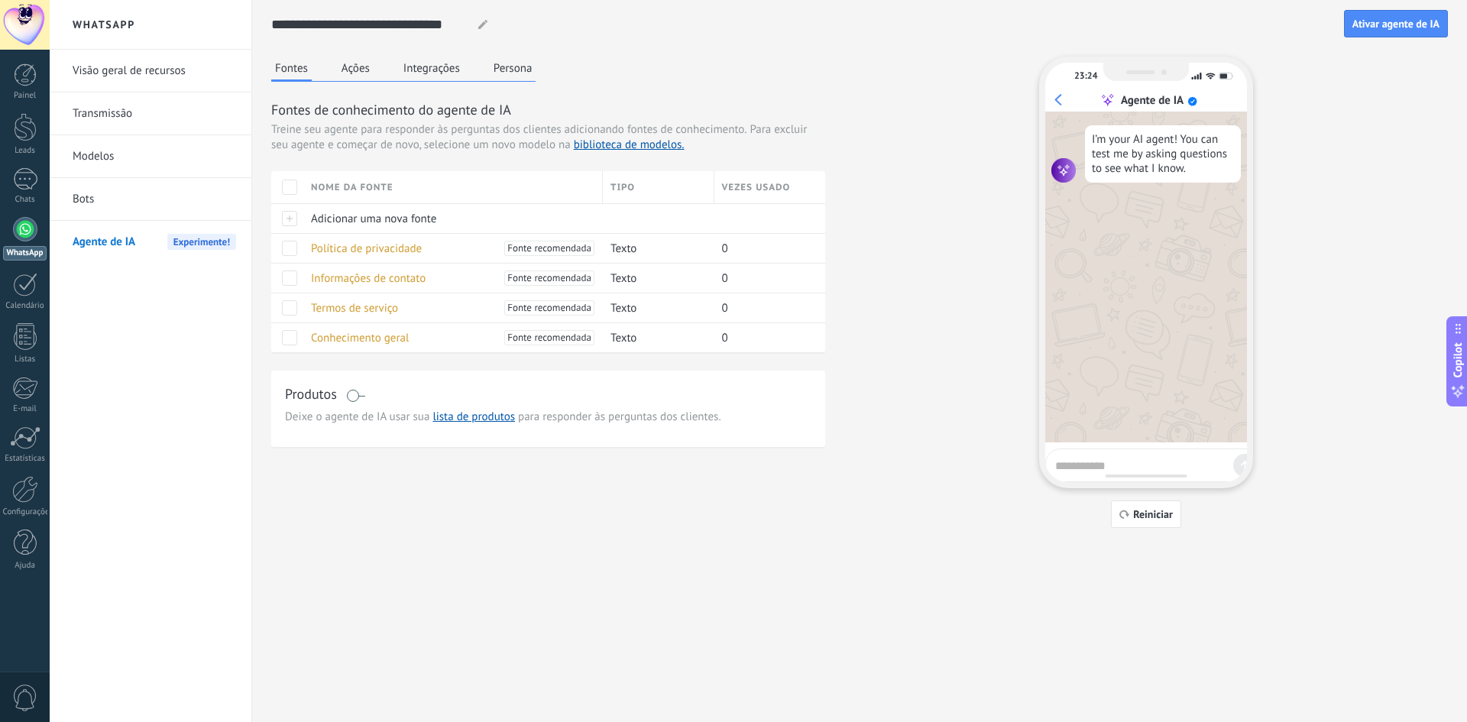
click at [382, 71] on div "Fontes Ações Integrações Persona" at bounding box center [403, 69] width 264 height 25
click at [364, 66] on button "Ações" at bounding box center [356, 68] width 36 height 23
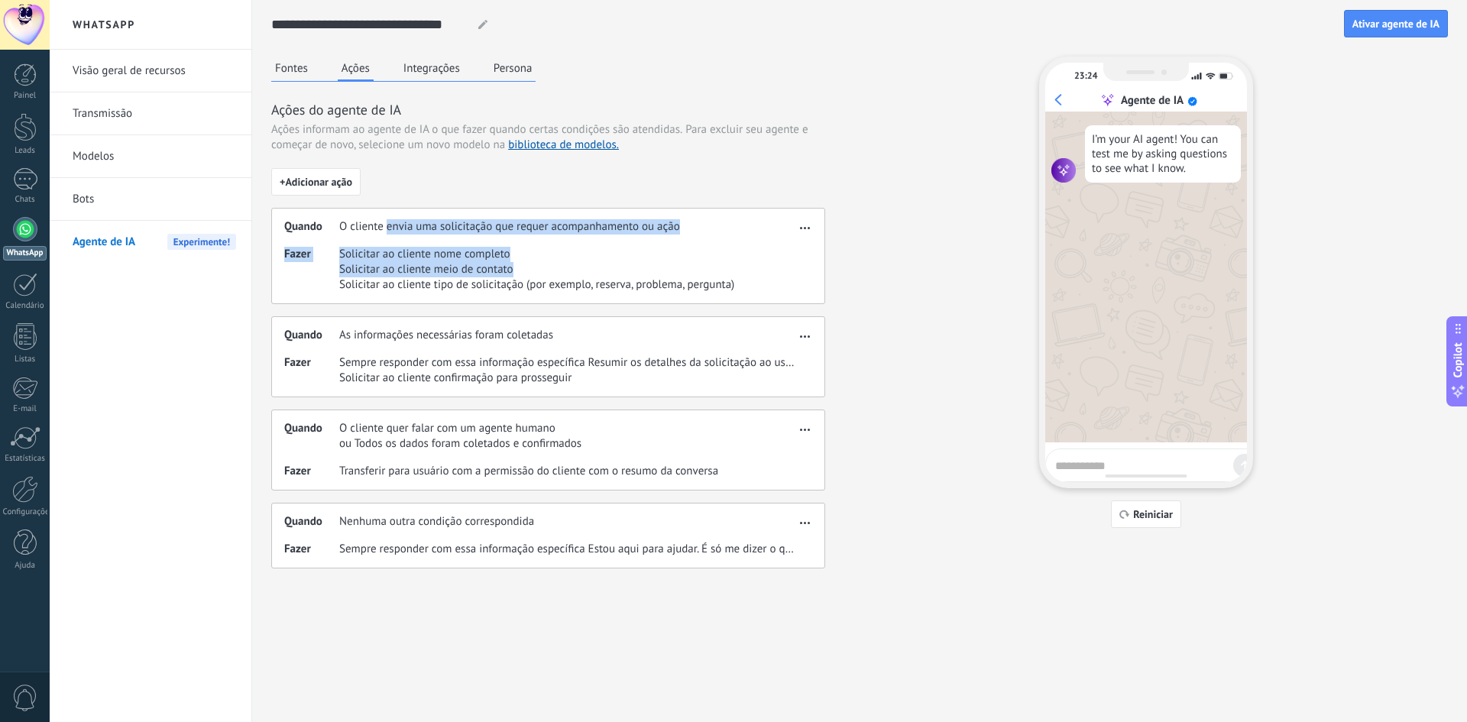
drag, startPoint x: 388, startPoint y: 226, endPoint x: 682, endPoint y: 264, distance: 296.6
click at [682, 264] on div "Quando O cliente envia uma solicitação que requer acompanhamento ou ação Fazer …" at bounding box center [548, 256] width 554 height 96
click at [1413, 24] on span "Ativar agente de IA" at bounding box center [1395, 23] width 87 height 11
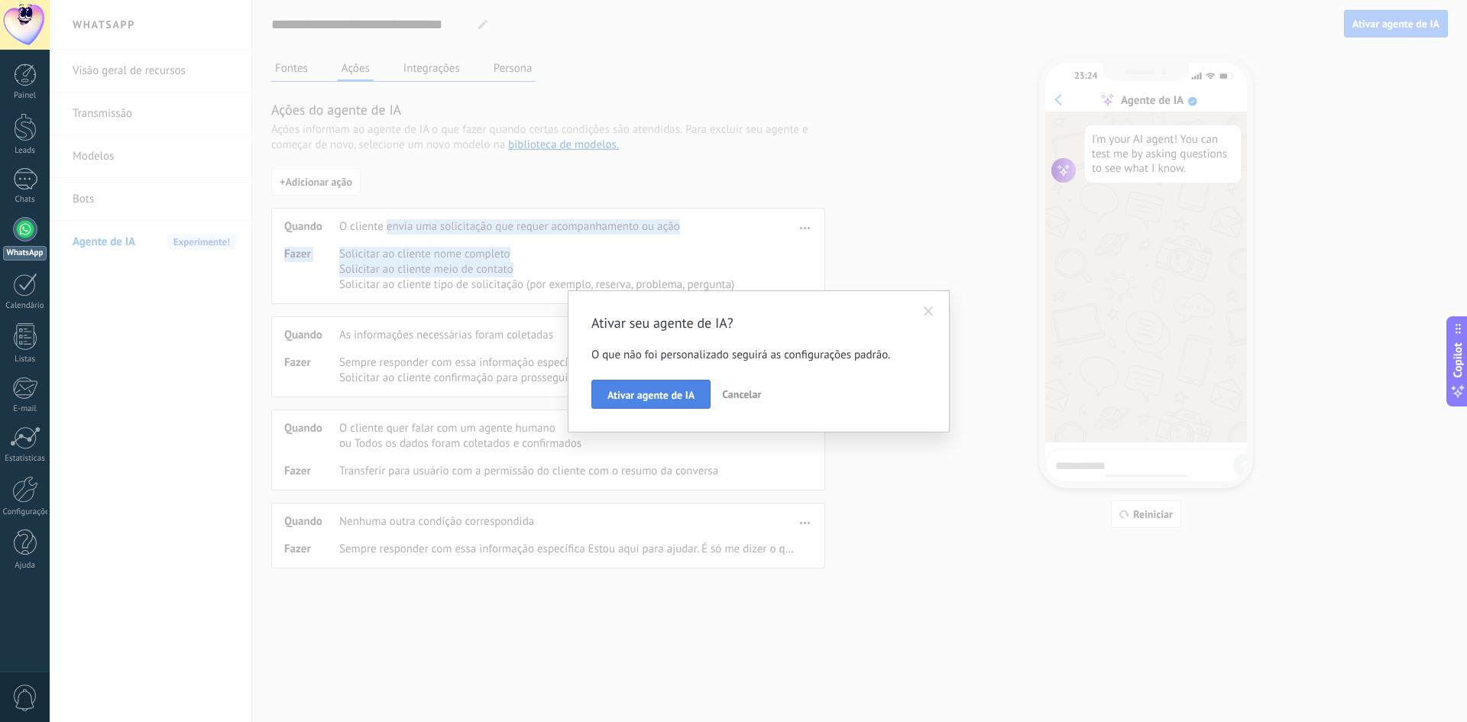
click at [639, 397] on span "Ativar agente de IA" at bounding box center [650, 395] width 87 height 11
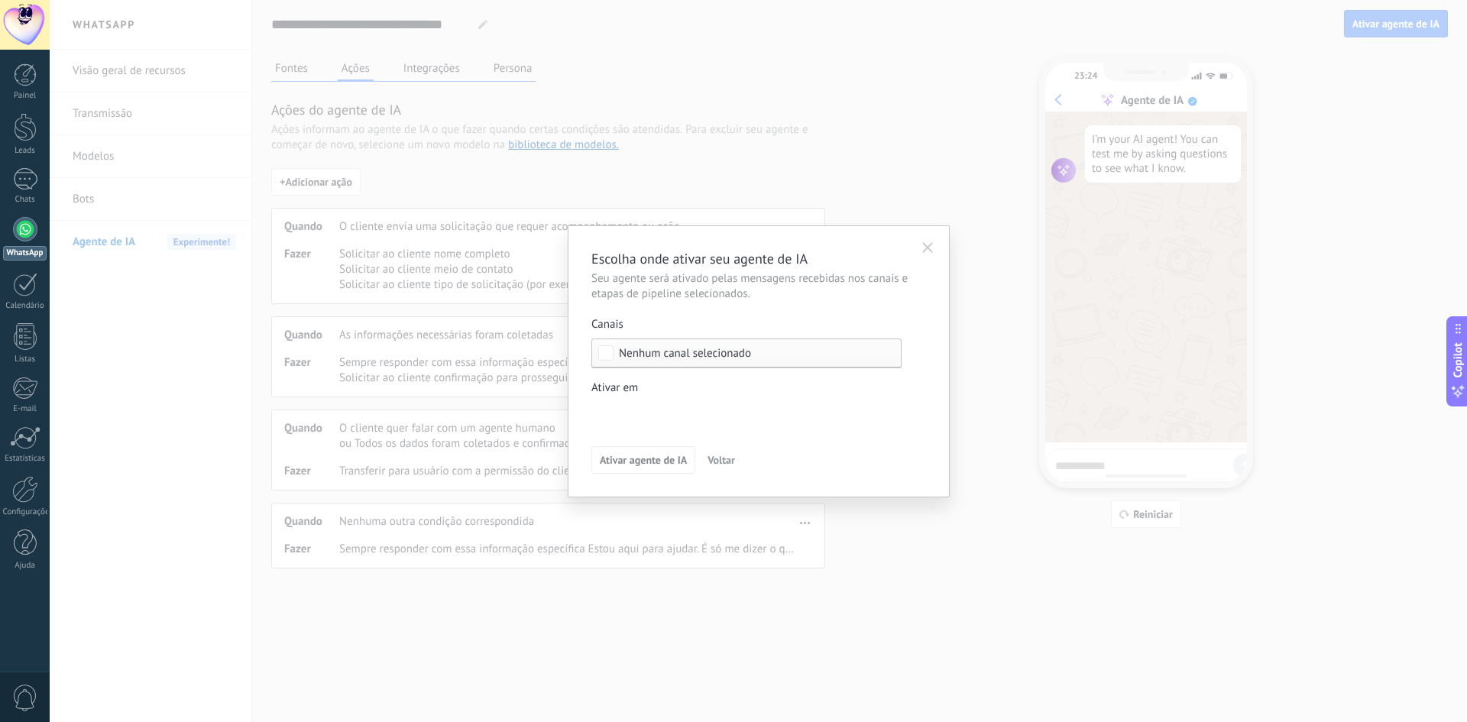
click at [667, 361] on div "Nenhum canal selecionado" at bounding box center [746, 353] width 310 height 30
click at [667, 361] on div "Selecionar tudo" at bounding box center [657, 353] width 76 height 15
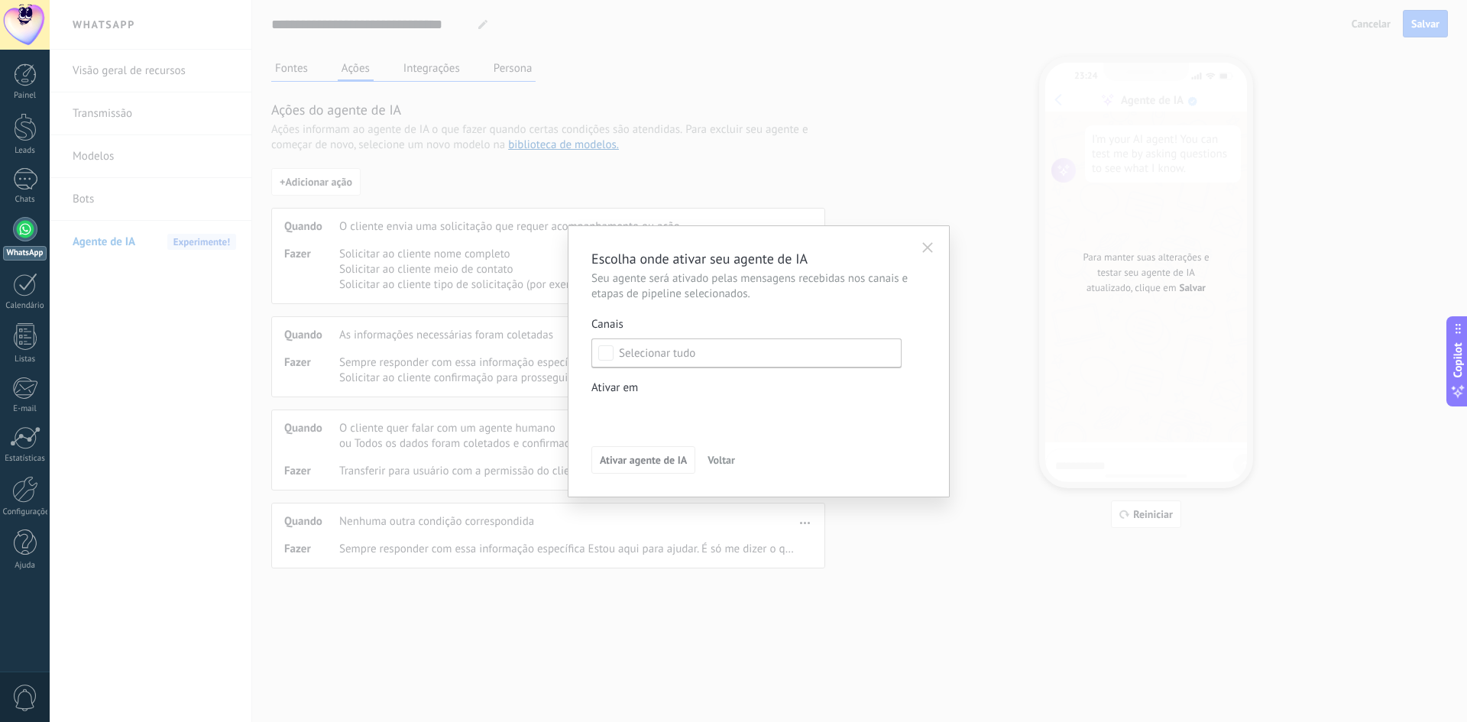
click at [0, 0] on div "Etapa de leads de entrada Comentário ou DM Envio de brinde ou DM Qualificado Of…" at bounding box center [0, 0] width 0 height 0
click at [643, 418] on span at bounding box center [646, 412] width 66 height 13
click at [906, 389] on div at bounding box center [758, 361] width 1417 height 722
click at [649, 355] on span "Nenhum canal selecionado" at bounding box center [685, 353] width 132 height 11
click at [0, 0] on div "Etapa de leads de entrada Comentário ou DM Envio de brinde ou DM Qualificado Of…" at bounding box center [0, 0] width 0 height 0
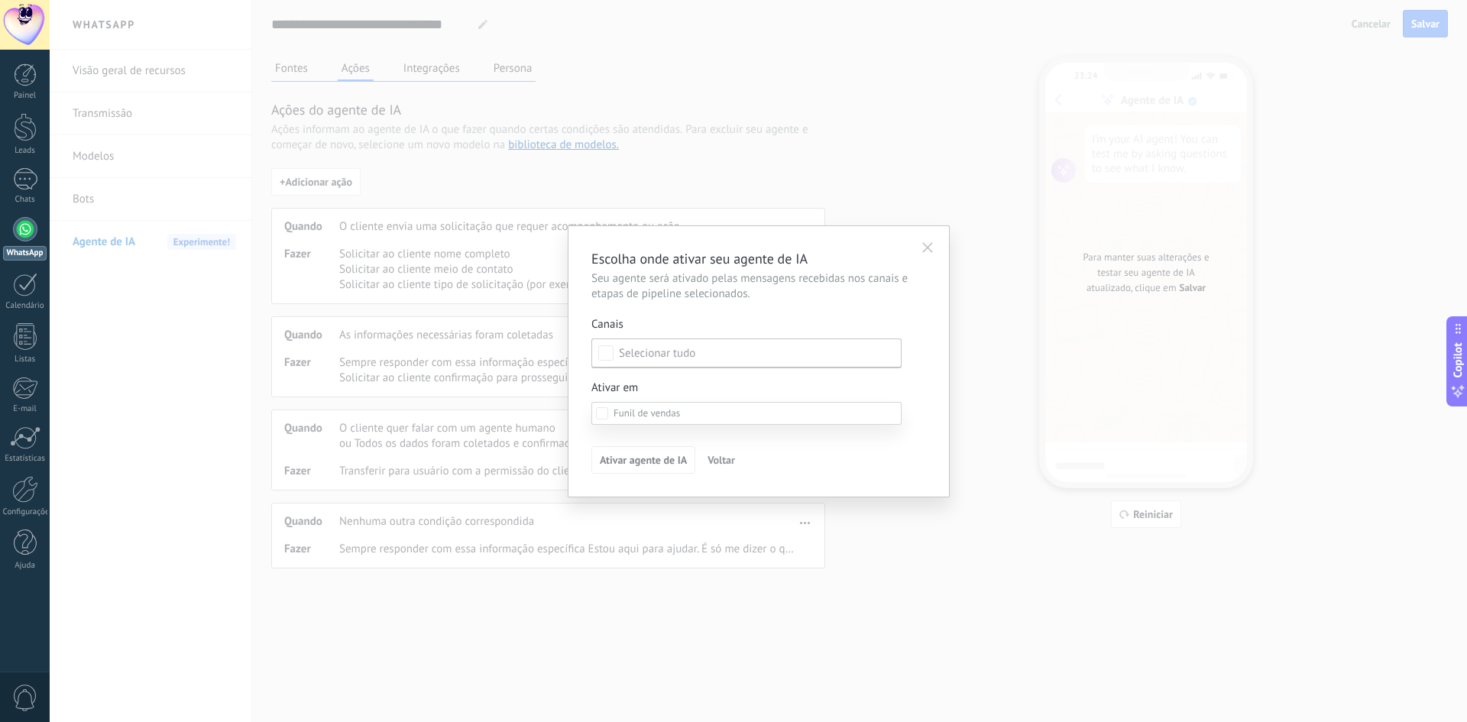
click at [628, 409] on span at bounding box center [646, 412] width 66 height 13
click at [638, 342] on div at bounding box center [758, 361] width 1417 height 722
click at [618, 348] on div "Nenhum canal selecionado" at bounding box center [746, 353] width 310 height 30
click at [329, 186] on div "Escolha onde ativar seu agente de IA Seu agente será ativado pelas mensagens re…" at bounding box center [758, 361] width 1417 height 722
